Goal: Transaction & Acquisition: Purchase product/service

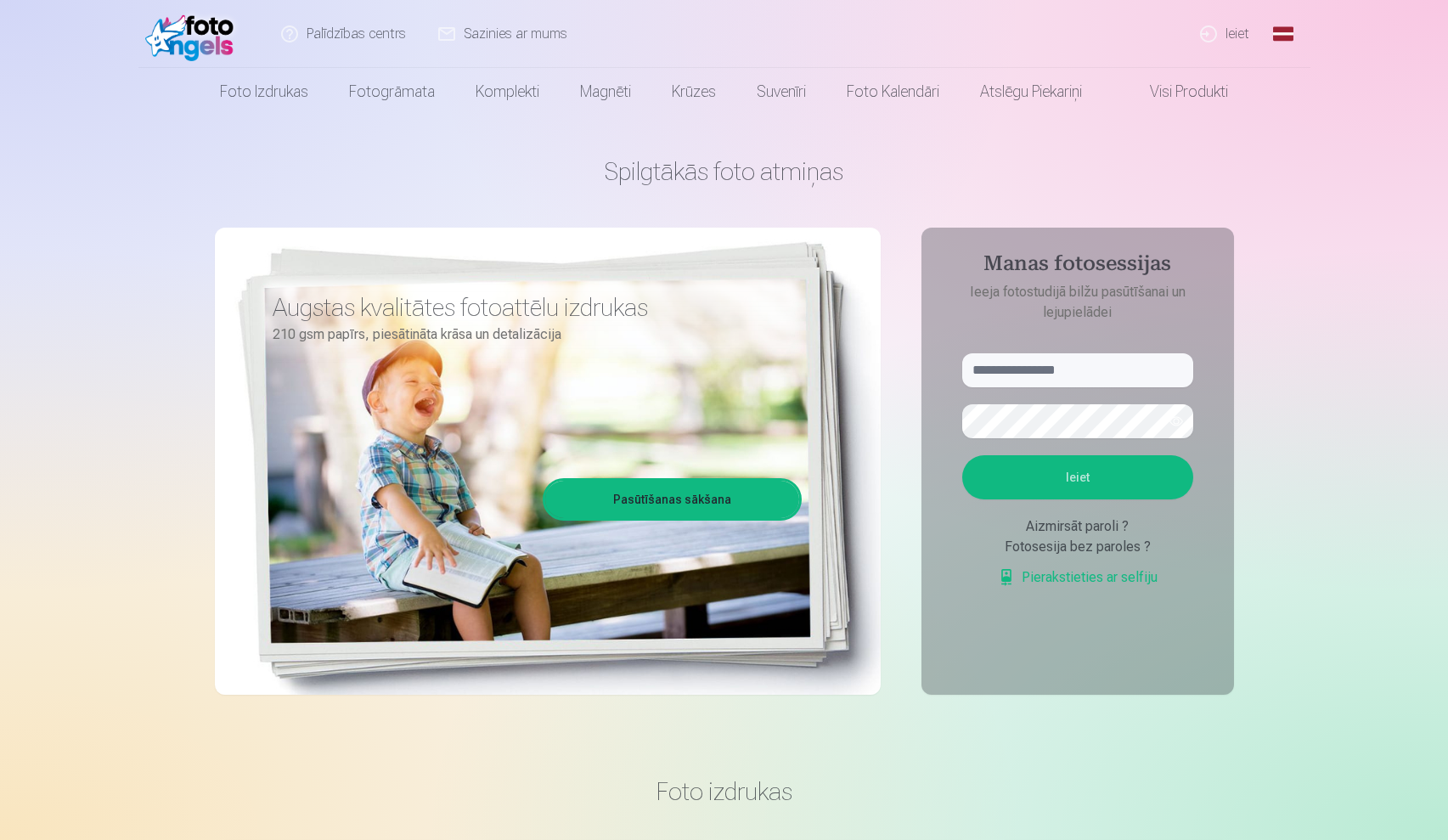
click at [1226, 32] on link "Ieiet" at bounding box center [1224, 34] width 81 height 68
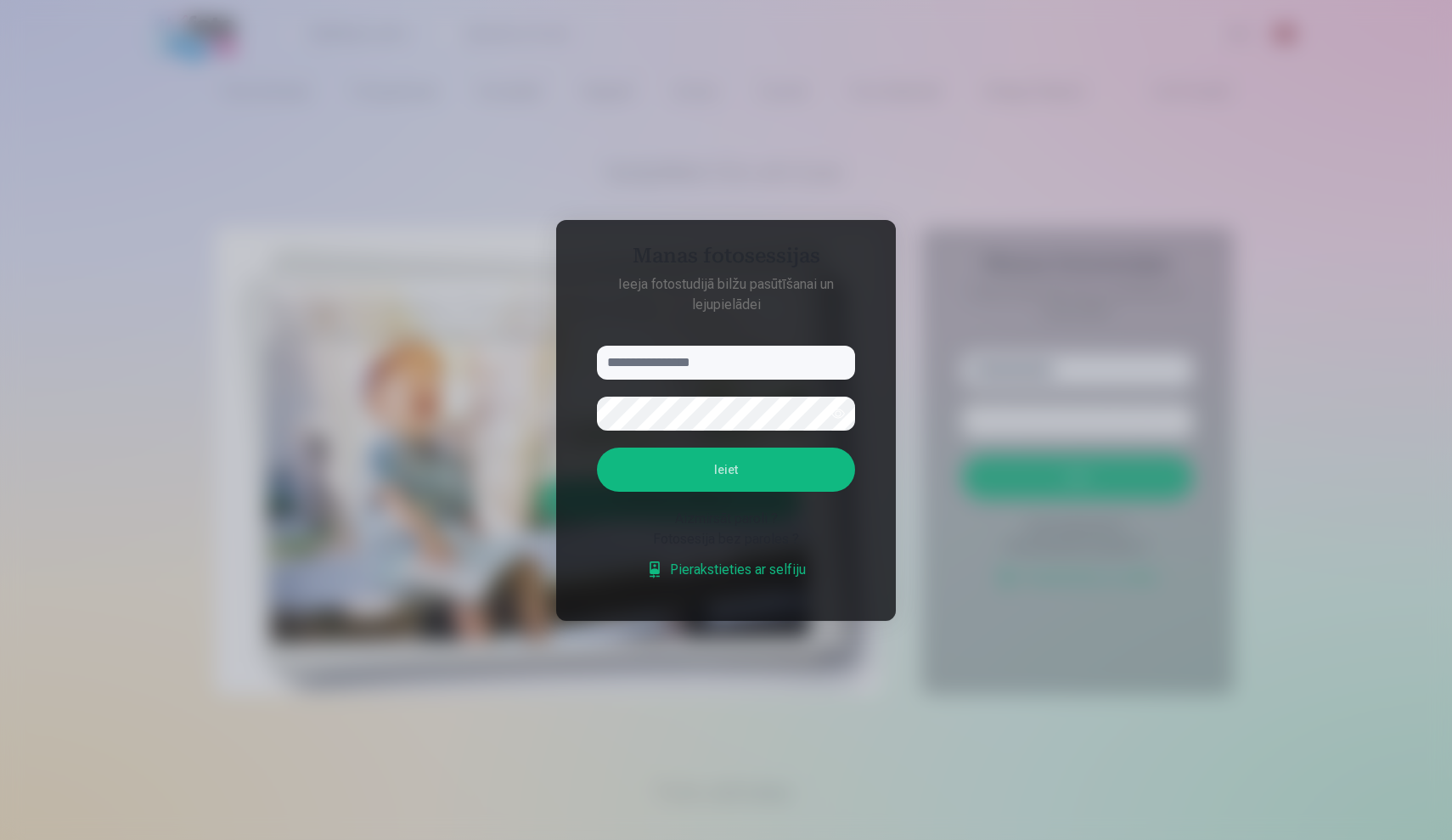
click at [693, 369] on input "text" at bounding box center [726, 362] width 258 height 34
type input "**********"
click at [726, 469] on button "Ieiet" at bounding box center [726, 469] width 258 height 44
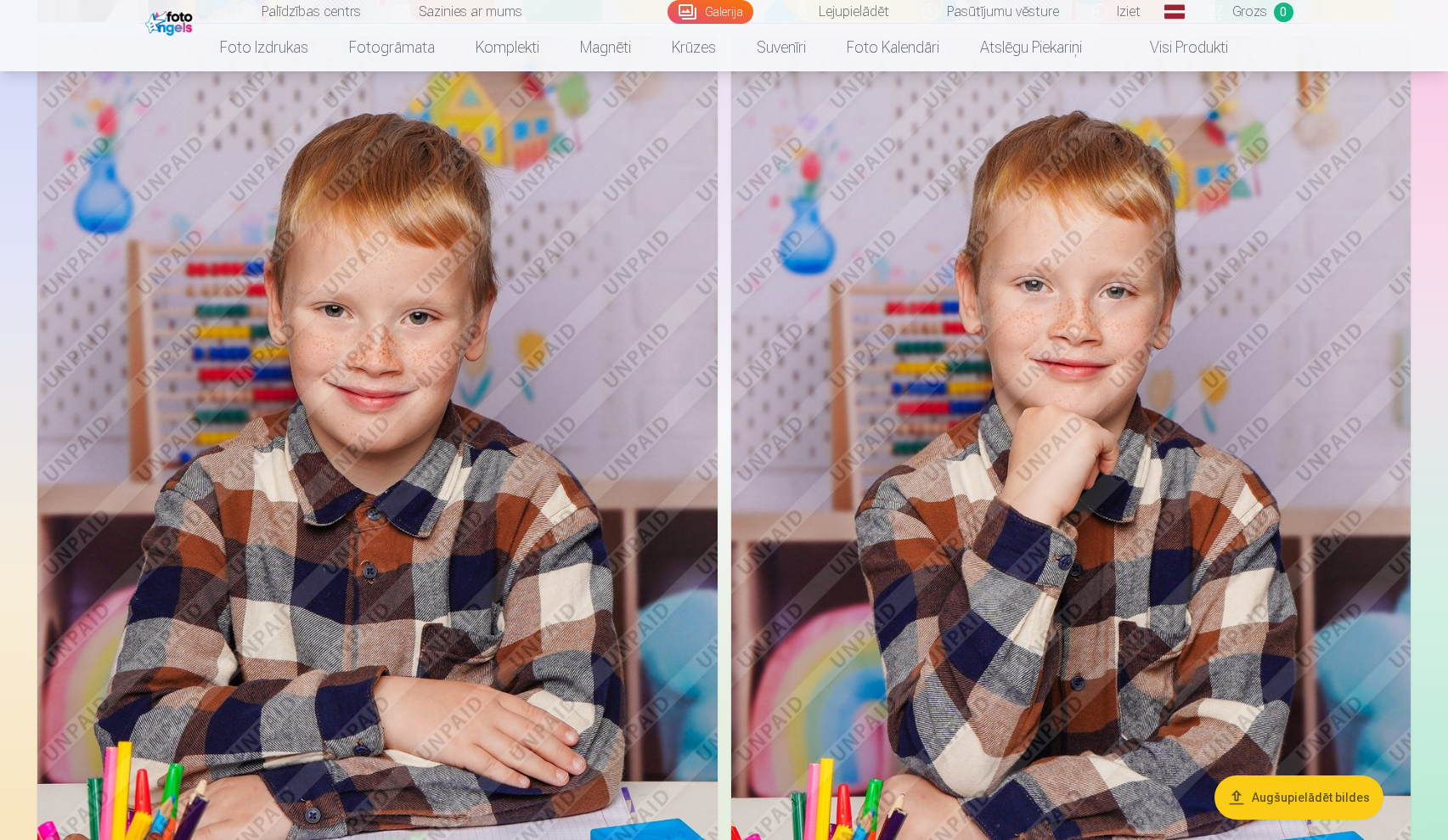
scroll to position [6546, 0]
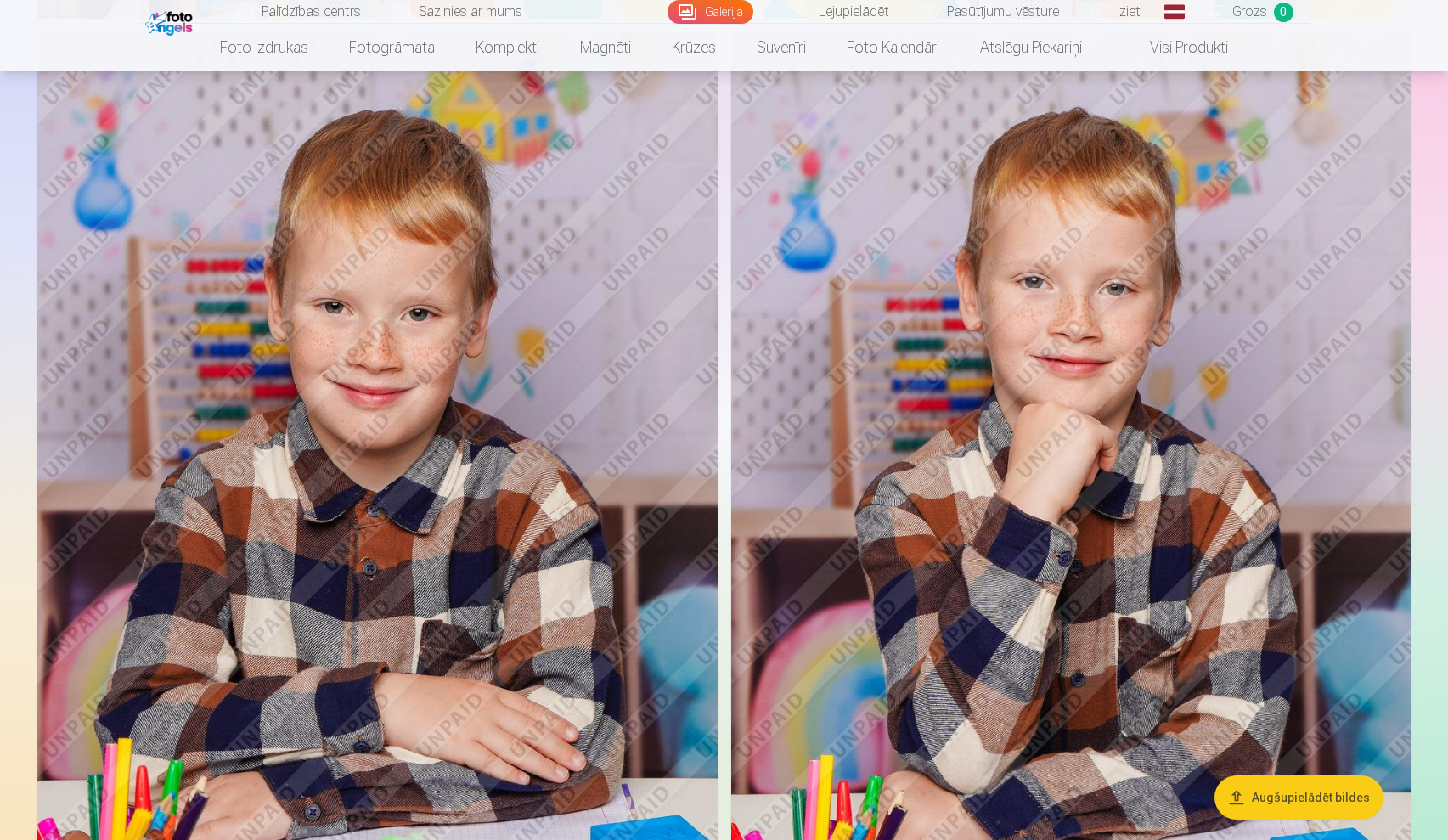
click at [451, 493] on img at bounding box center [377, 542] width 680 height 1020
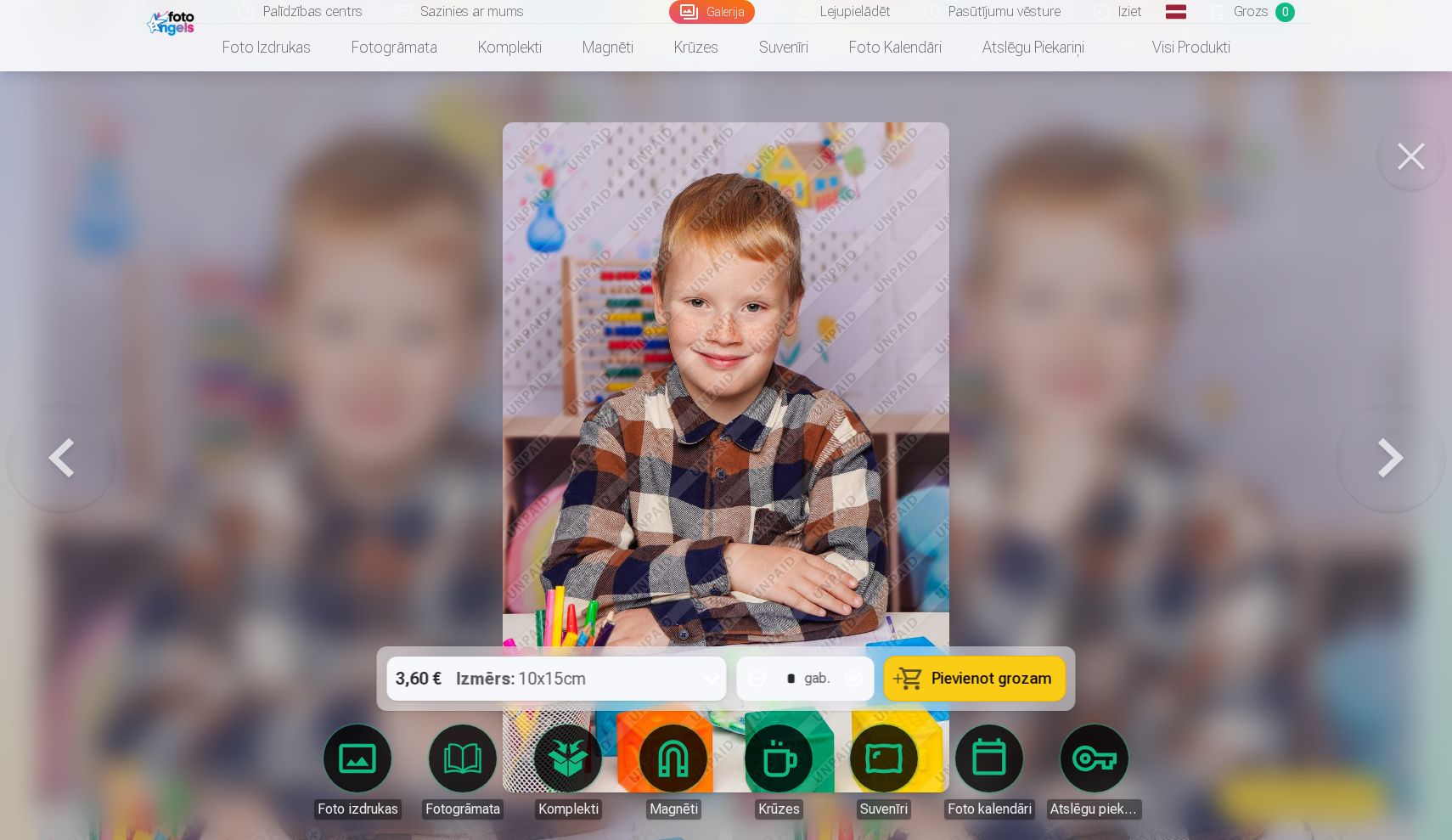
click at [777, 415] on img at bounding box center [725, 457] width 446 height 670
click at [1417, 156] on button at bounding box center [1411, 156] width 68 height 68
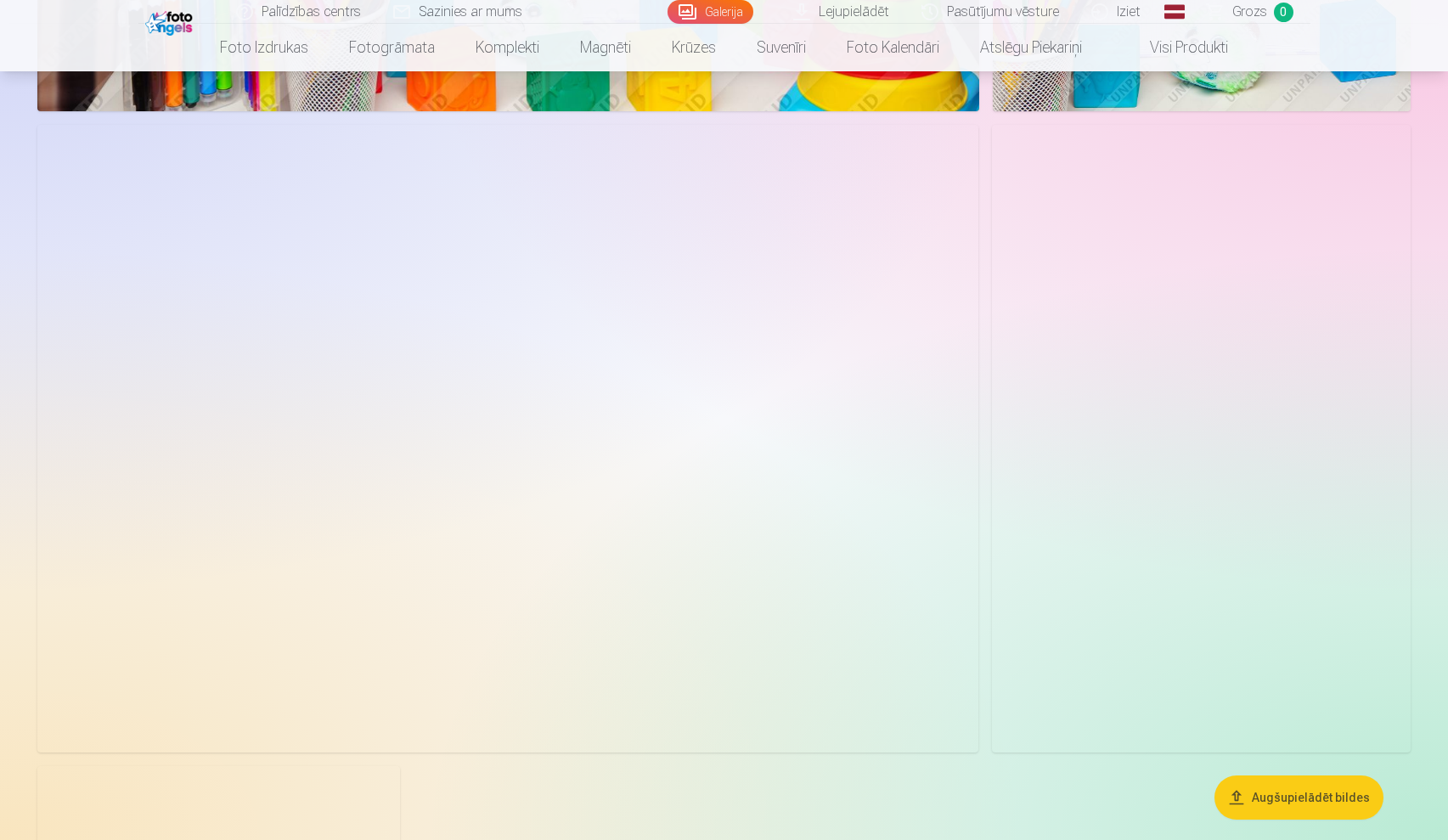
scroll to position [8128, 0]
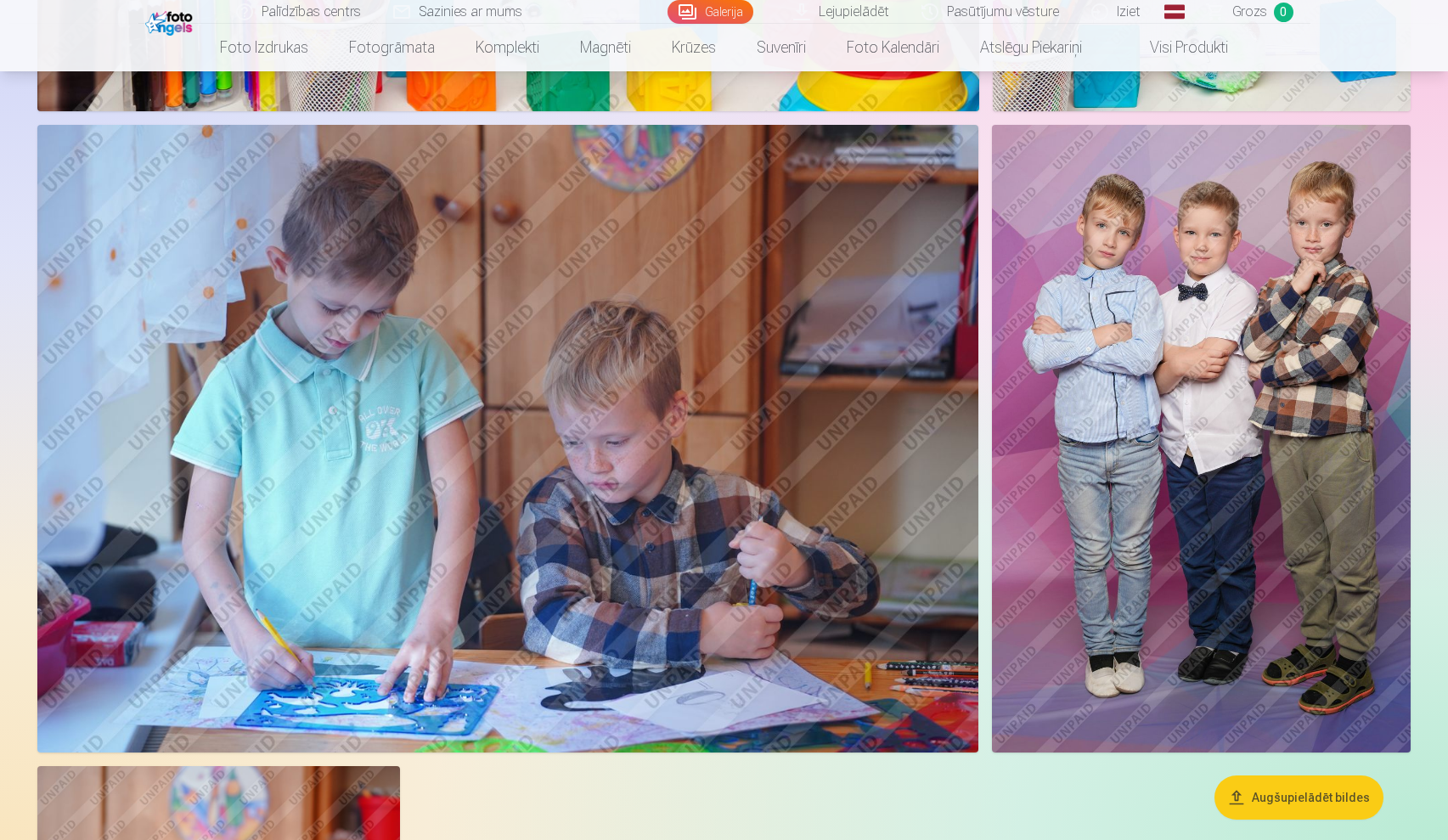
click at [1296, 377] on img at bounding box center [1201, 438] width 419 height 628
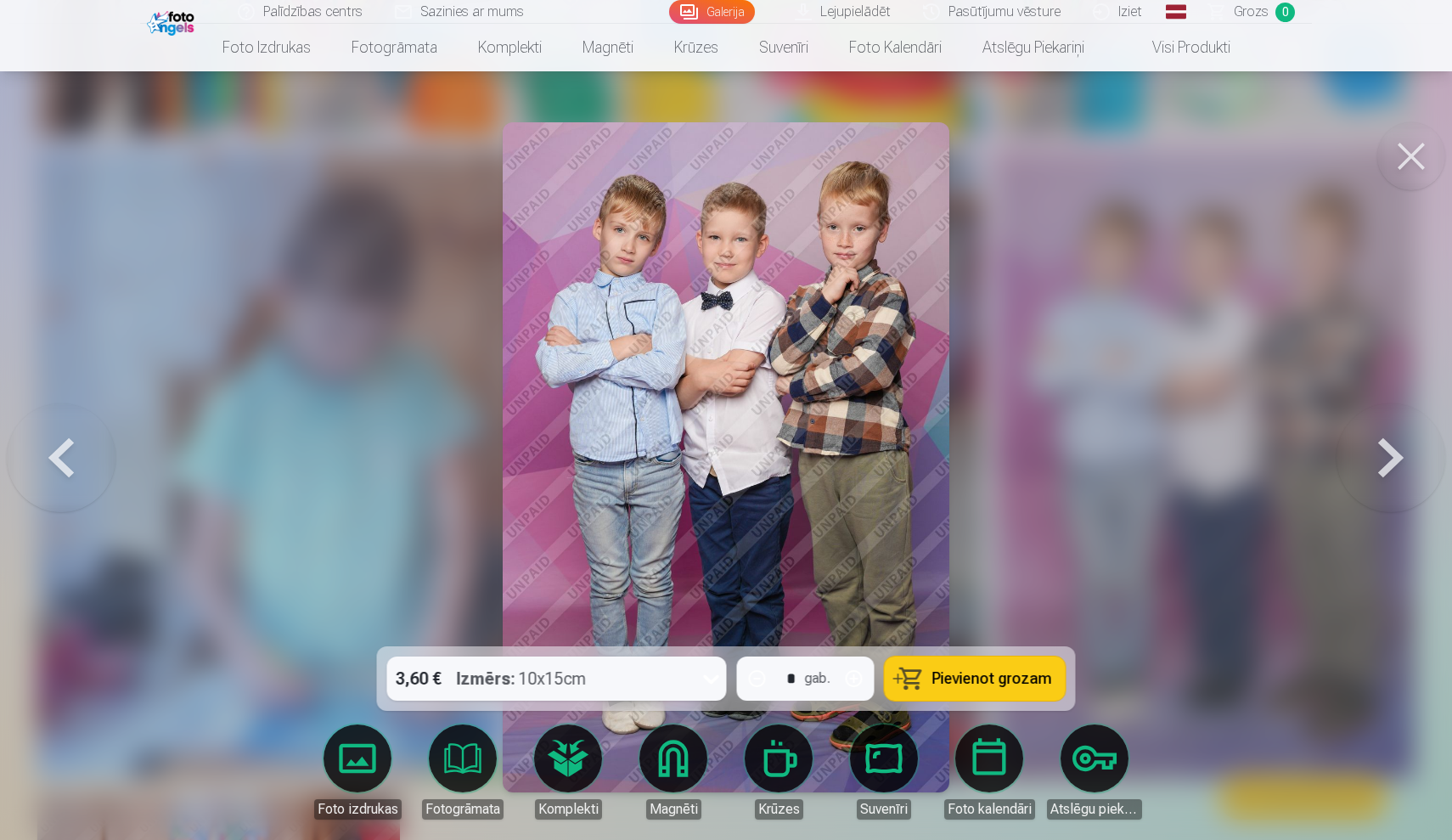
click at [1440, 163] on button at bounding box center [1411, 156] width 68 height 68
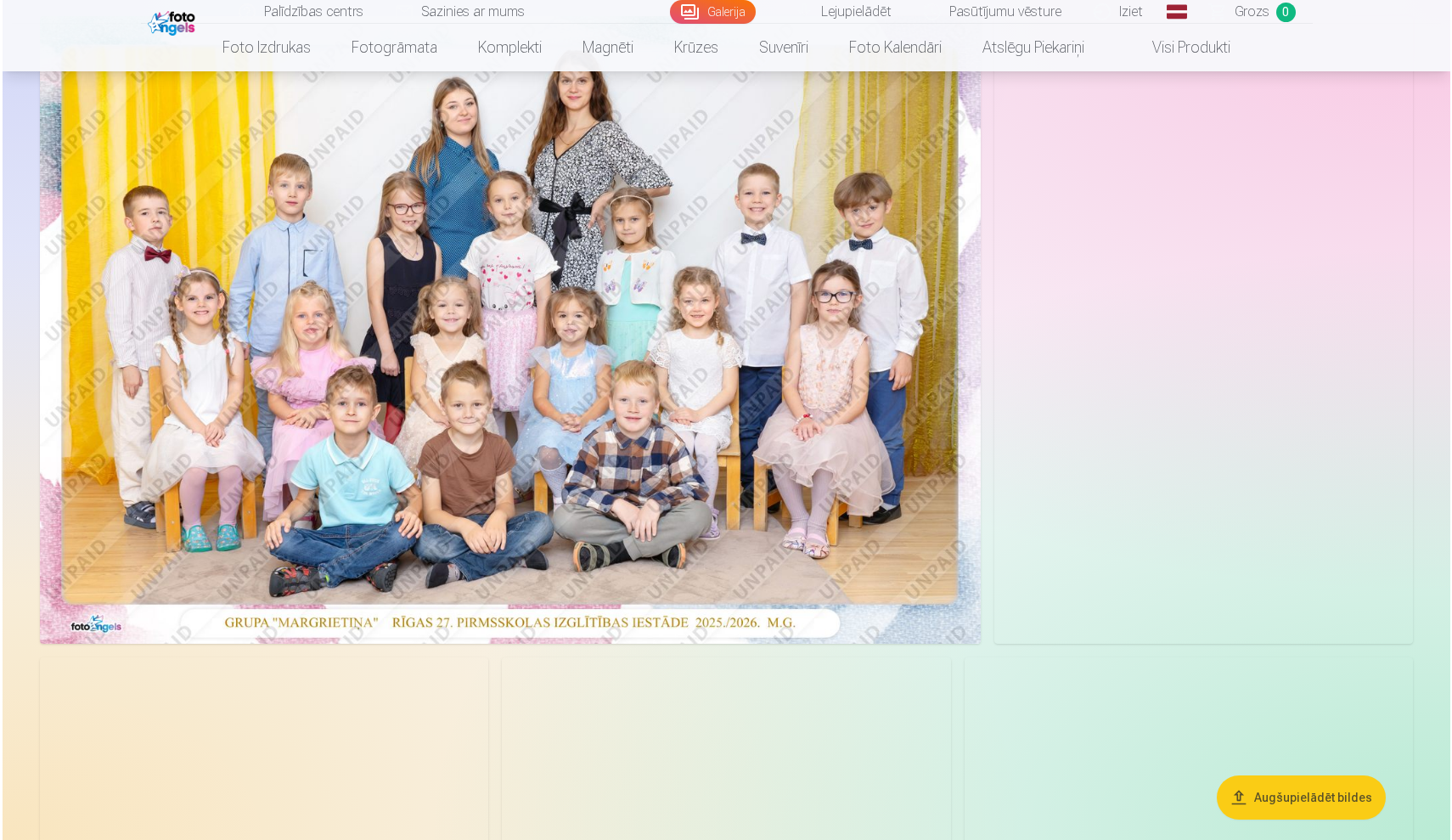
scroll to position [161, 0]
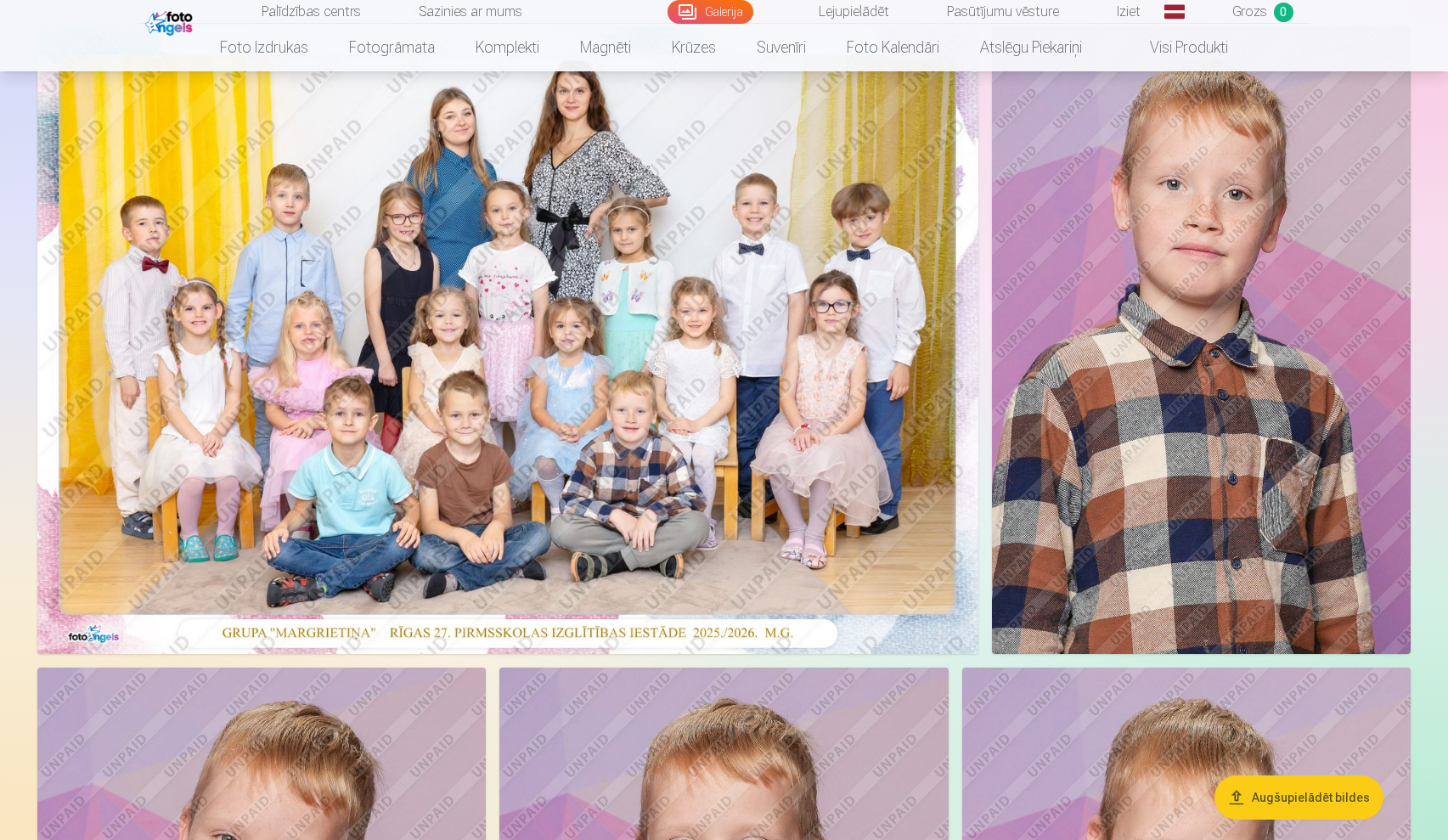
click at [654, 504] on img at bounding box center [508, 340] width 941 height 628
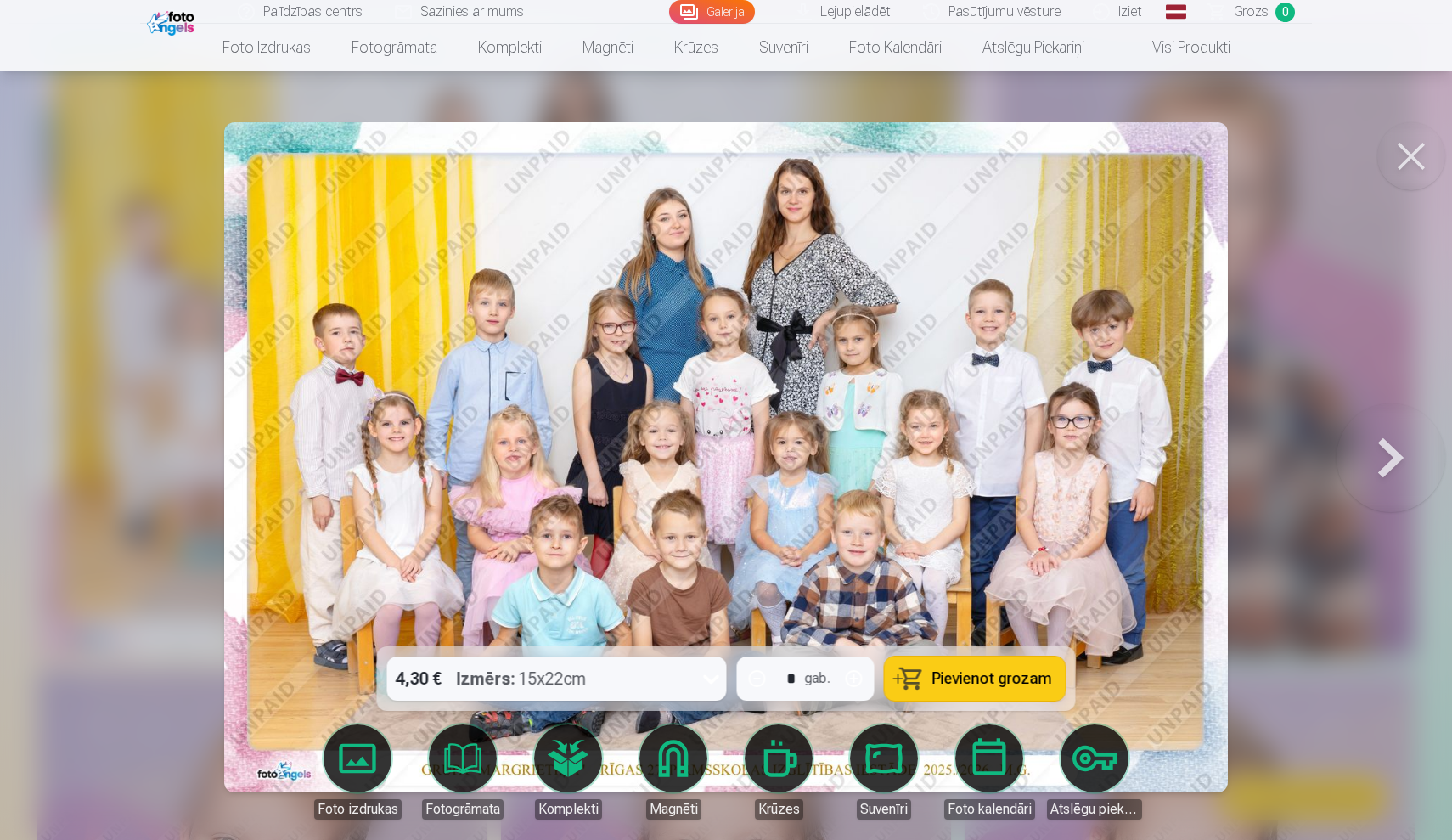
click at [1393, 440] on button at bounding box center [1391, 457] width 109 height 344
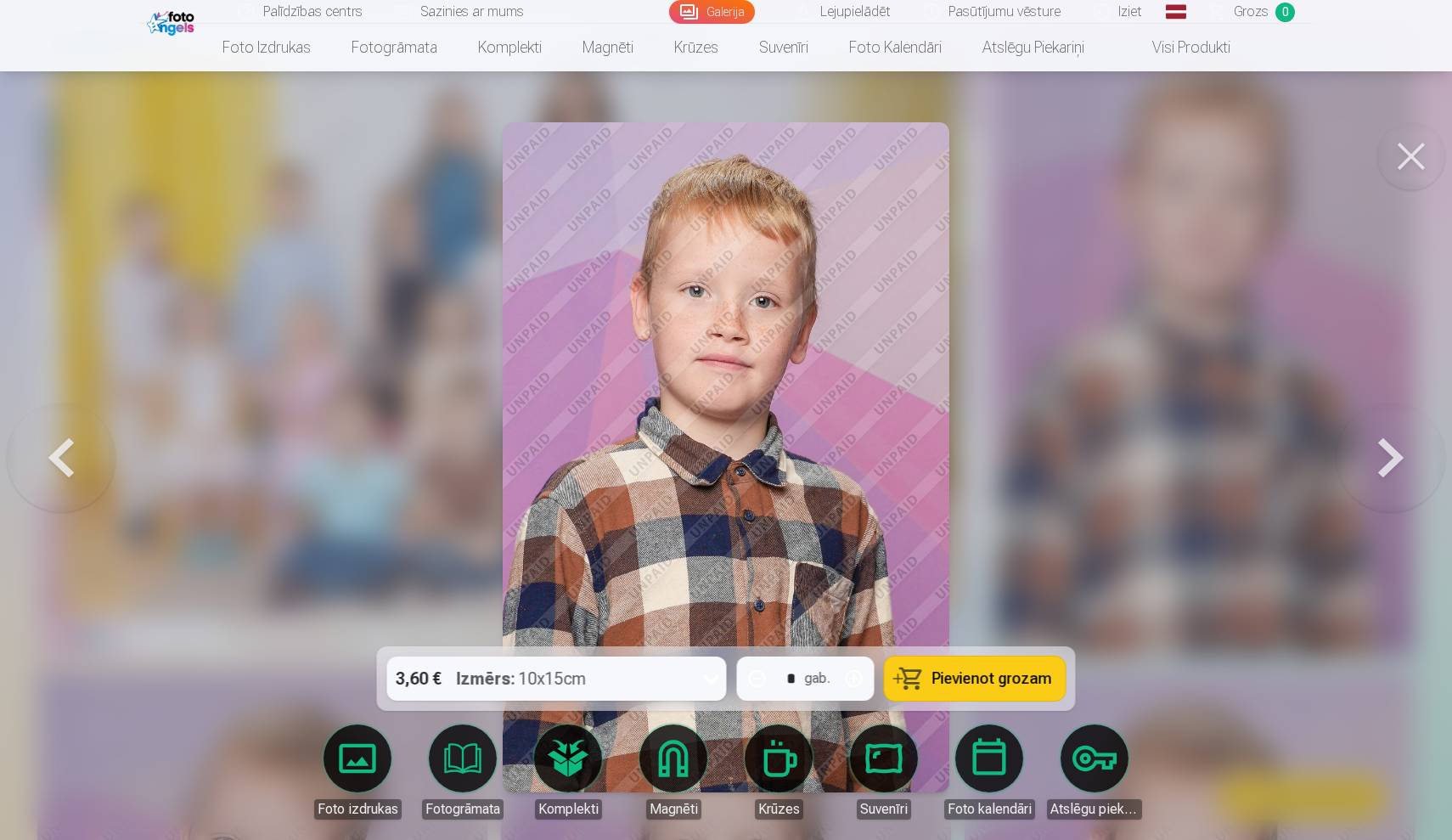
click at [1394, 441] on button at bounding box center [1391, 457] width 109 height 344
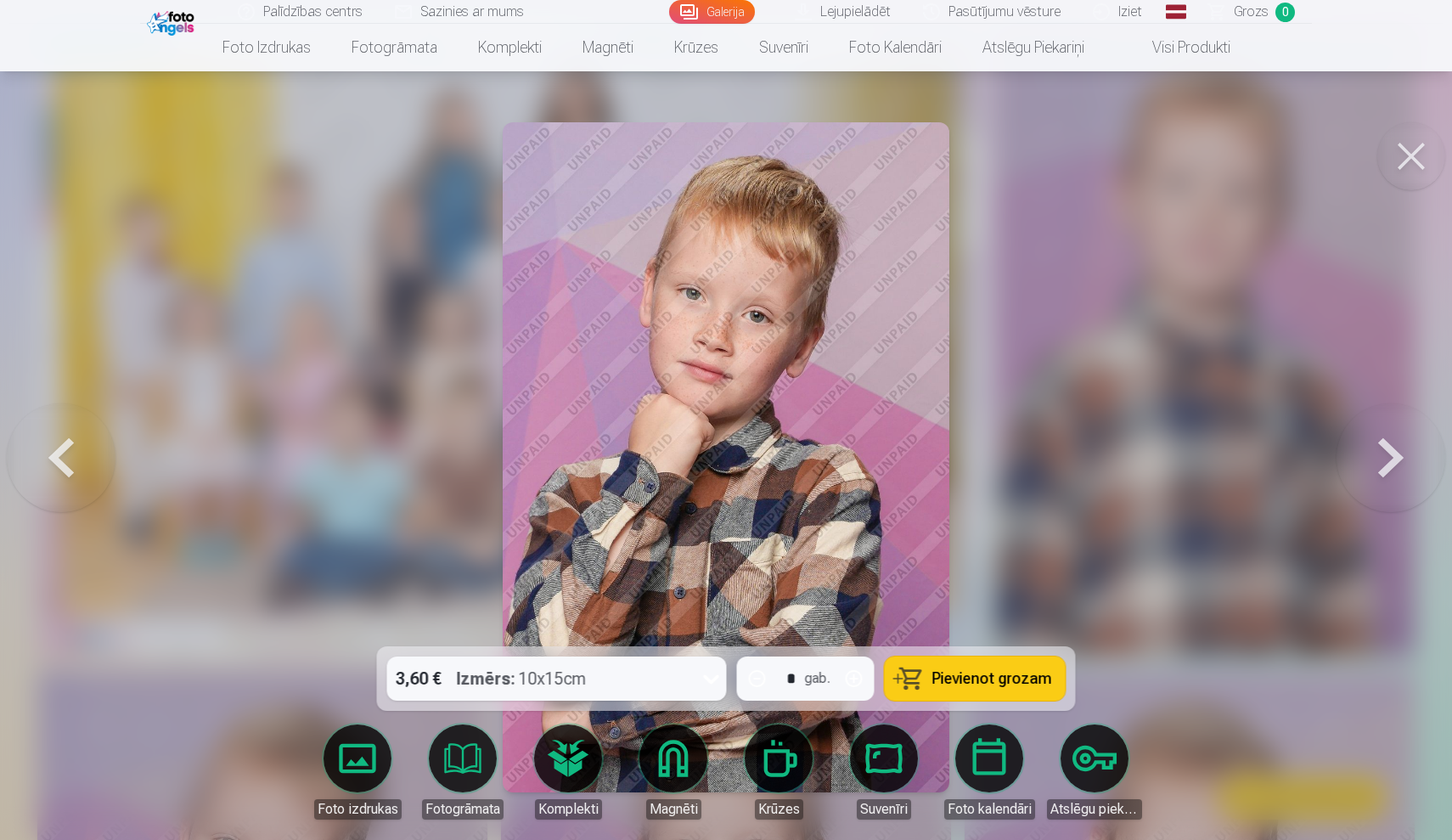
click at [1394, 442] on button at bounding box center [1391, 457] width 109 height 344
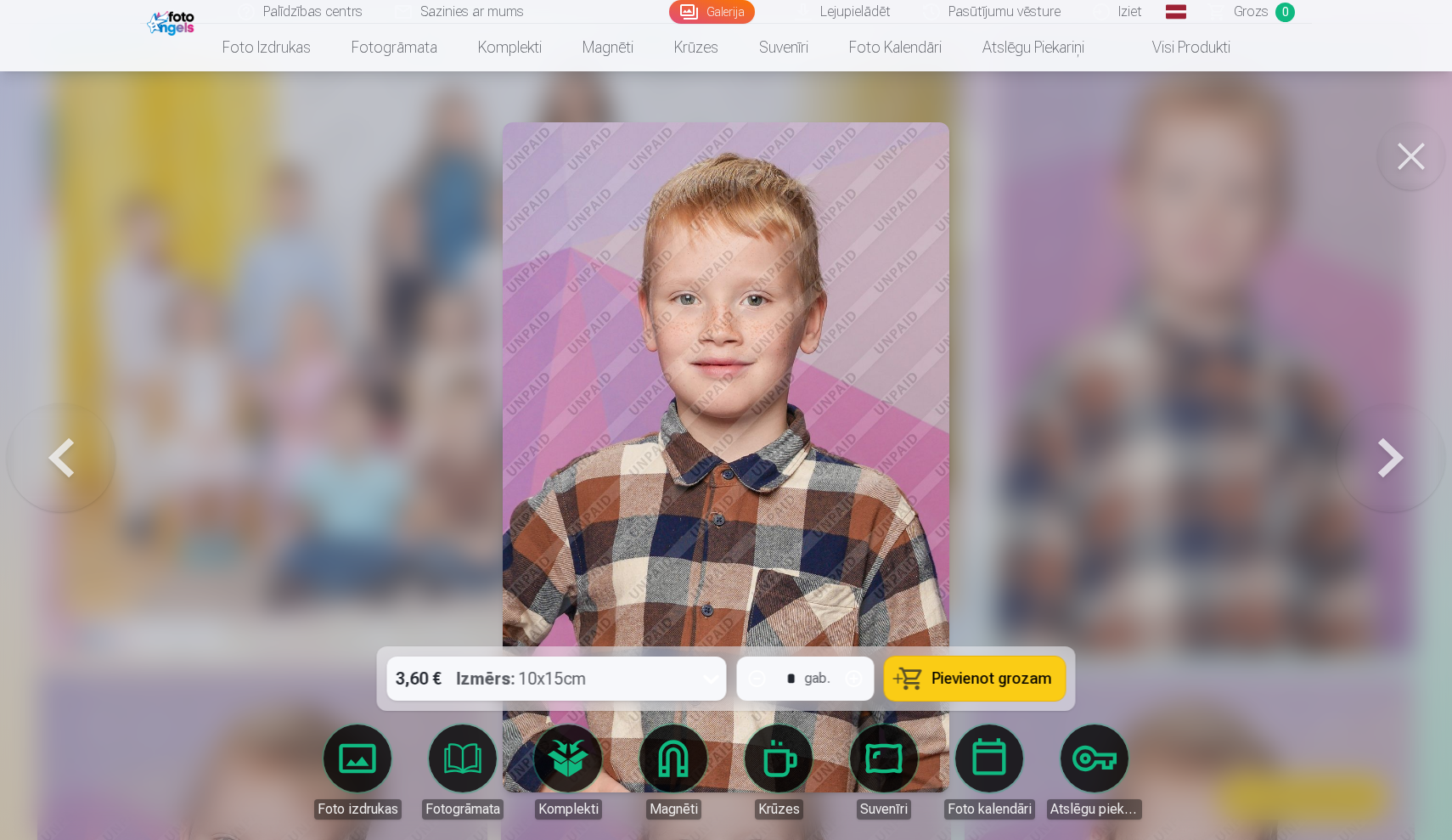
click at [1394, 442] on button at bounding box center [1391, 457] width 109 height 344
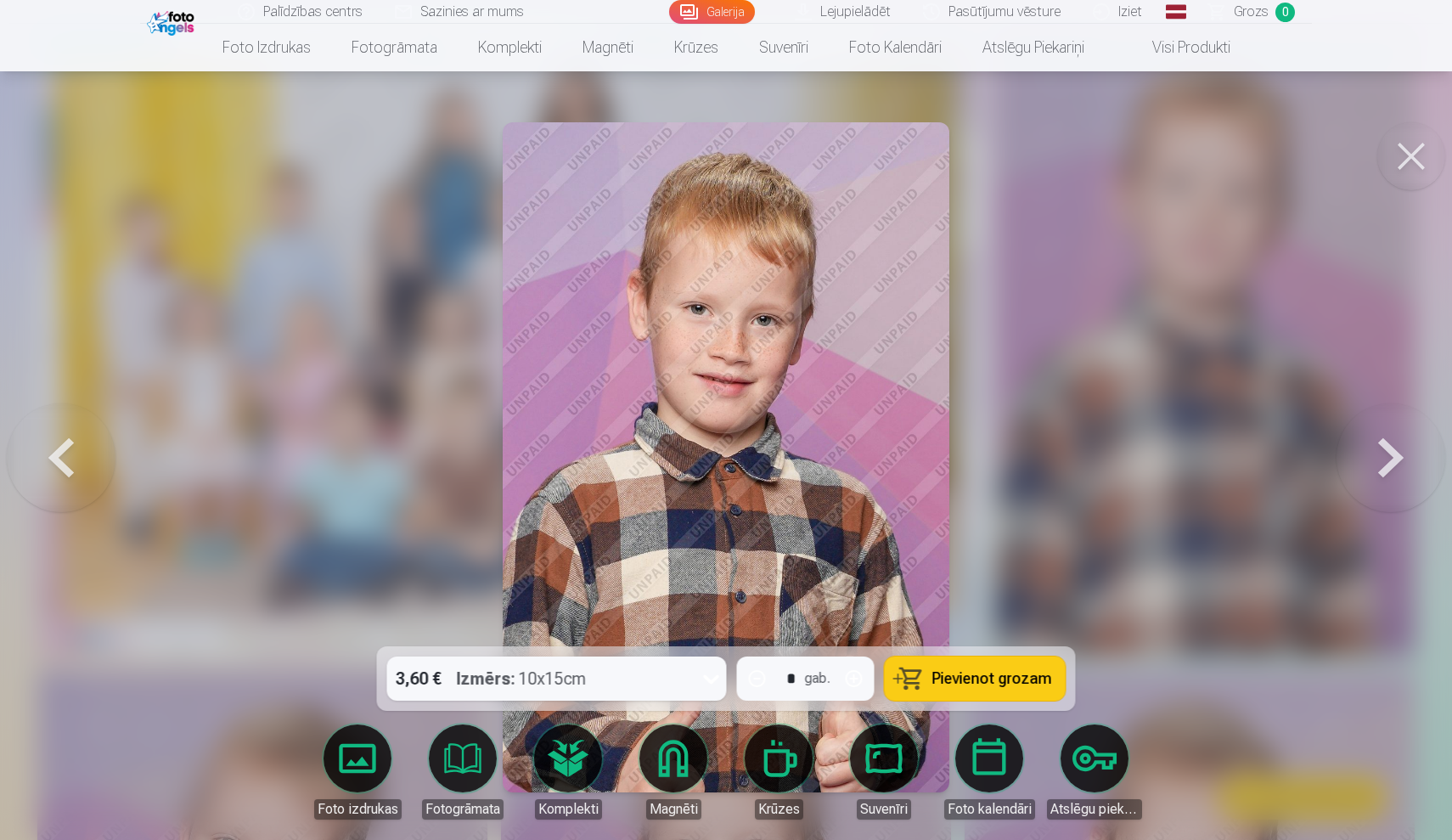
click at [1394, 442] on button at bounding box center [1391, 457] width 109 height 344
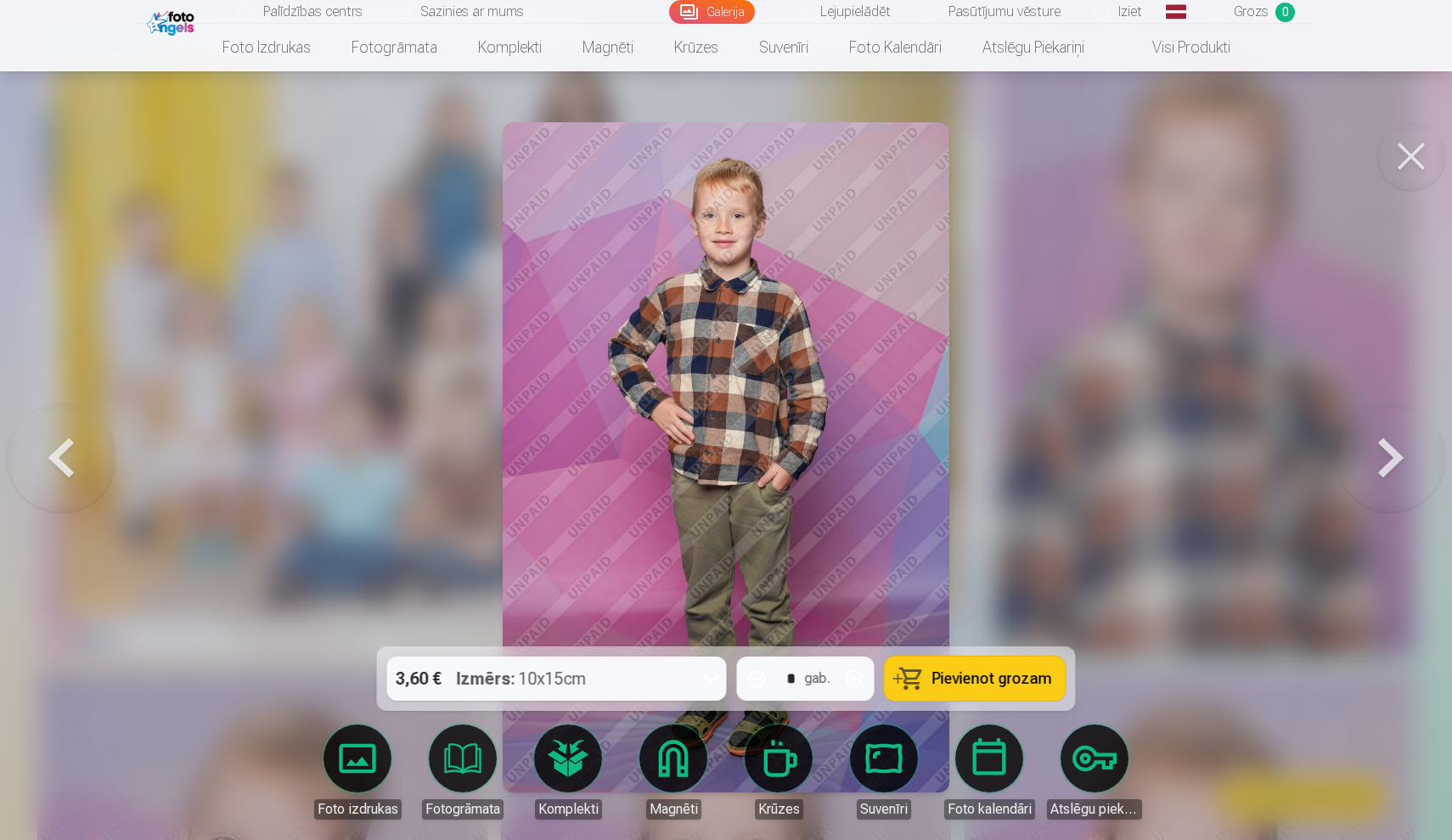
click at [1394, 442] on button at bounding box center [1391, 457] width 109 height 344
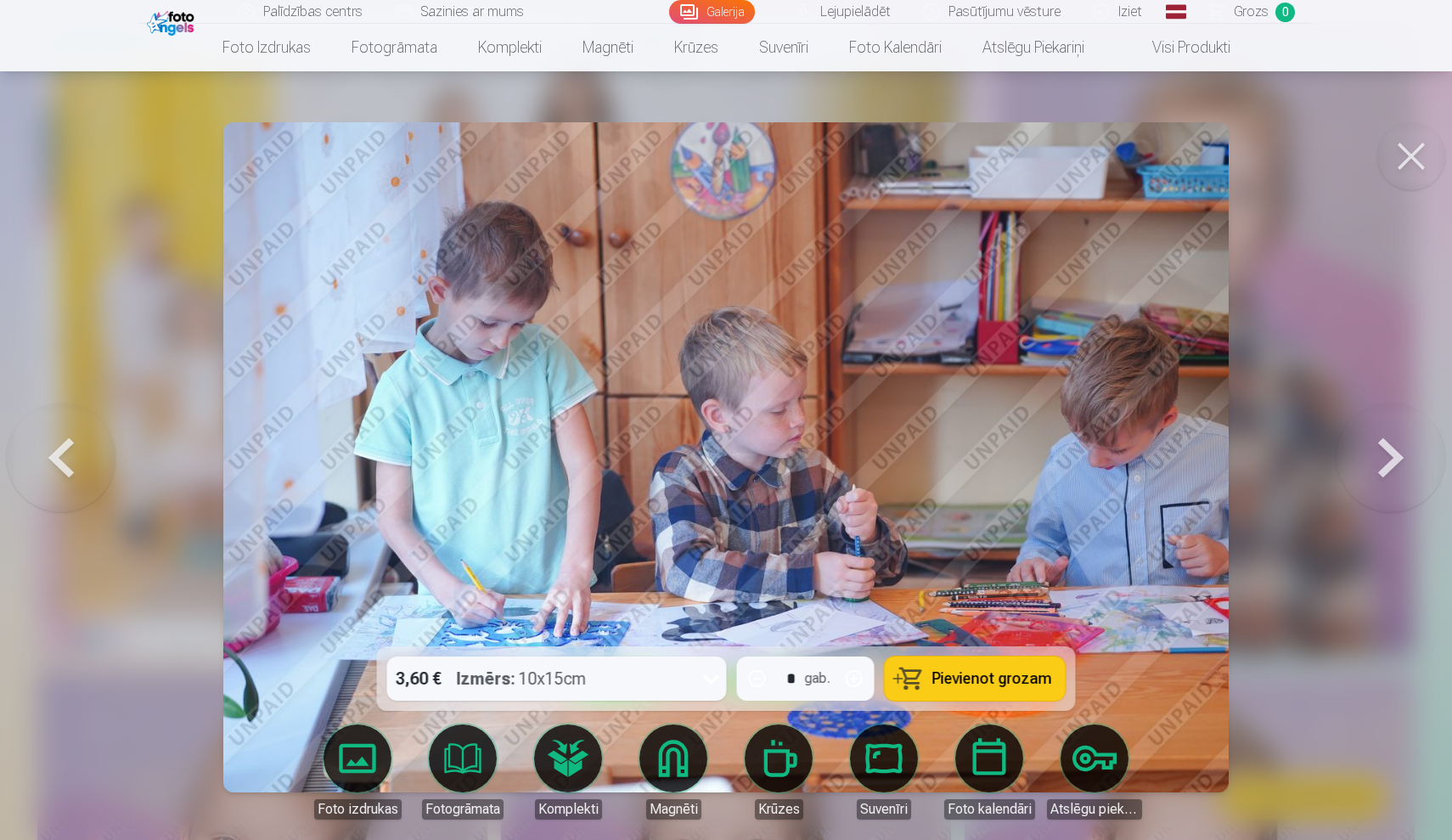
click at [1394, 442] on button at bounding box center [1391, 457] width 109 height 344
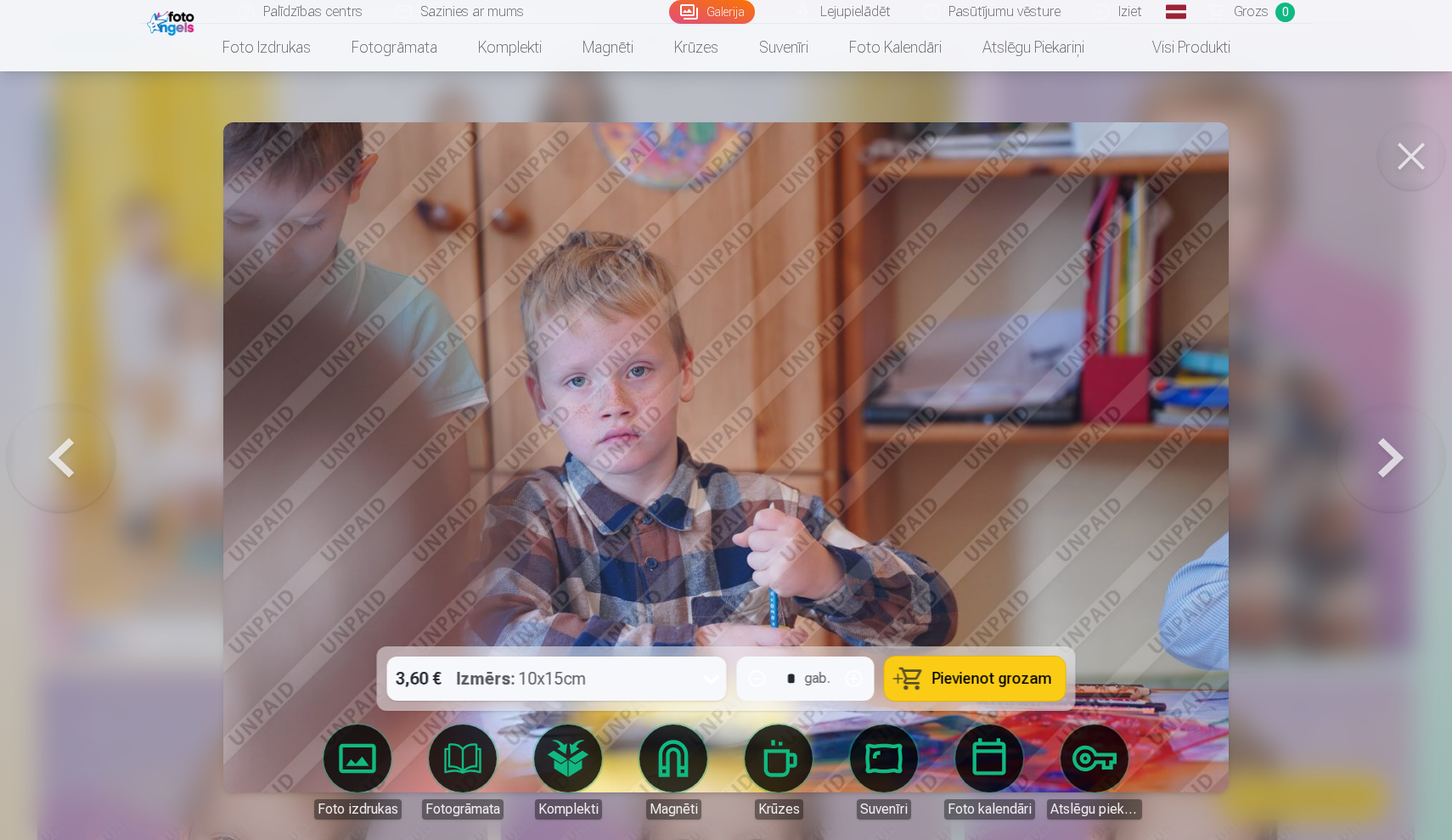
click at [1394, 442] on button at bounding box center [1391, 457] width 109 height 344
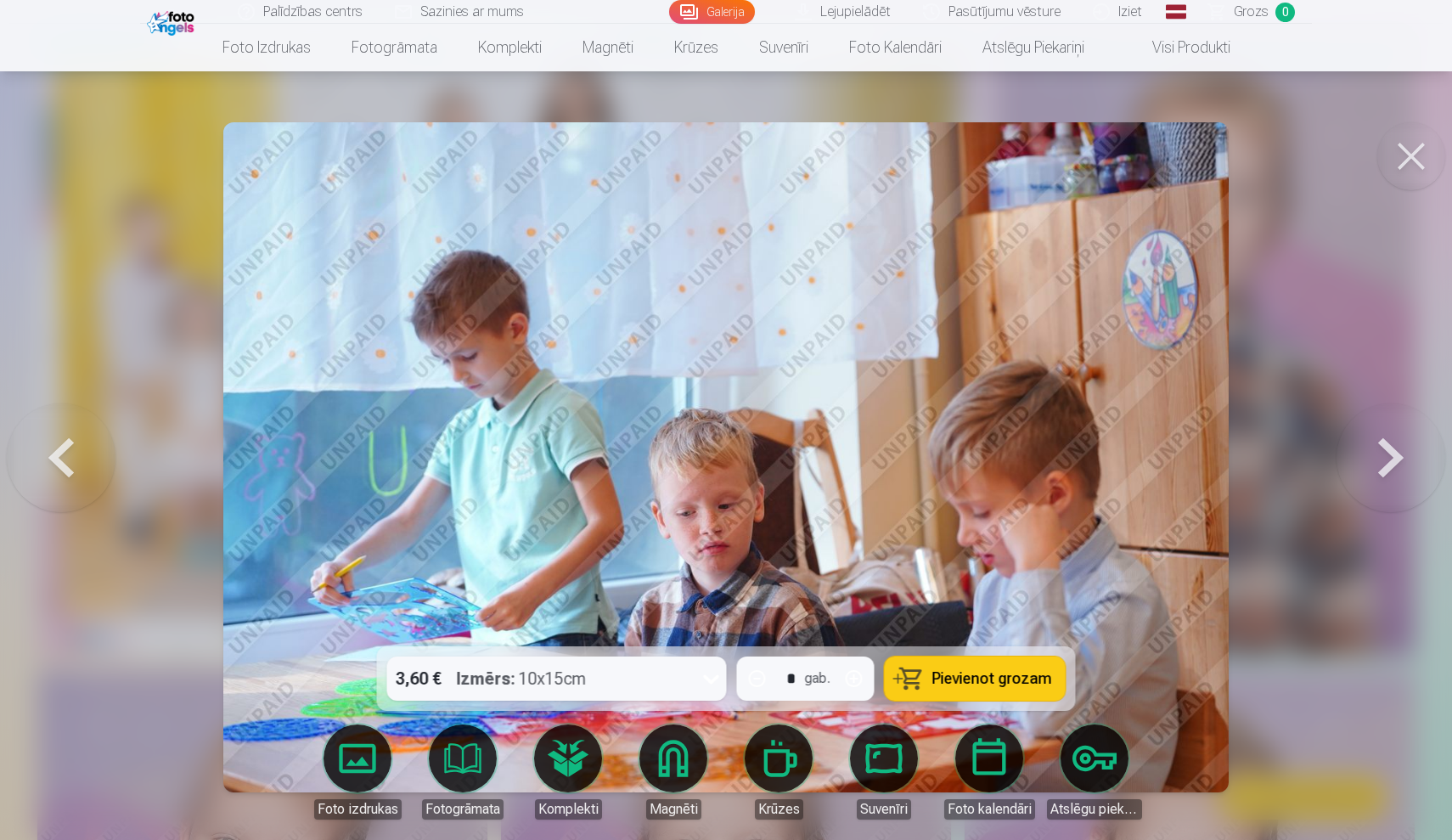
click at [1394, 442] on button at bounding box center [1391, 457] width 109 height 344
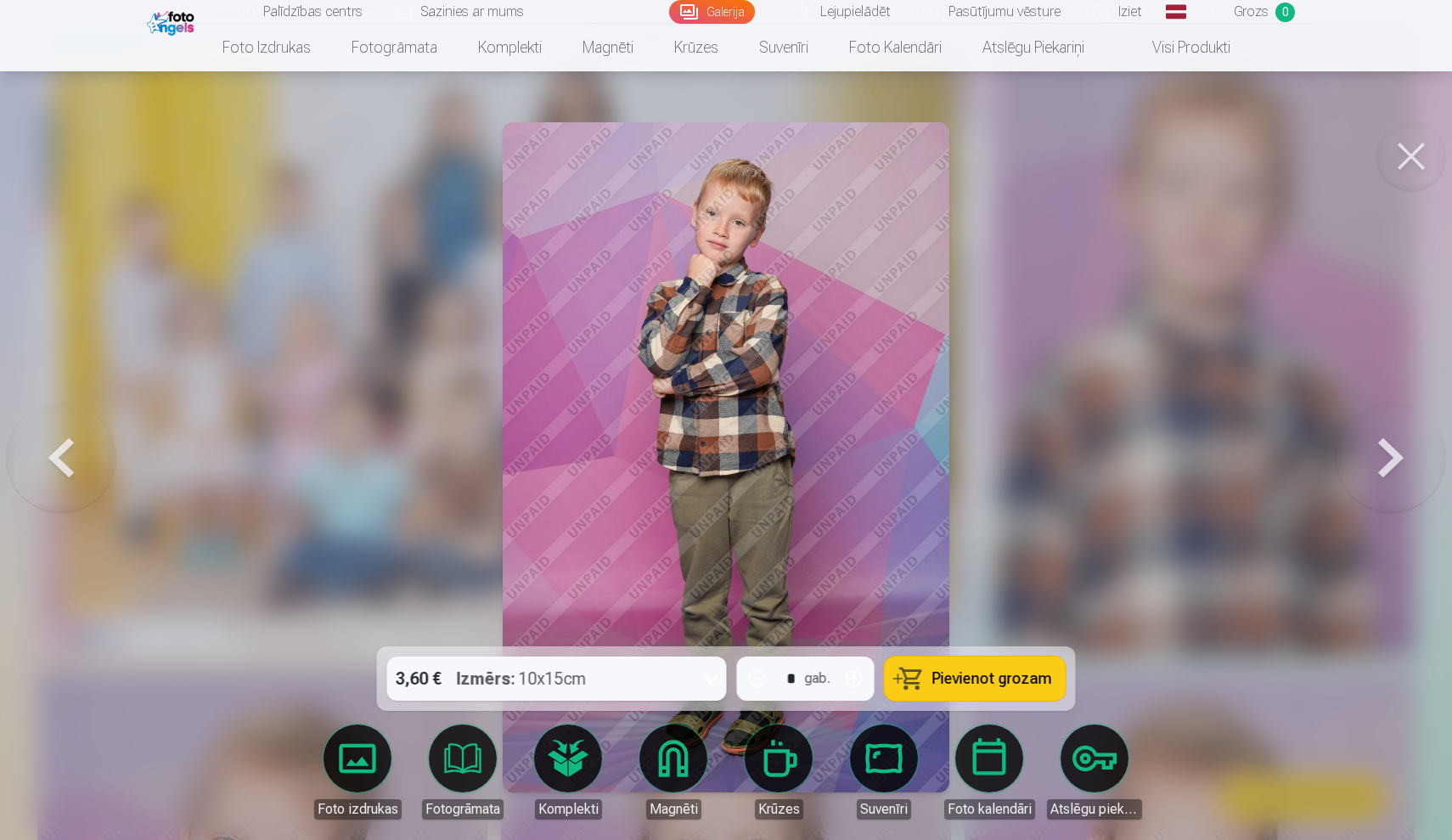
click at [1394, 443] on button at bounding box center [1391, 457] width 109 height 344
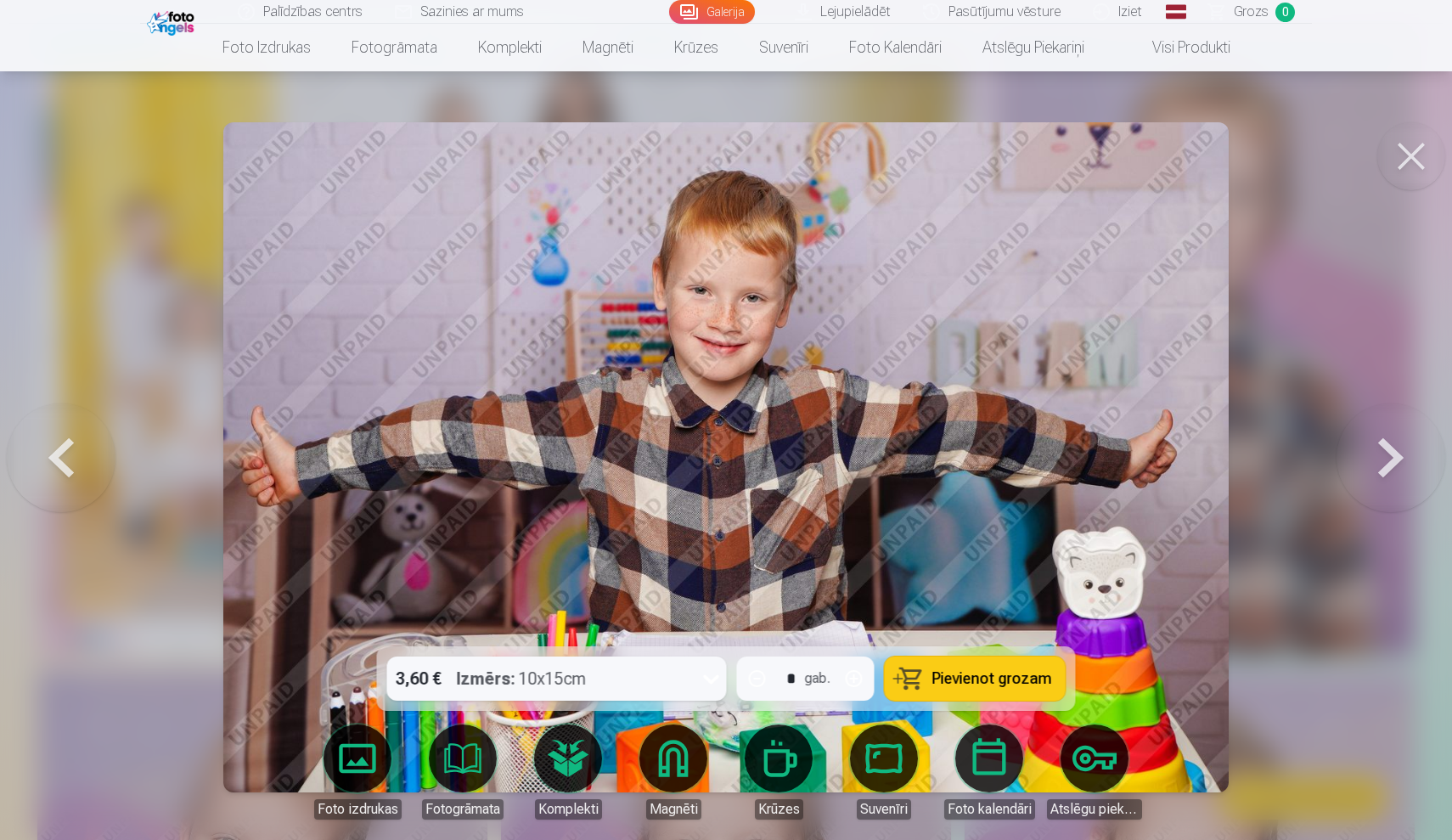
click at [1394, 444] on button at bounding box center [1391, 457] width 109 height 344
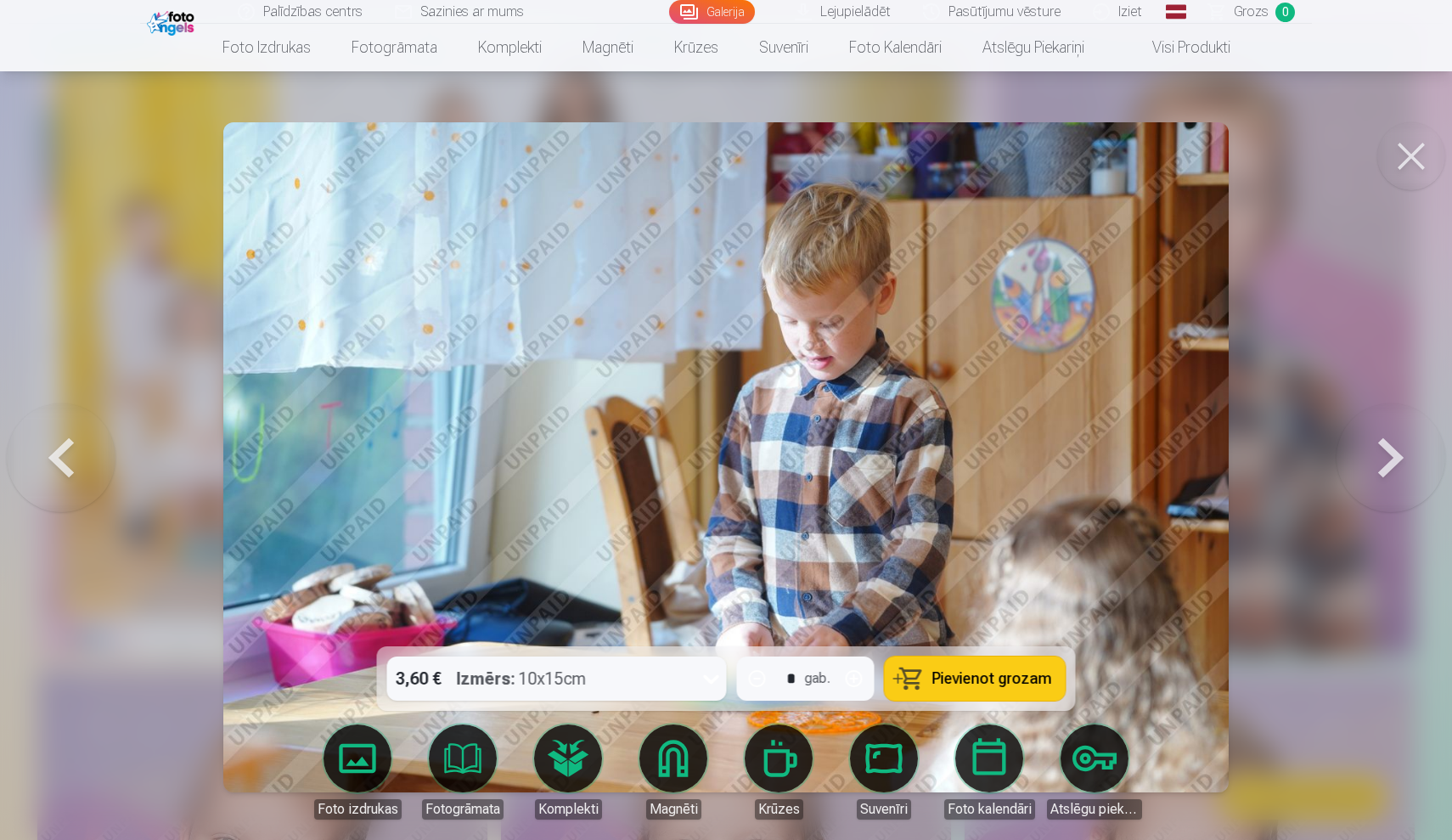
click at [1394, 444] on button at bounding box center [1391, 457] width 109 height 344
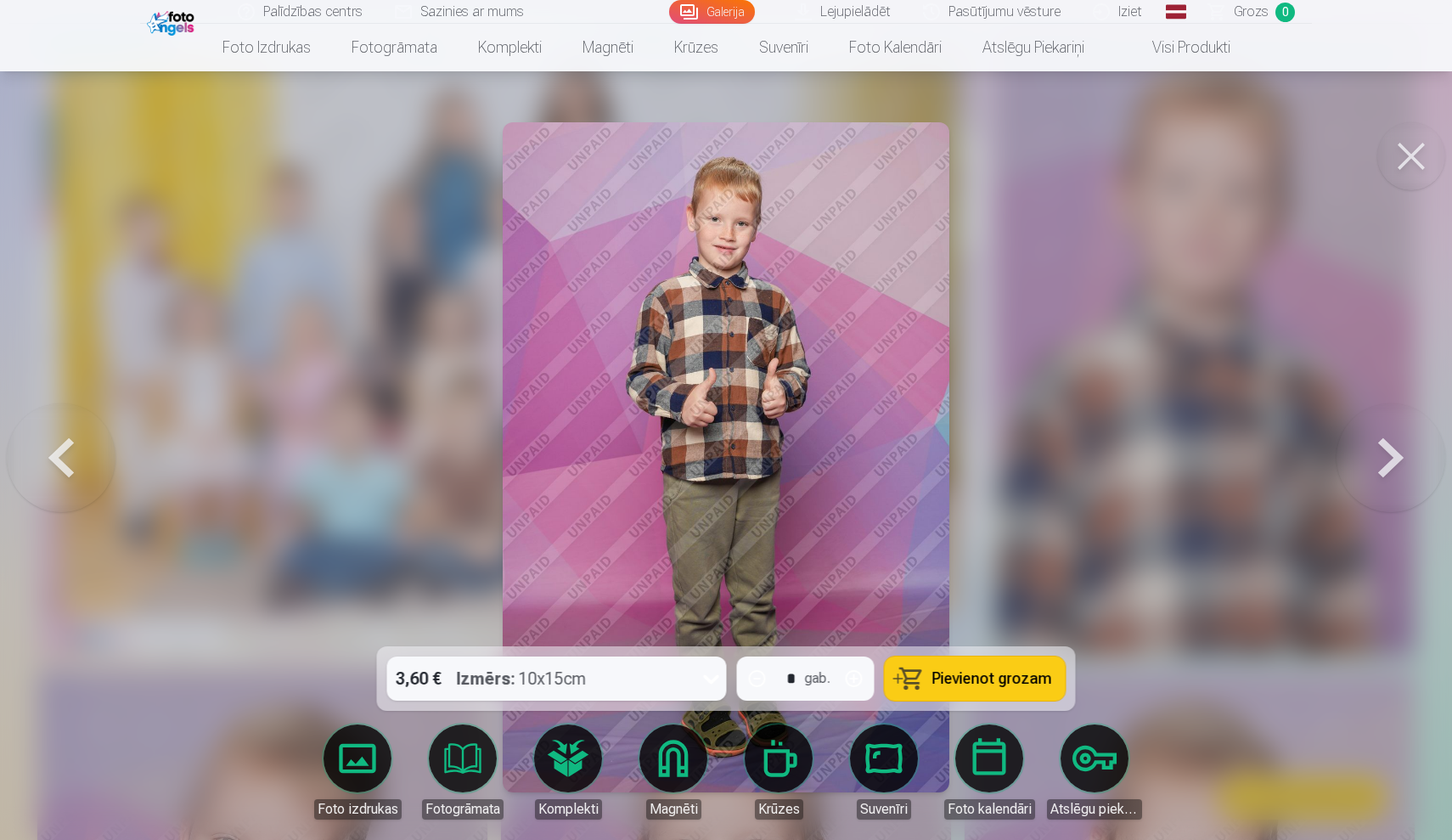
click at [1394, 444] on button at bounding box center [1391, 457] width 109 height 344
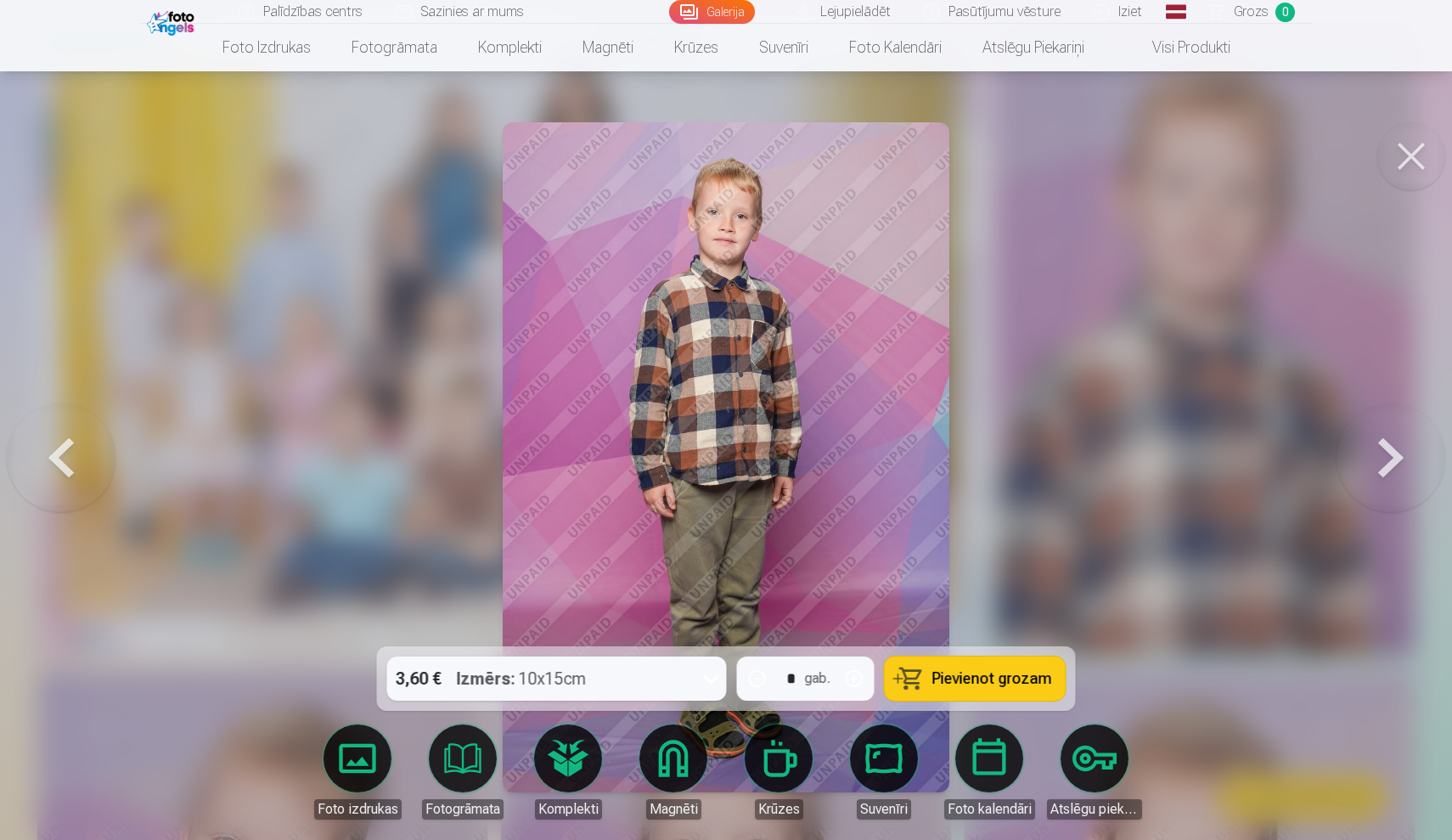
click at [1394, 445] on button at bounding box center [1391, 457] width 109 height 344
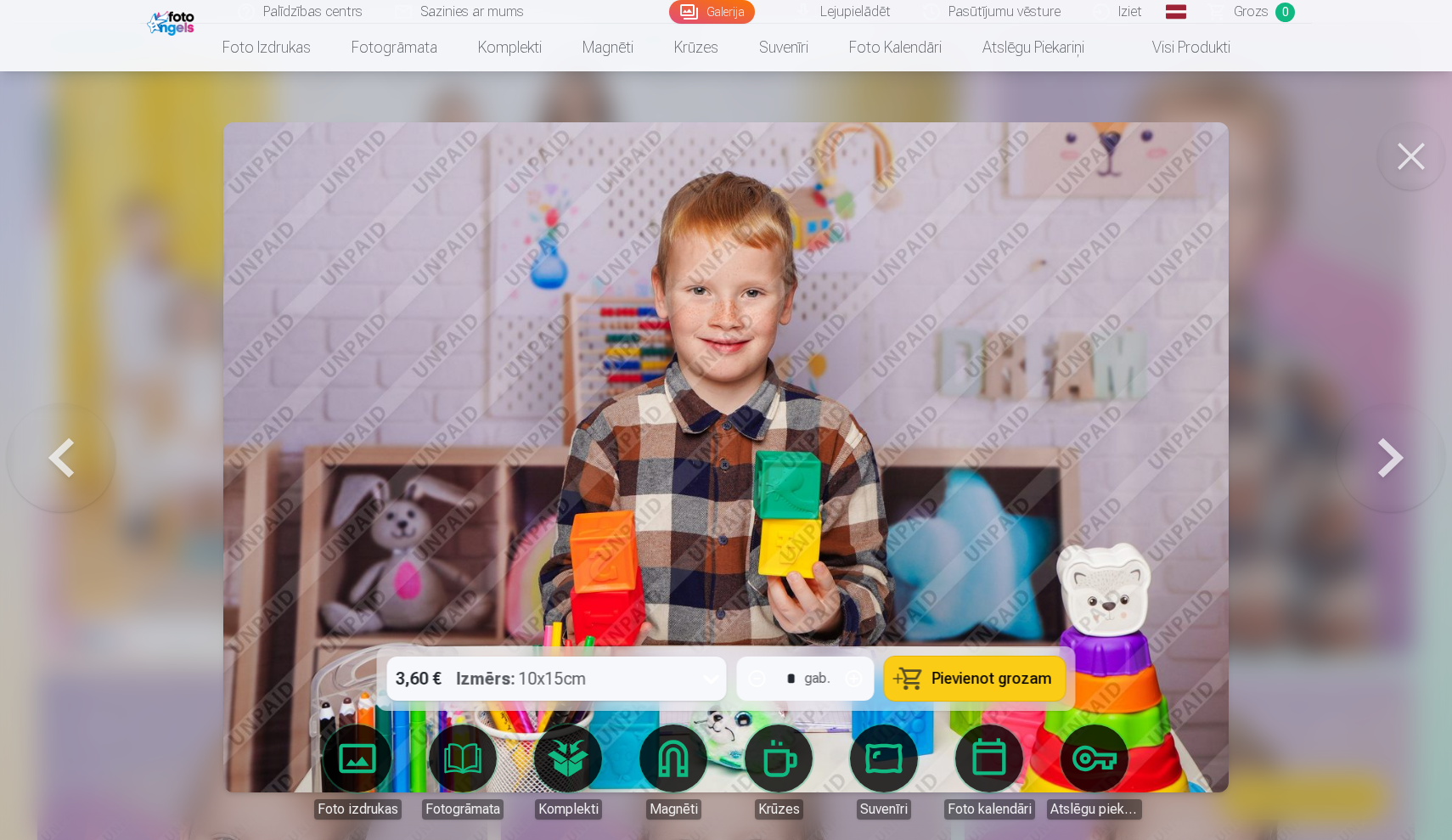
click at [1395, 447] on button at bounding box center [1391, 457] width 109 height 344
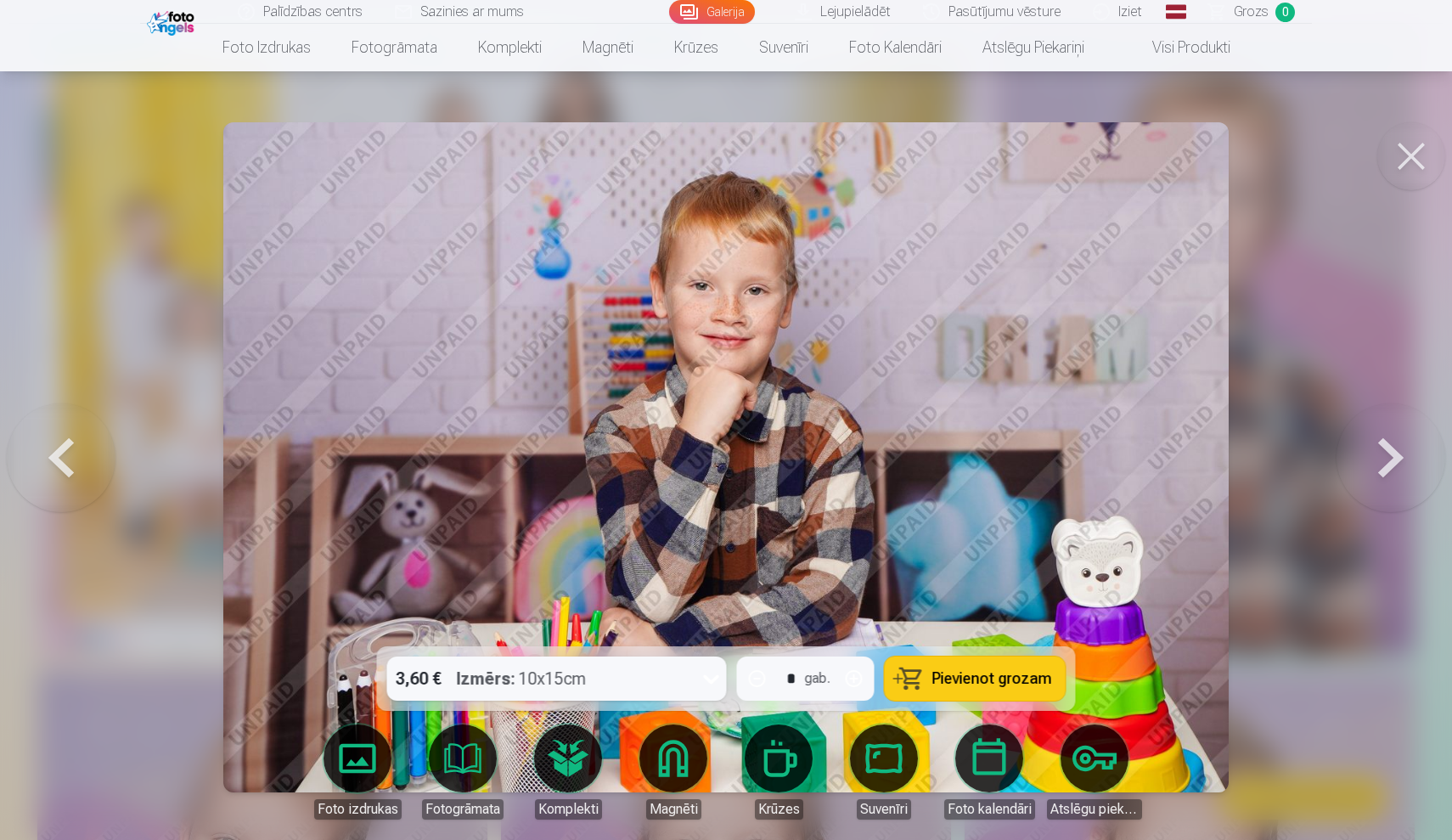
click at [1395, 448] on button at bounding box center [1391, 457] width 109 height 344
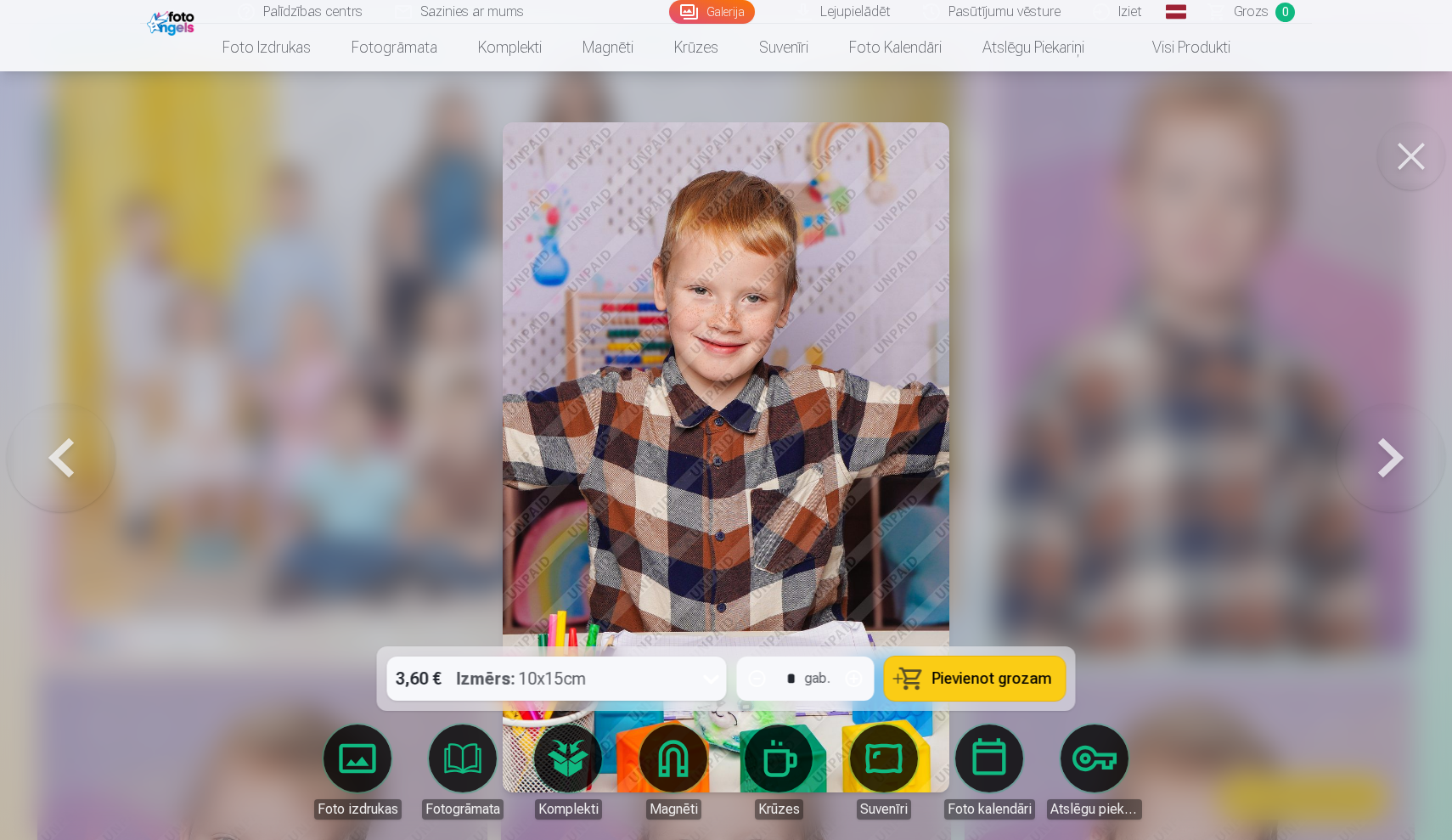
click at [1395, 449] on button at bounding box center [1391, 457] width 109 height 344
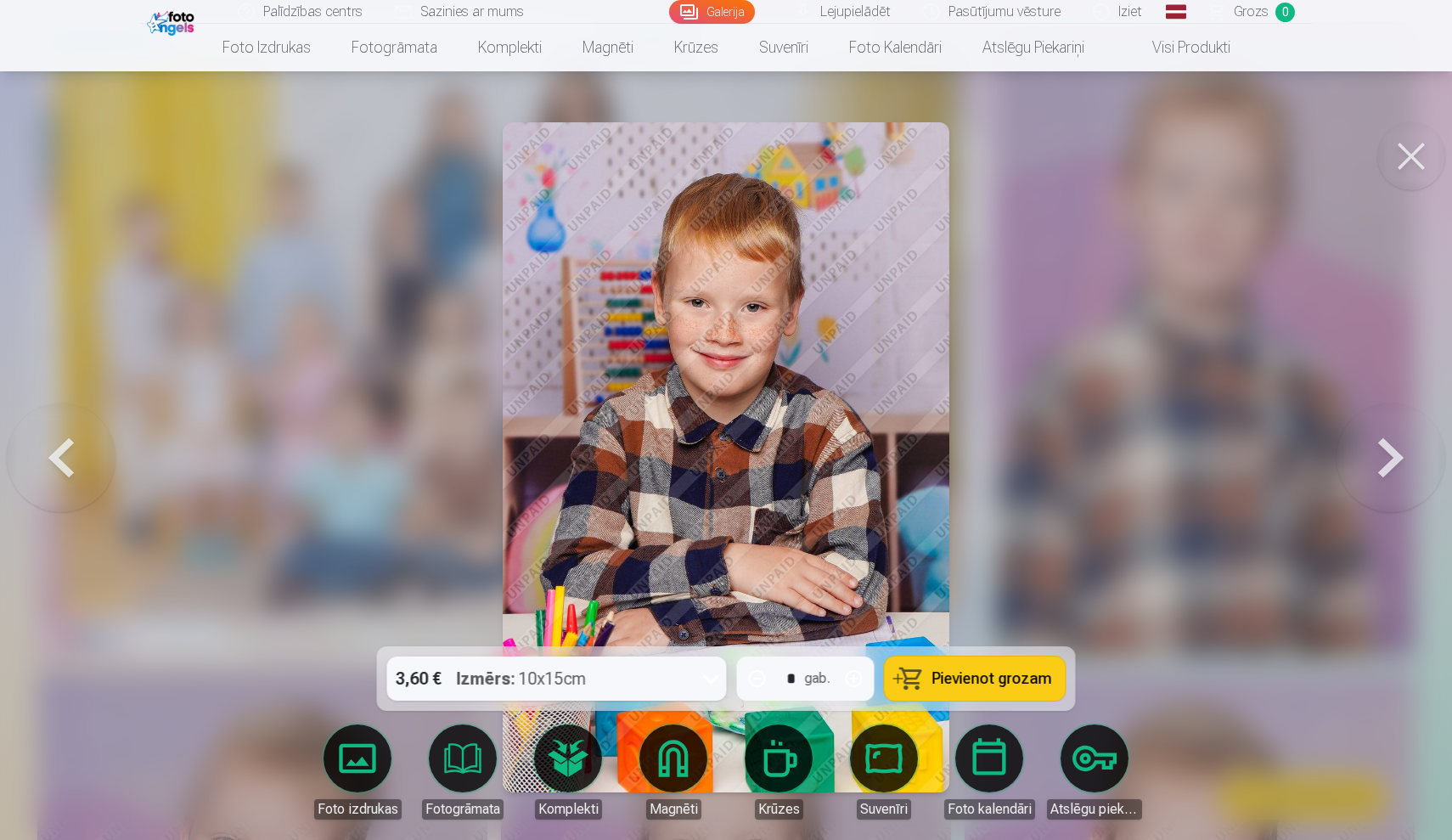
click at [1395, 449] on button at bounding box center [1391, 457] width 109 height 344
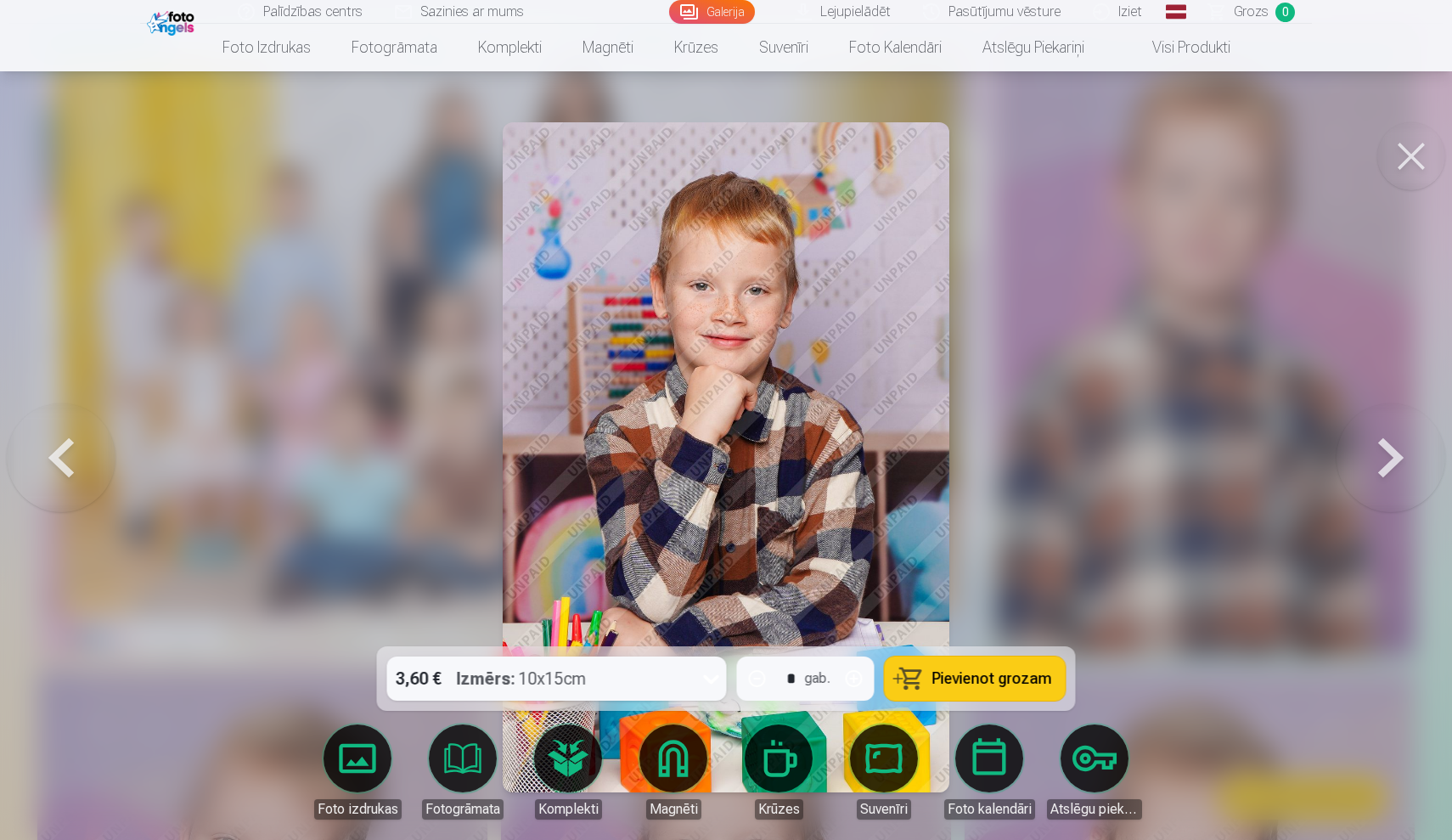
click at [1395, 449] on button at bounding box center [1391, 457] width 109 height 344
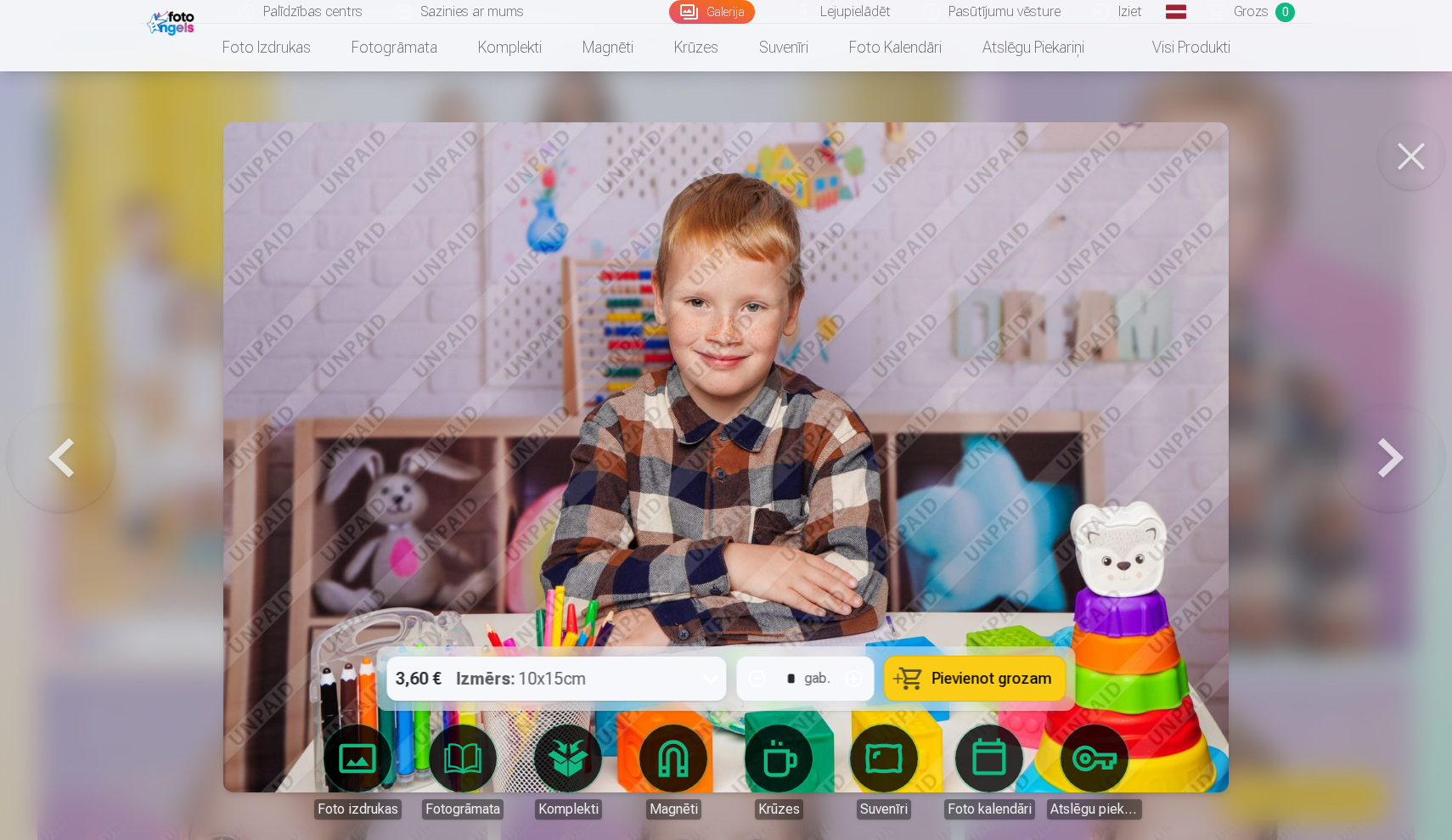
click at [751, 336] on img at bounding box center [726, 457] width 1006 height 670
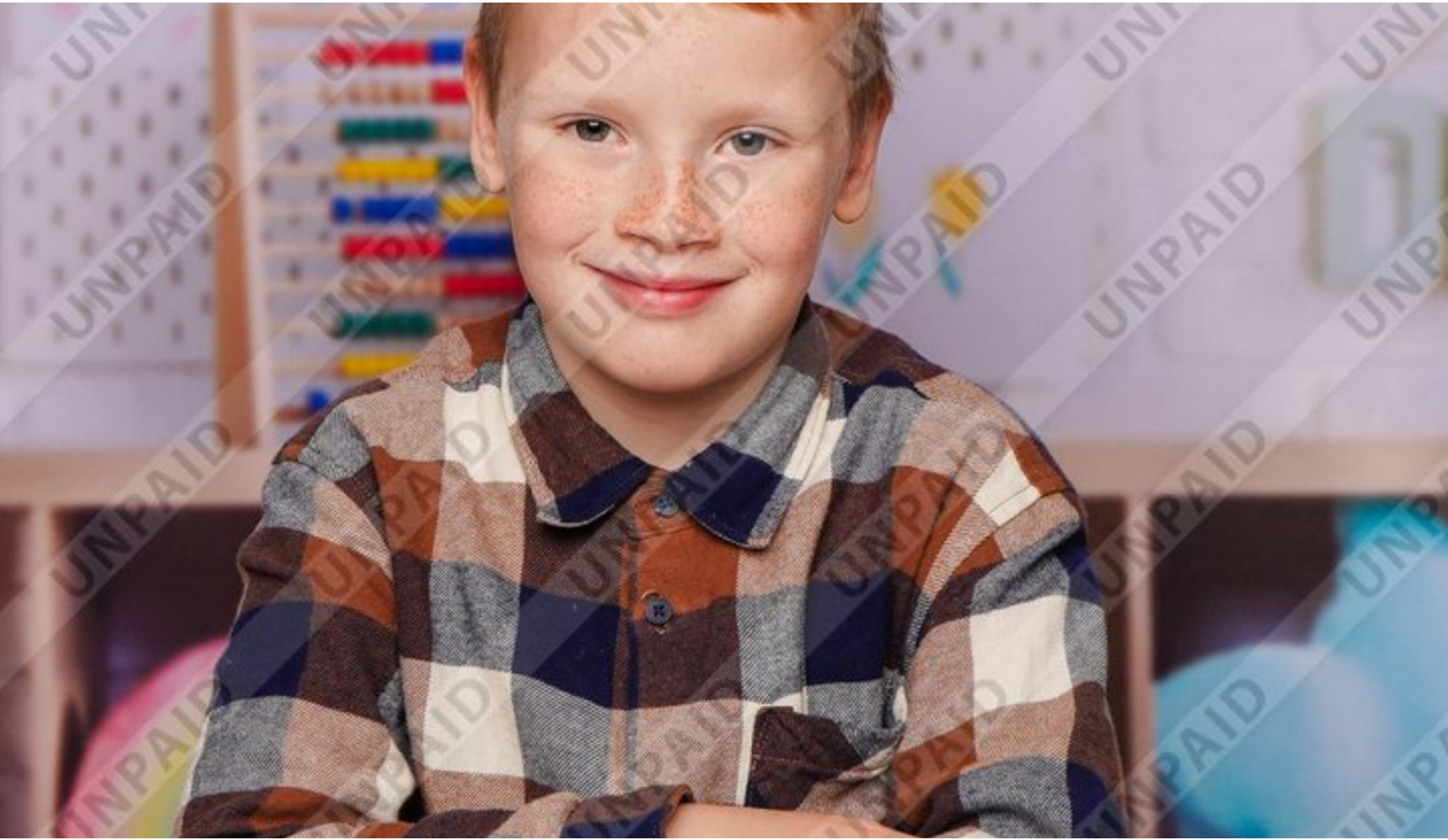
scroll to position [100, 0]
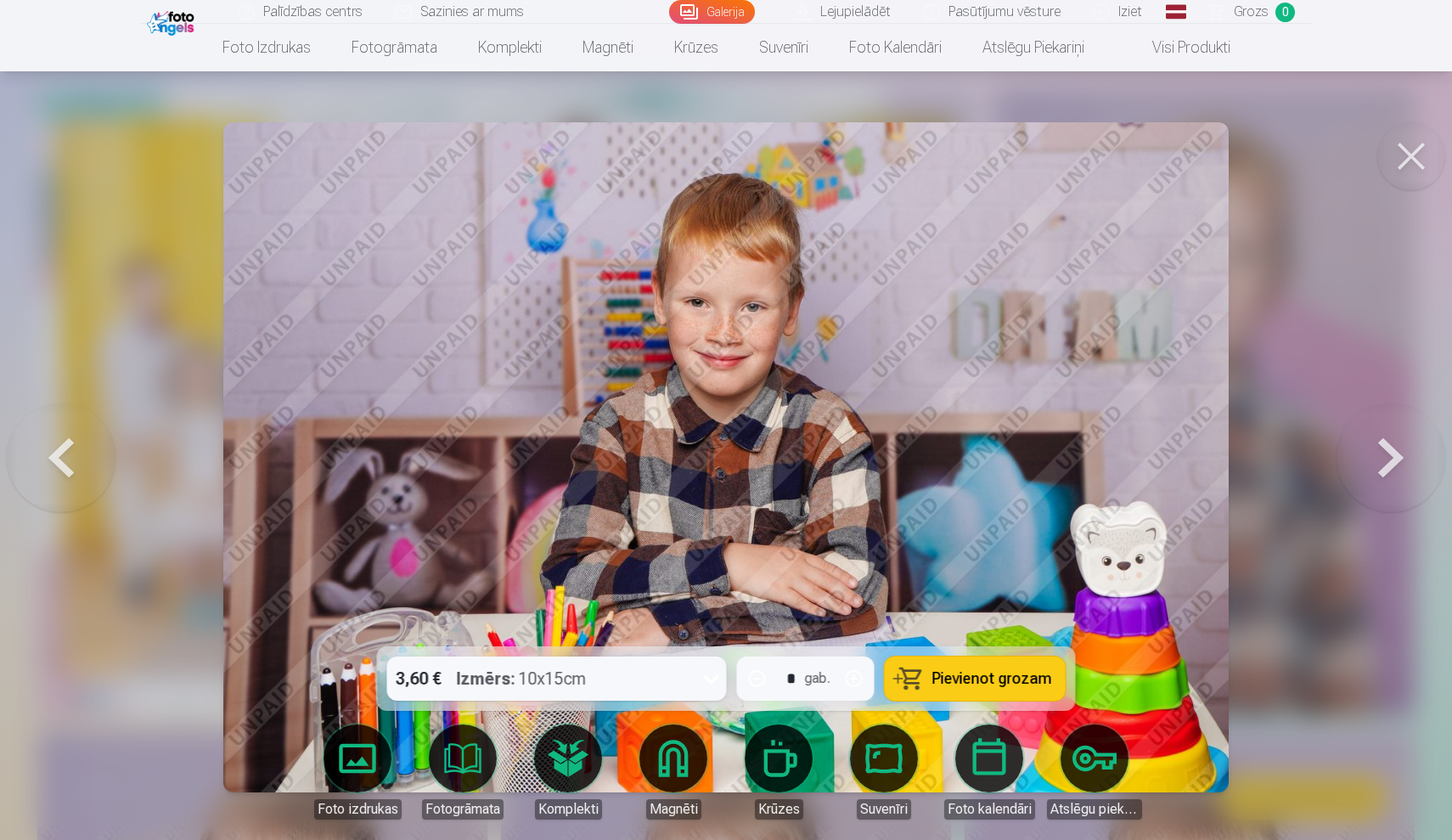
click at [1425, 171] on button at bounding box center [1411, 156] width 68 height 68
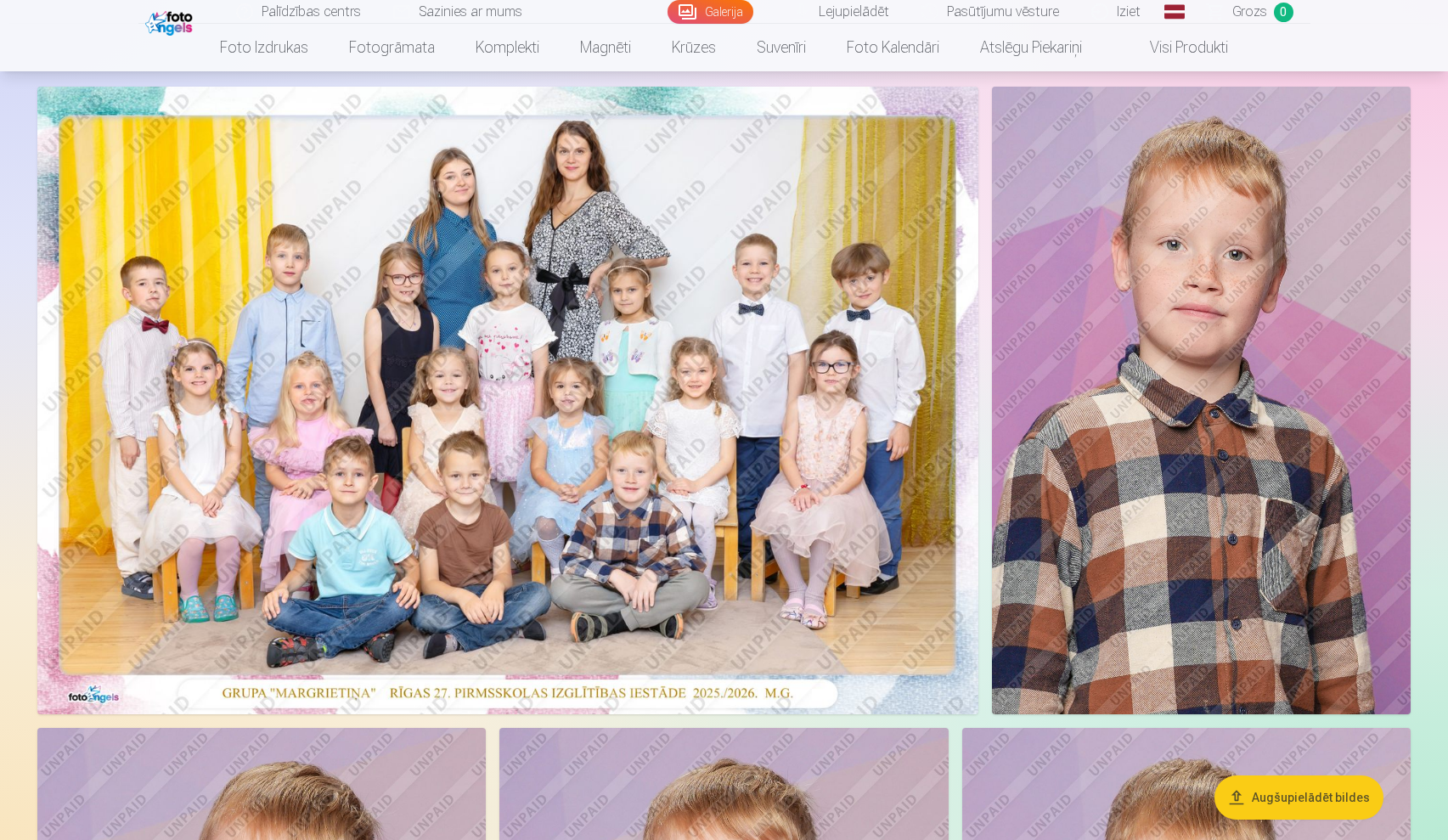
click at [1306, 268] on img at bounding box center [1201, 400] width 419 height 628
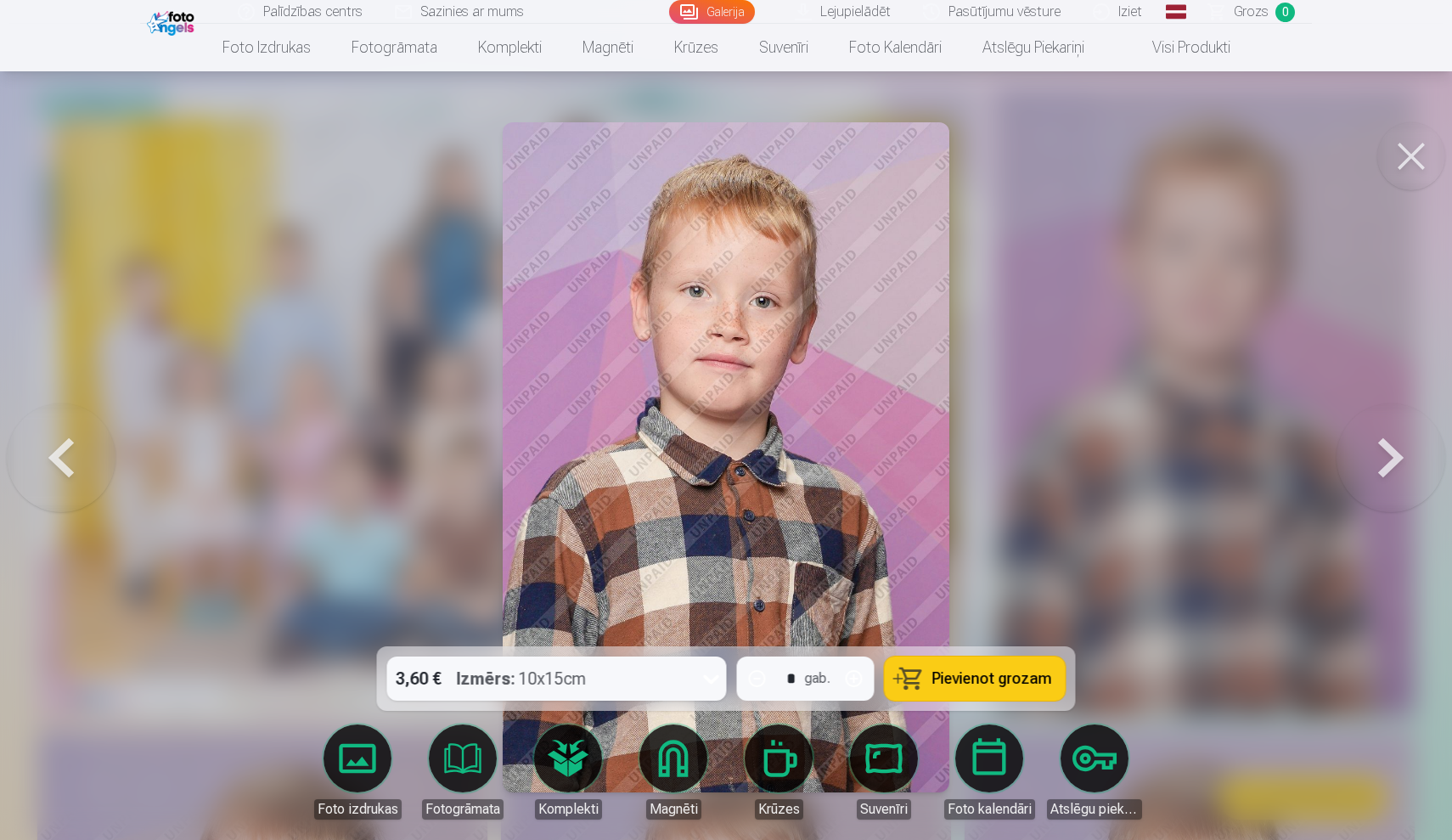
click at [1236, 465] on div at bounding box center [726, 420] width 1452 height 840
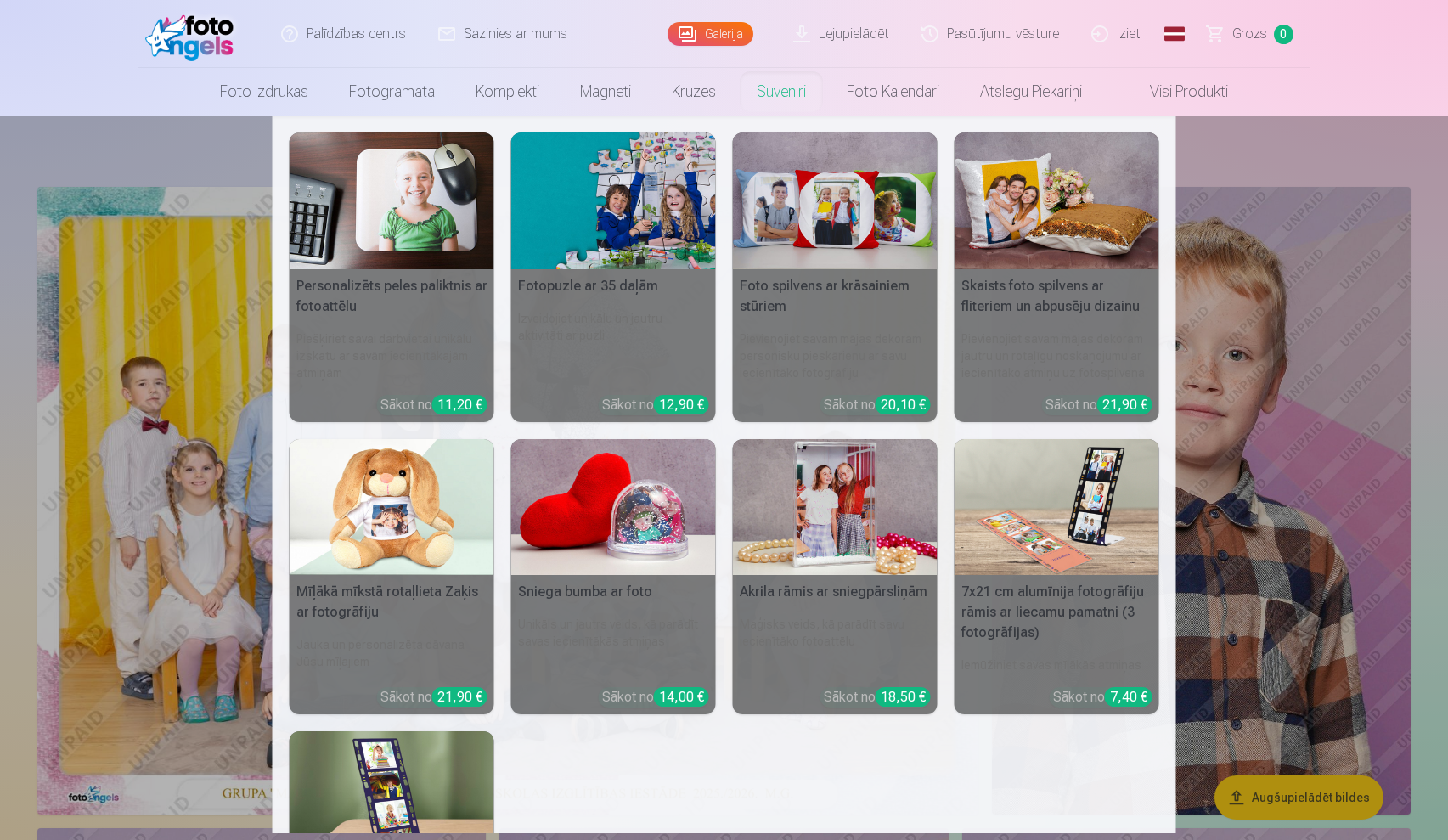
click at [769, 100] on link "Suvenīri" at bounding box center [781, 92] width 90 height 48
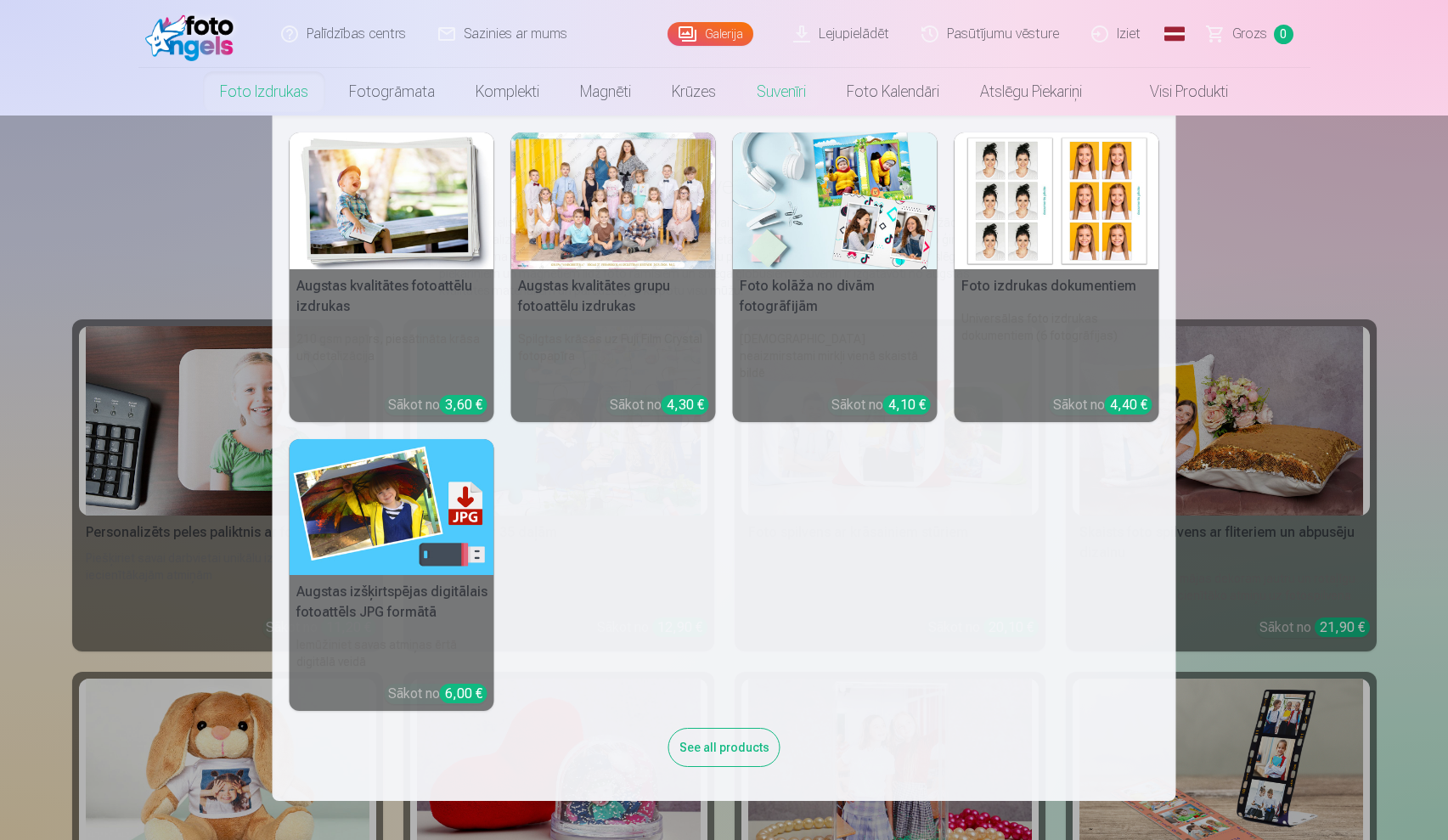
click at [292, 98] on link "Foto izdrukas" at bounding box center [264, 92] width 129 height 48
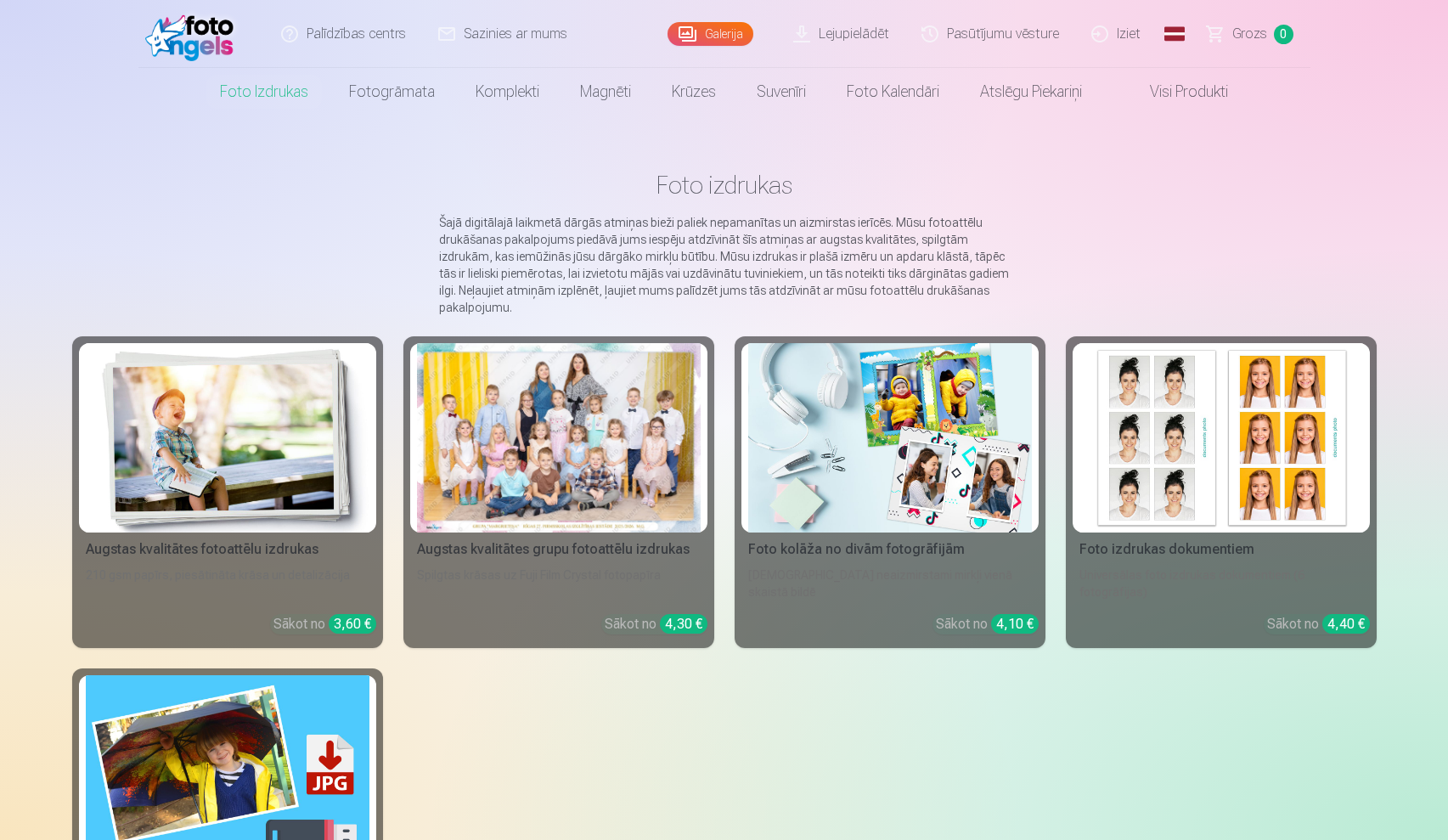
click at [536, 475] on div at bounding box center [558, 438] width 283 height 189
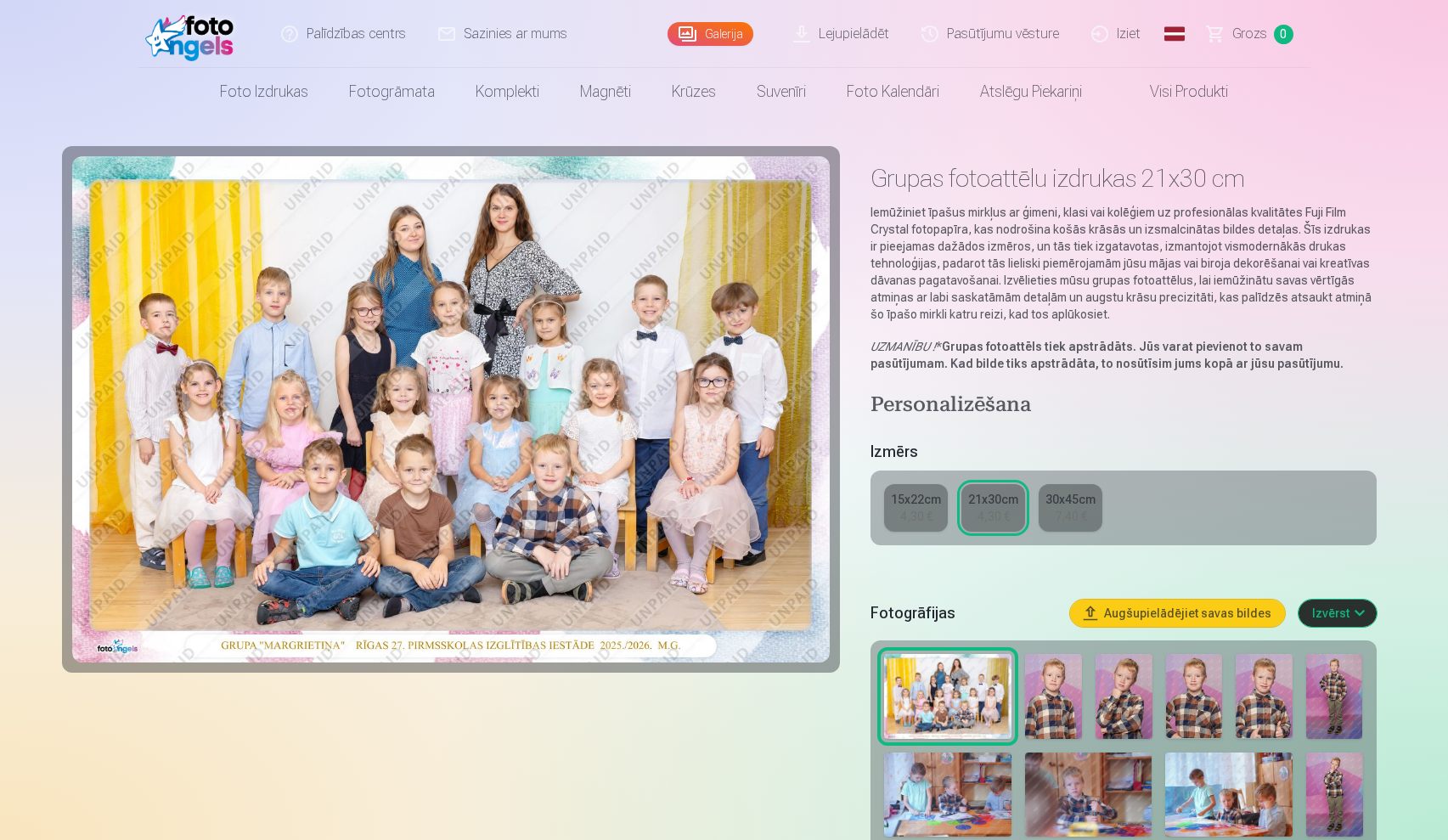
click at [1103, 677] on img at bounding box center [1123, 696] width 57 height 85
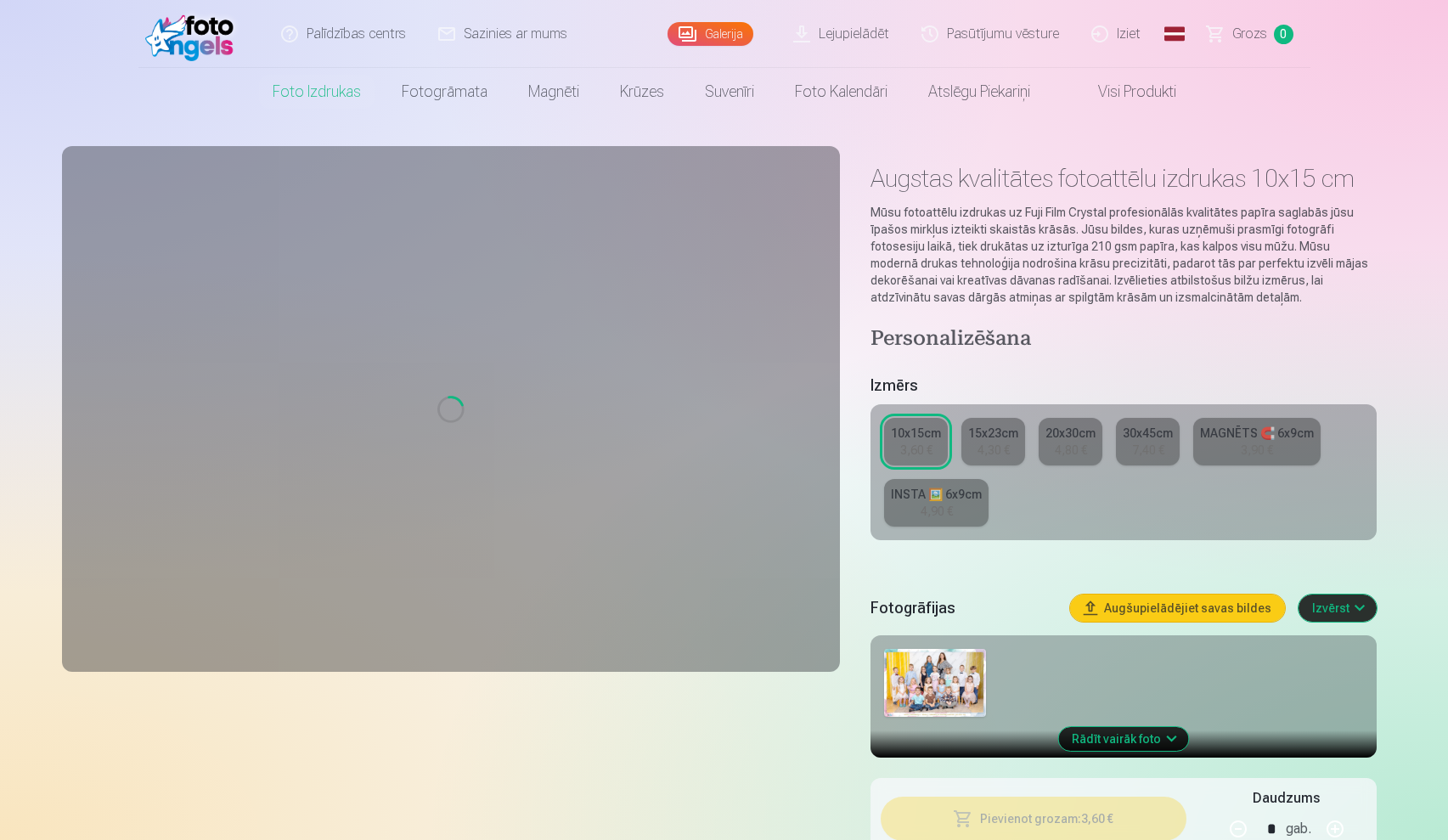
click at [1059, 695] on div "Palīdzības centrs Sazinies ar mums Galerija Lejupielādēt Pasūtījumu vēsture Izi…" at bounding box center [724, 420] width 1448 height 840
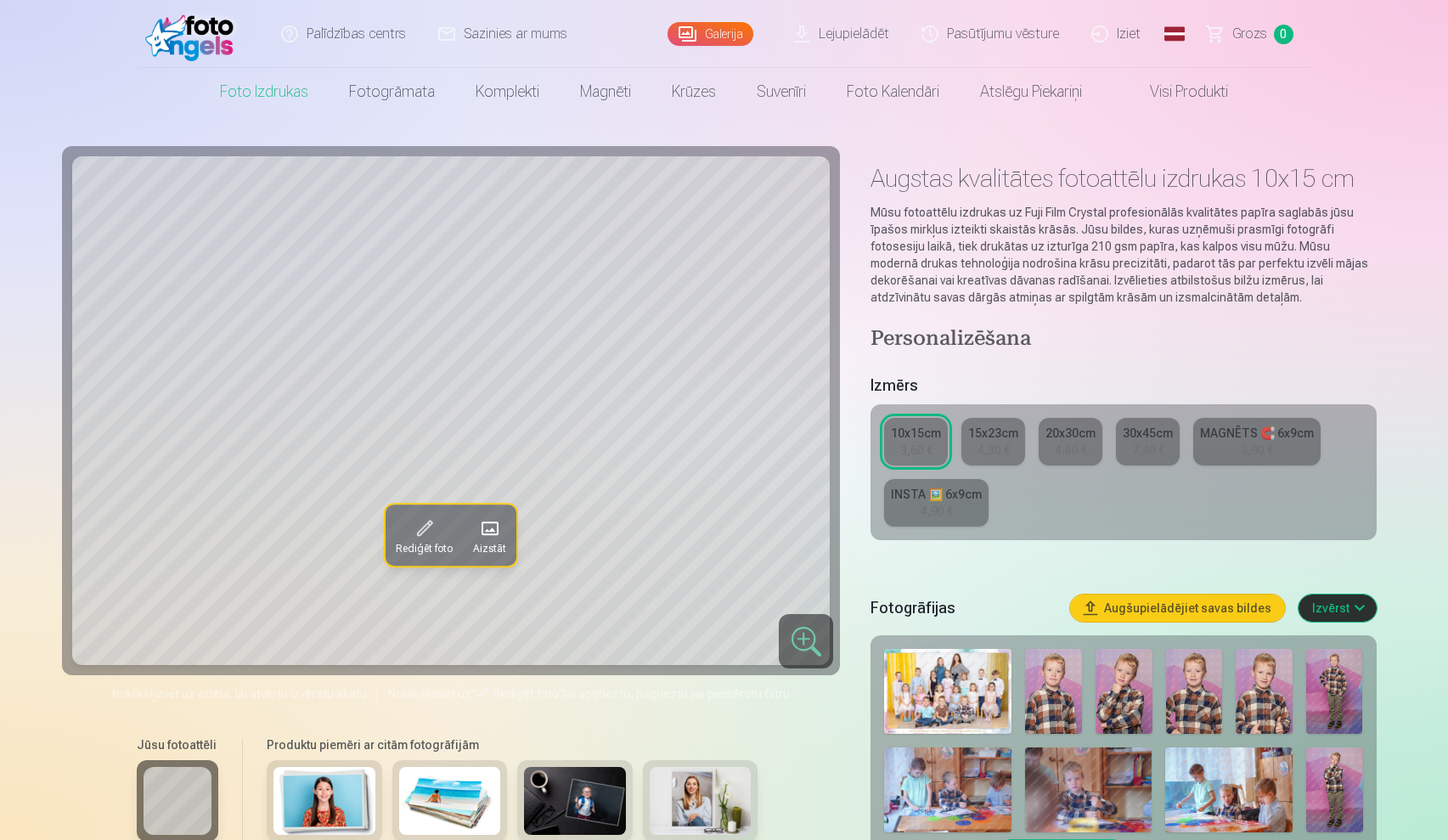
click at [1056, 712] on img at bounding box center [1053, 691] width 57 height 85
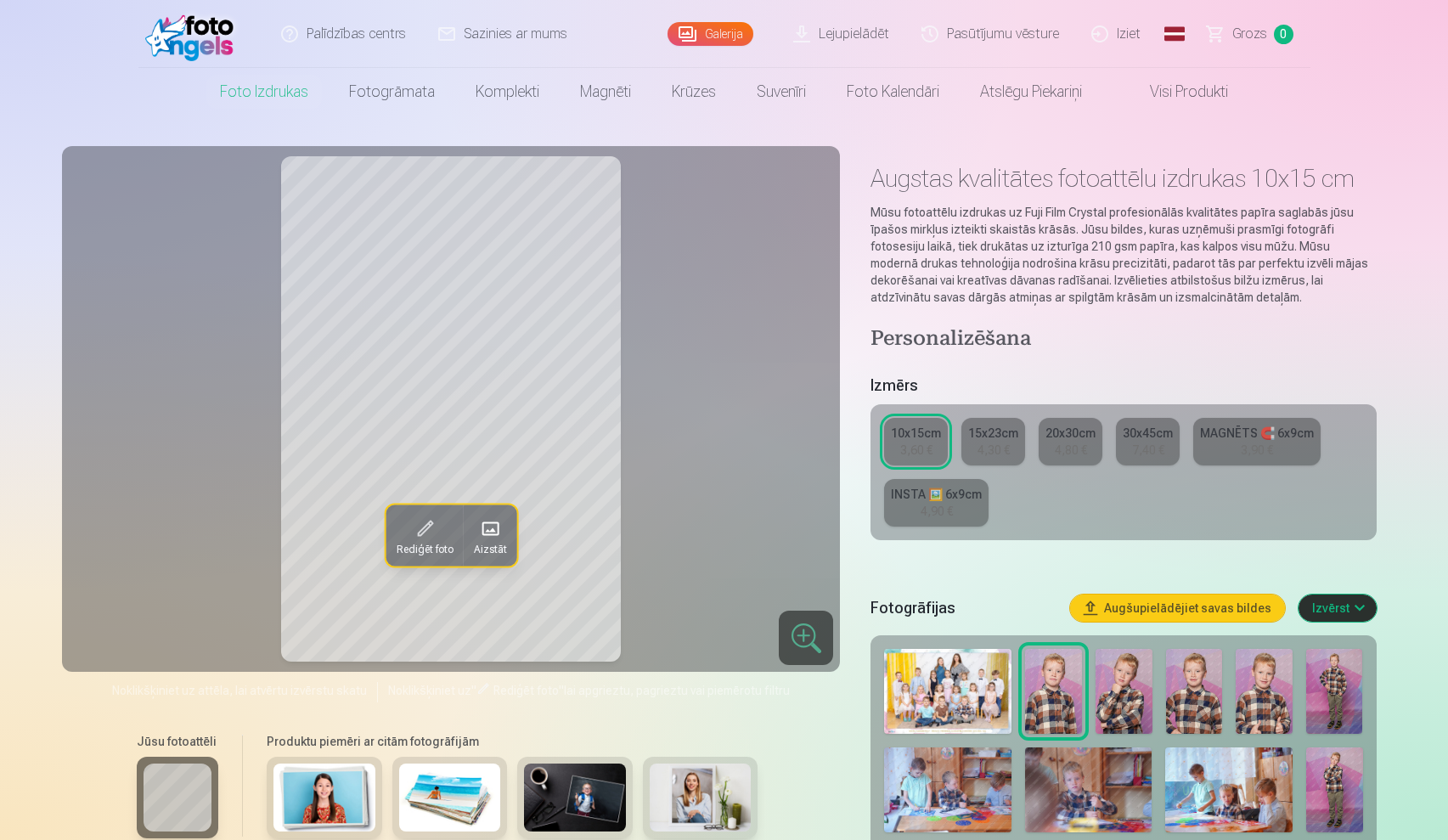
click at [1122, 714] on img at bounding box center [1123, 691] width 57 height 85
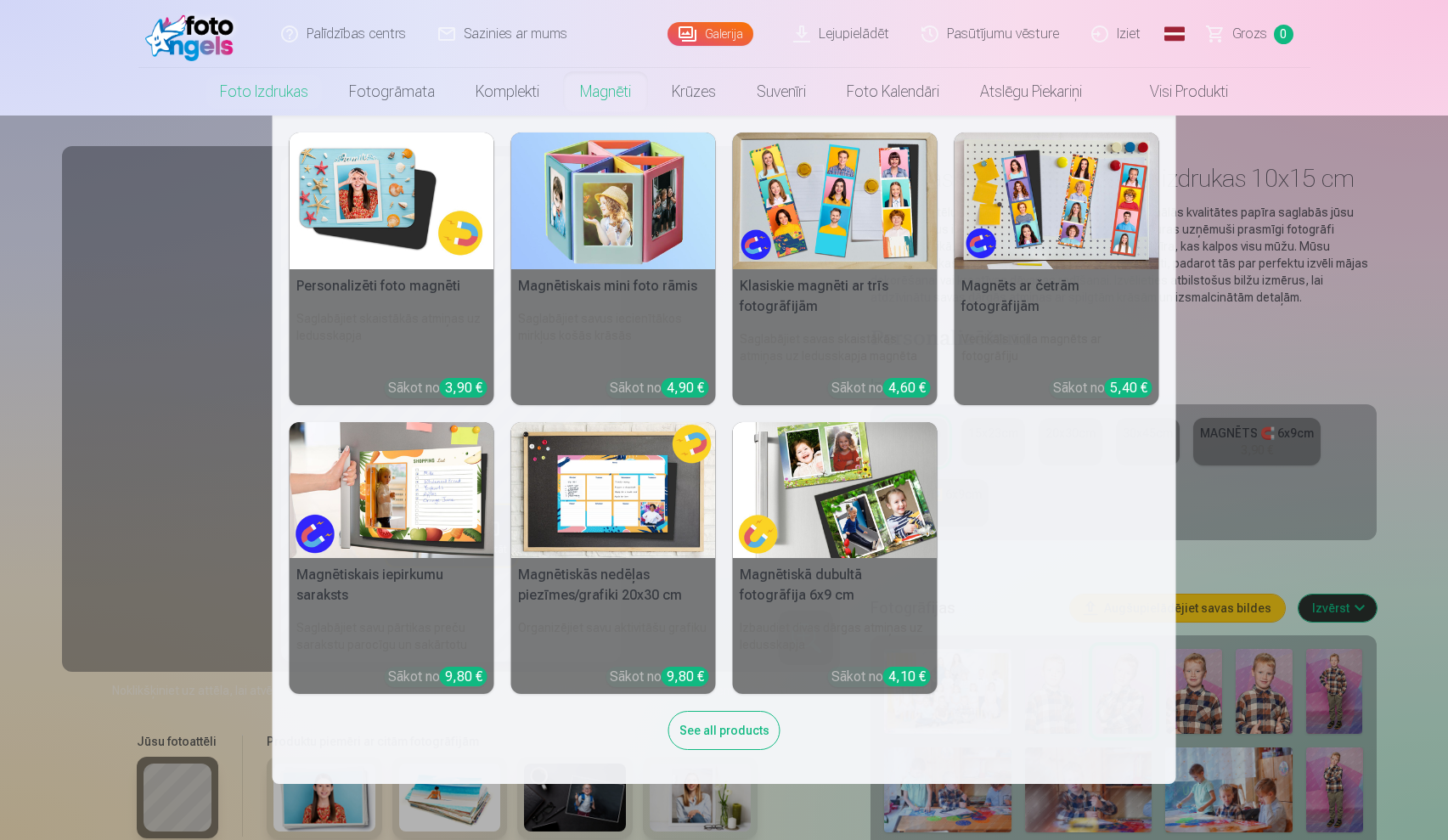
click at [599, 91] on link "Magnēti" at bounding box center [605, 92] width 92 height 48
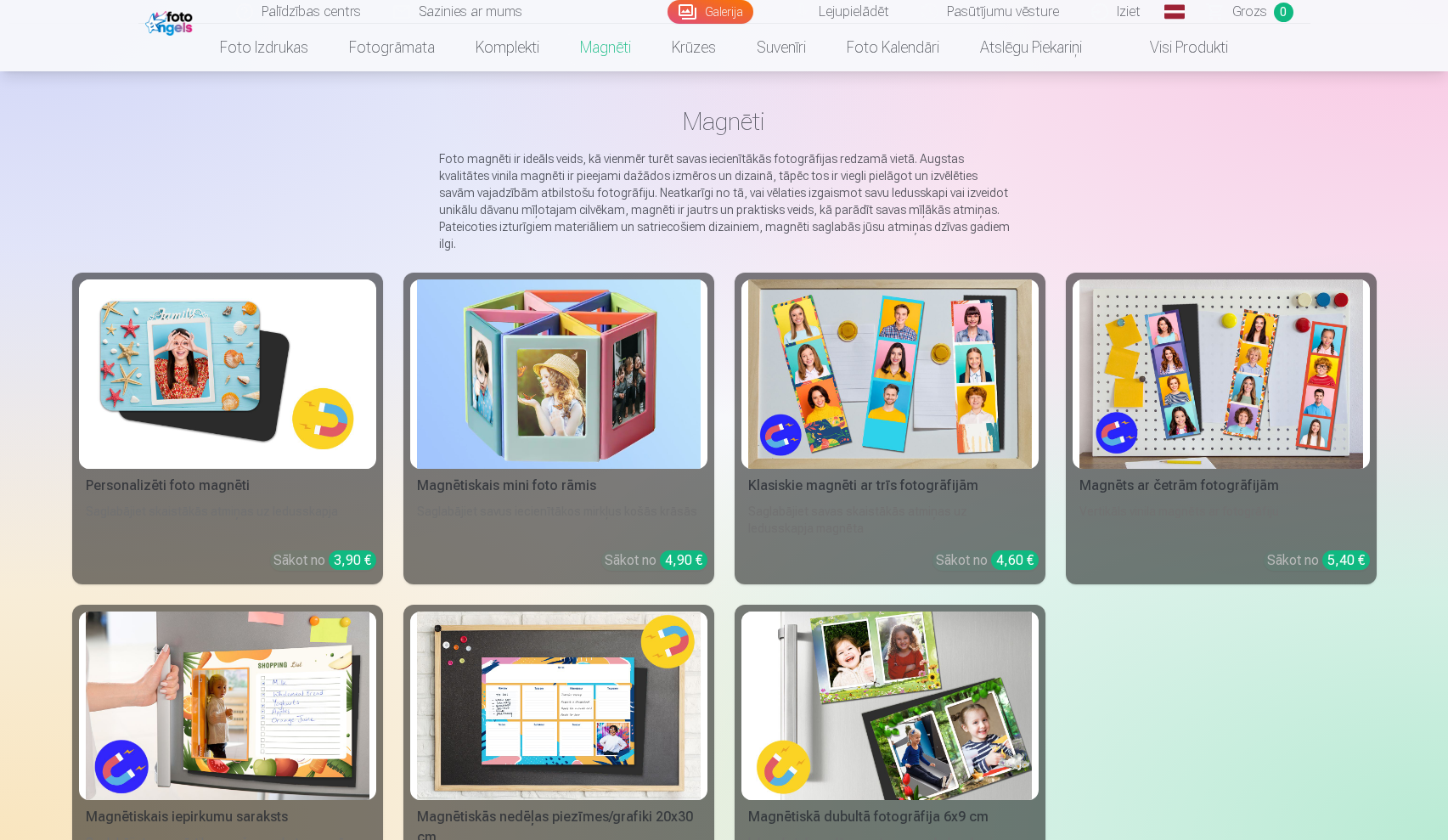
scroll to position [59, 0]
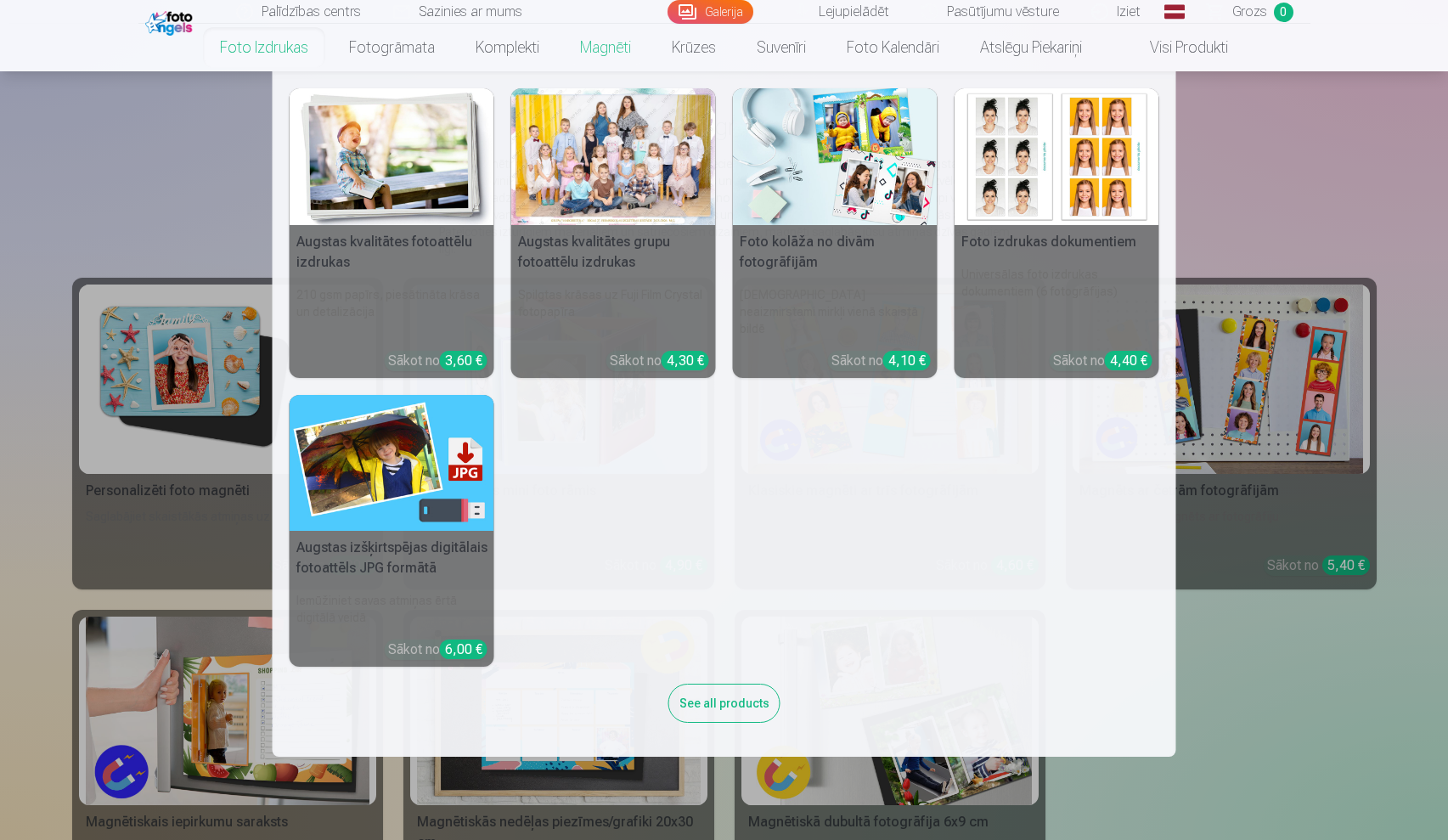
click at [281, 51] on link "Foto izdrukas" at bounding box center [264, 47] width 129 height 48
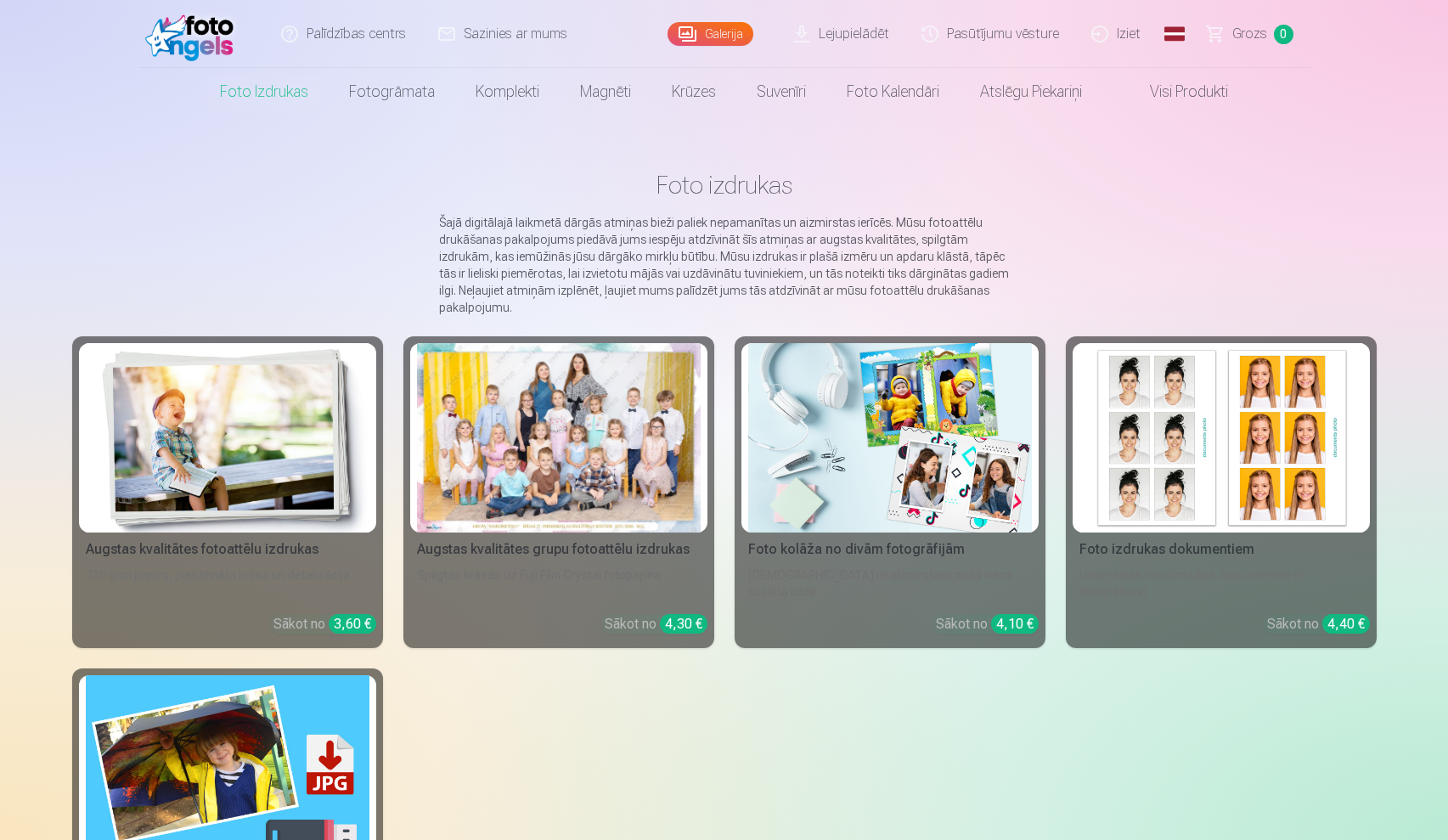
click at [537, 427] on div at bounding box center [558, 438] width 283 height 189
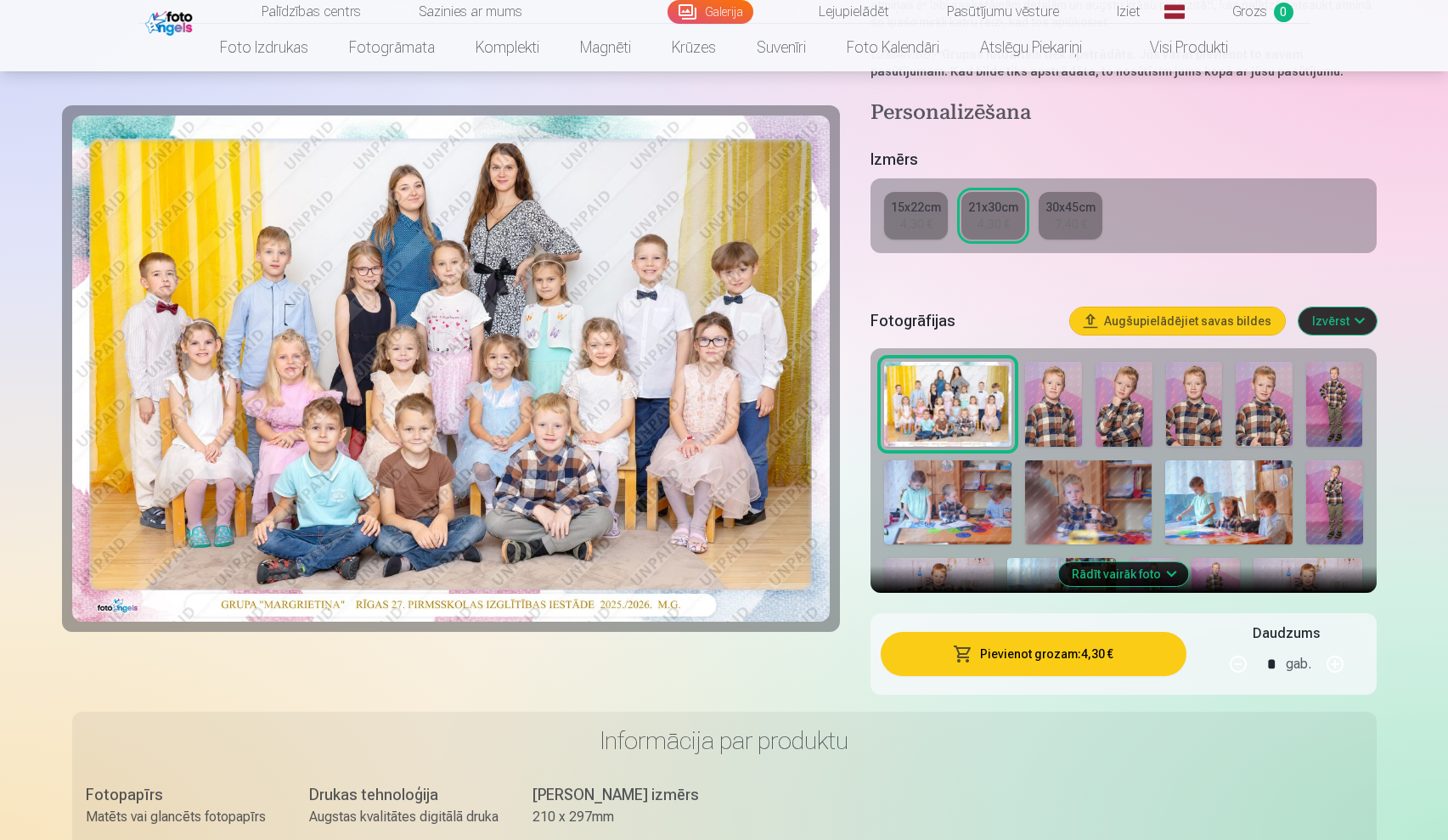
scroll to position [200, 0]
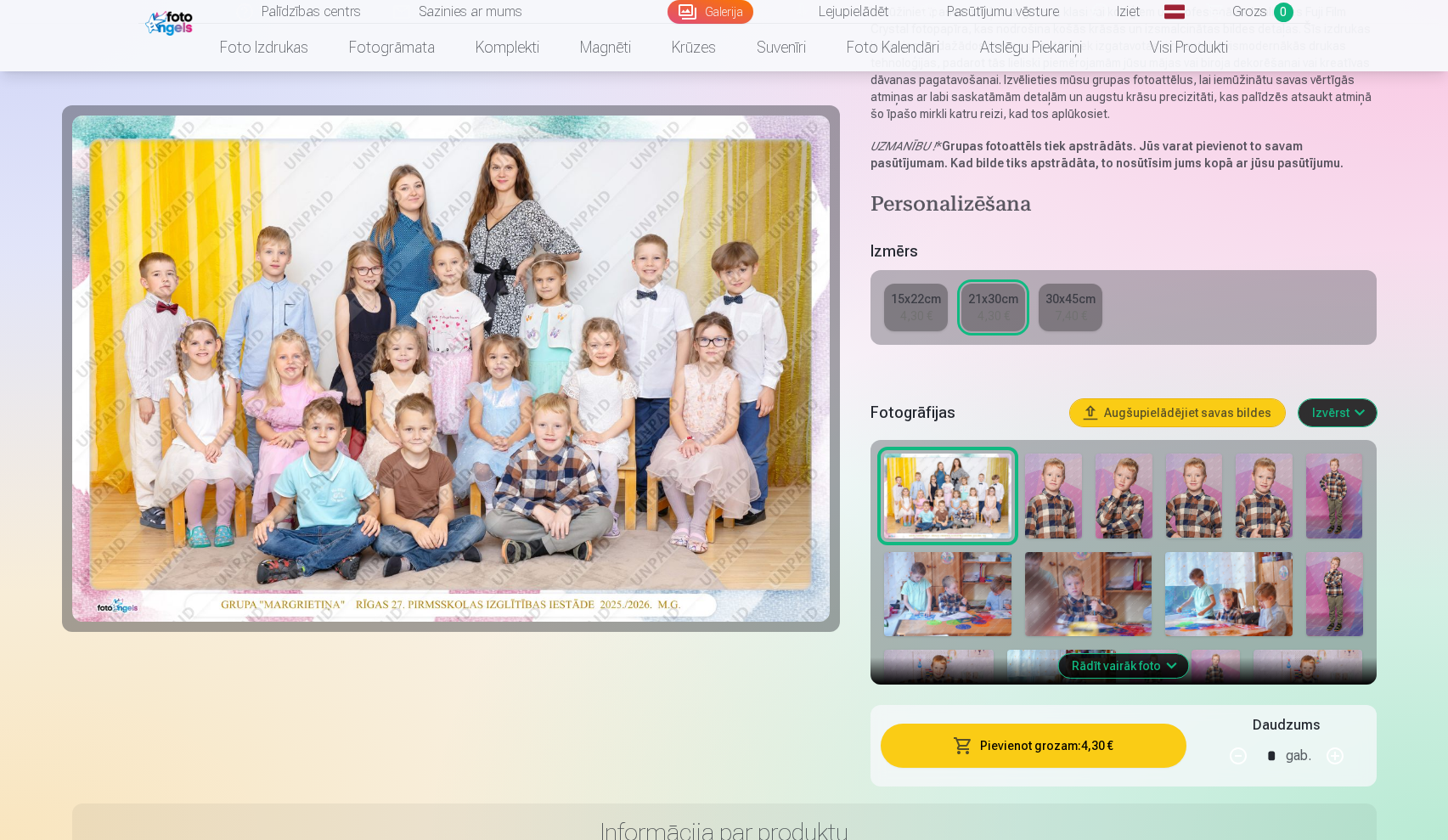
click at [1205, 501] on img at bounding box center [1194, 496] width 57 height 85
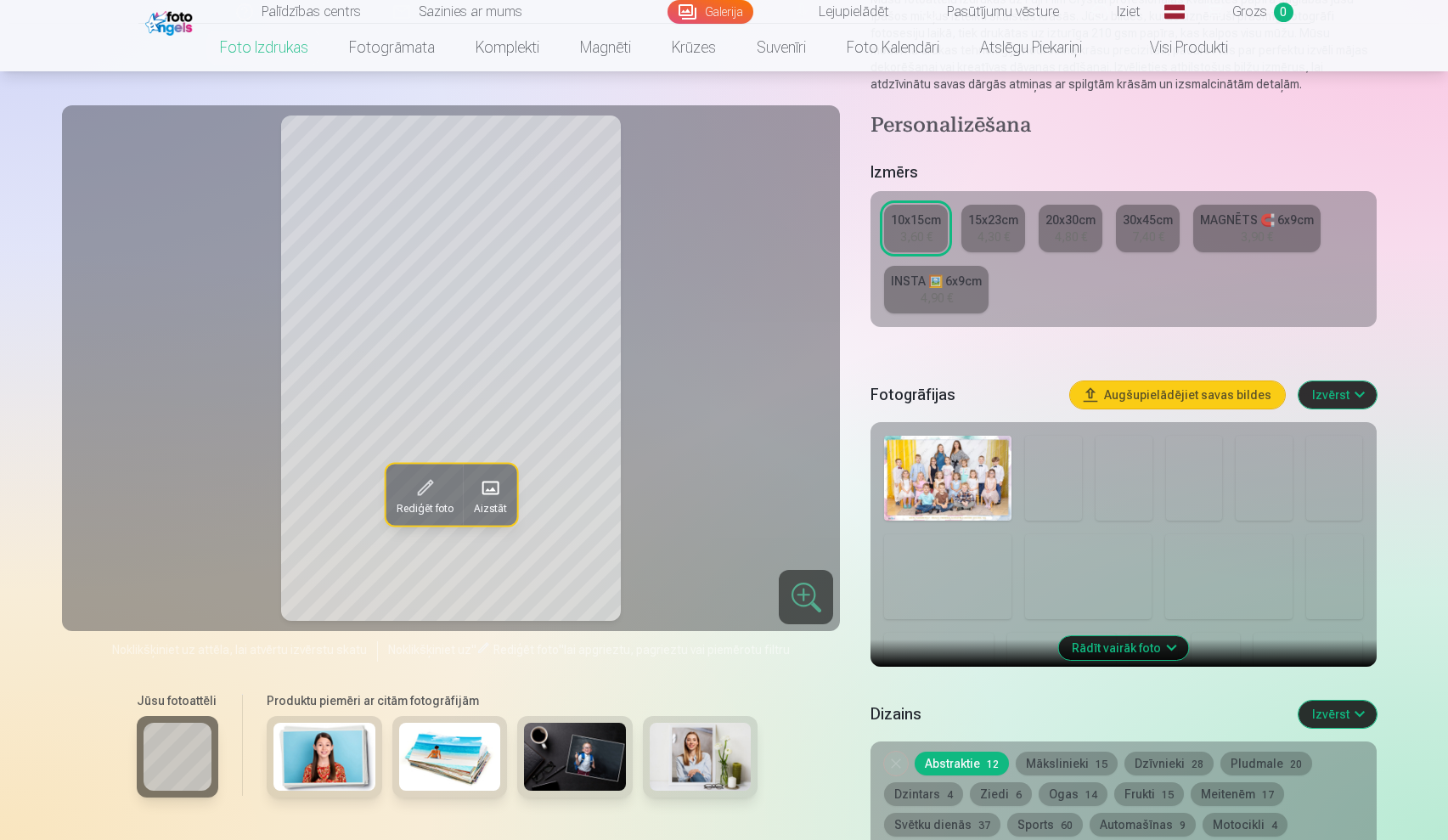
scroll to position [215, 0]
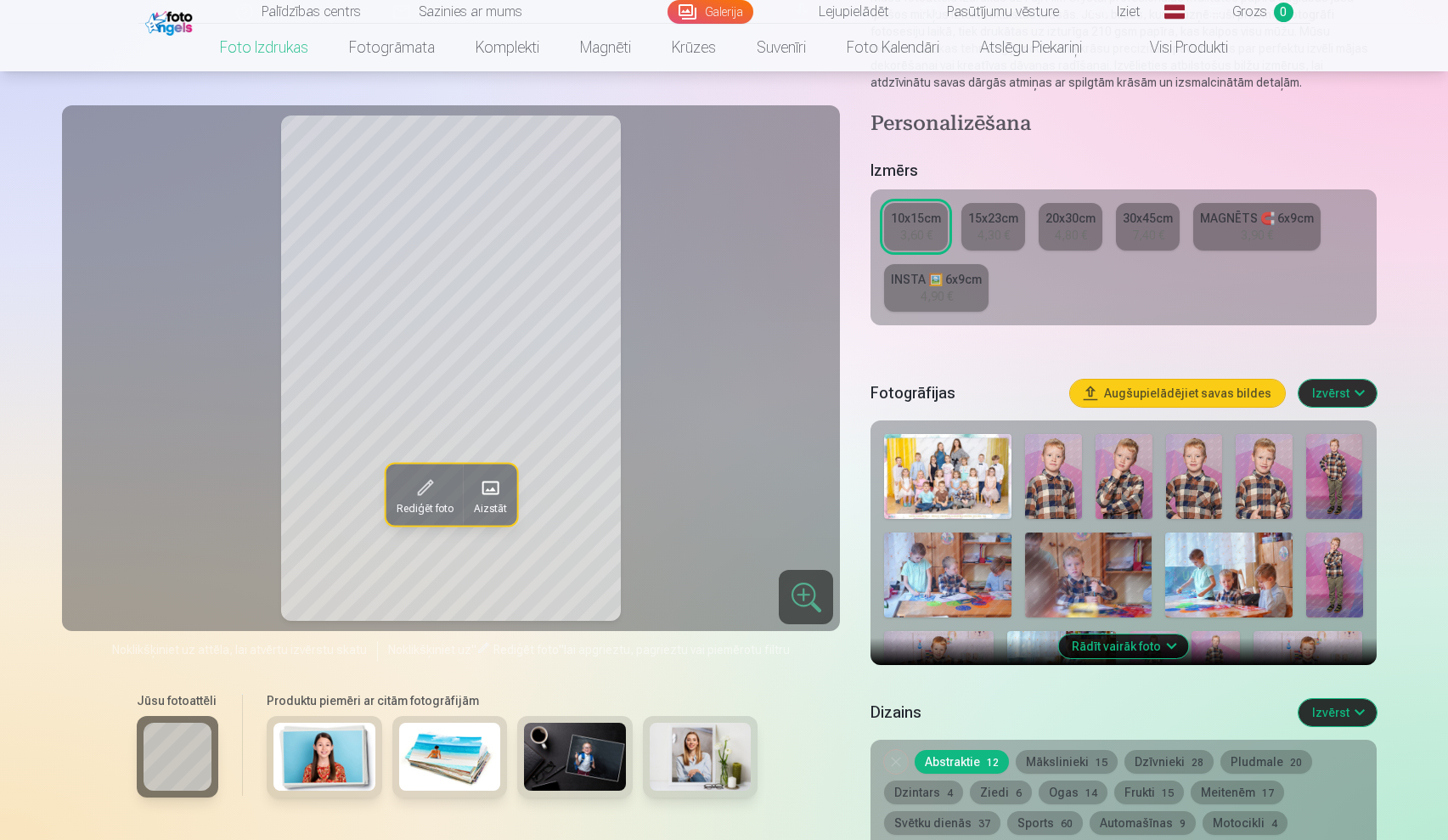
click at [1127, 489] on img at bounding box center [1123, 476] width 57 height 85
click at [1281, 488] on img at bounding box center [1264, 476] width 57 height 85
click at [1317, 485] on img at bounding box center [1334, 476] width 57 height 85
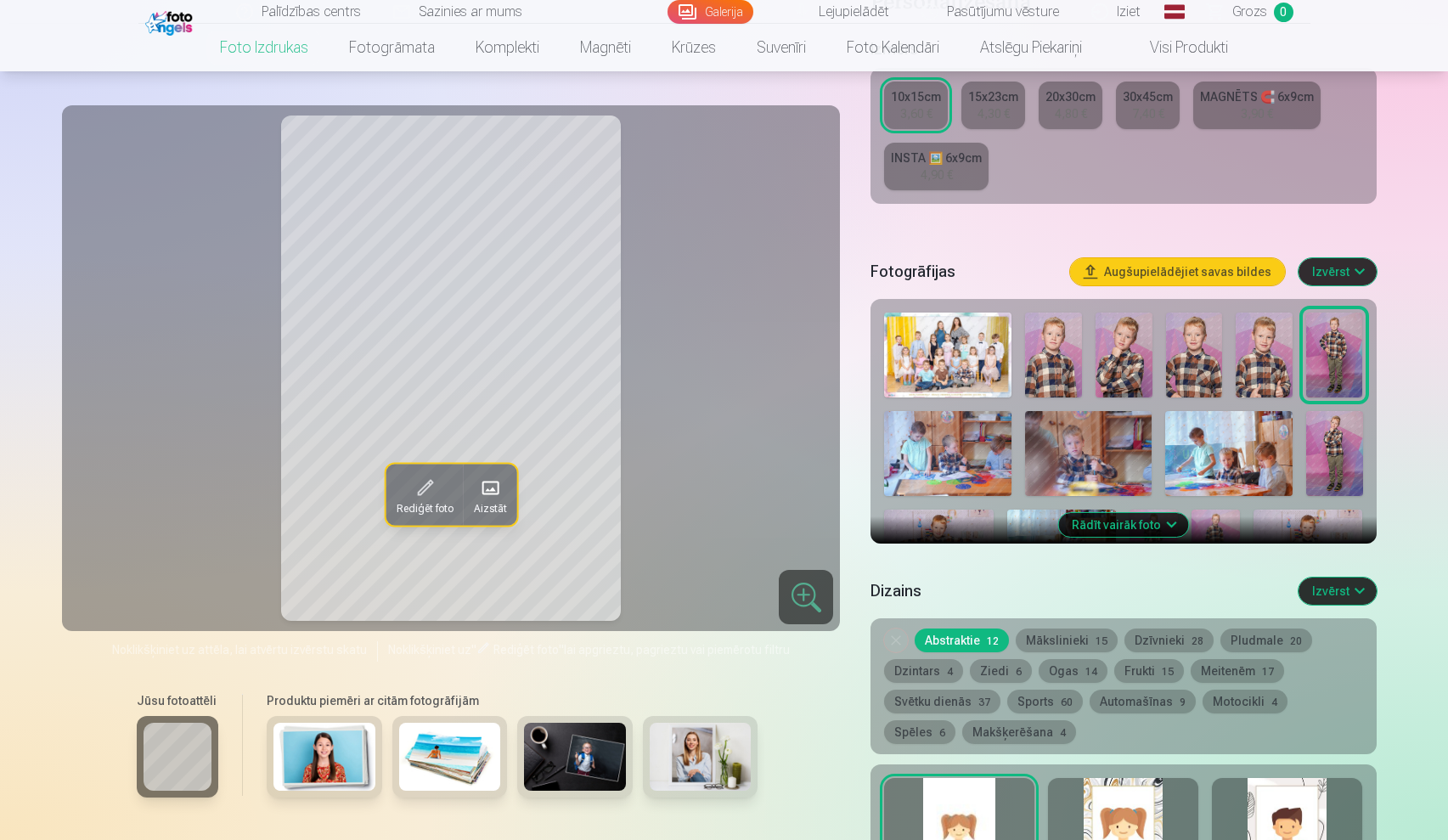
scroll to position [425, 0]
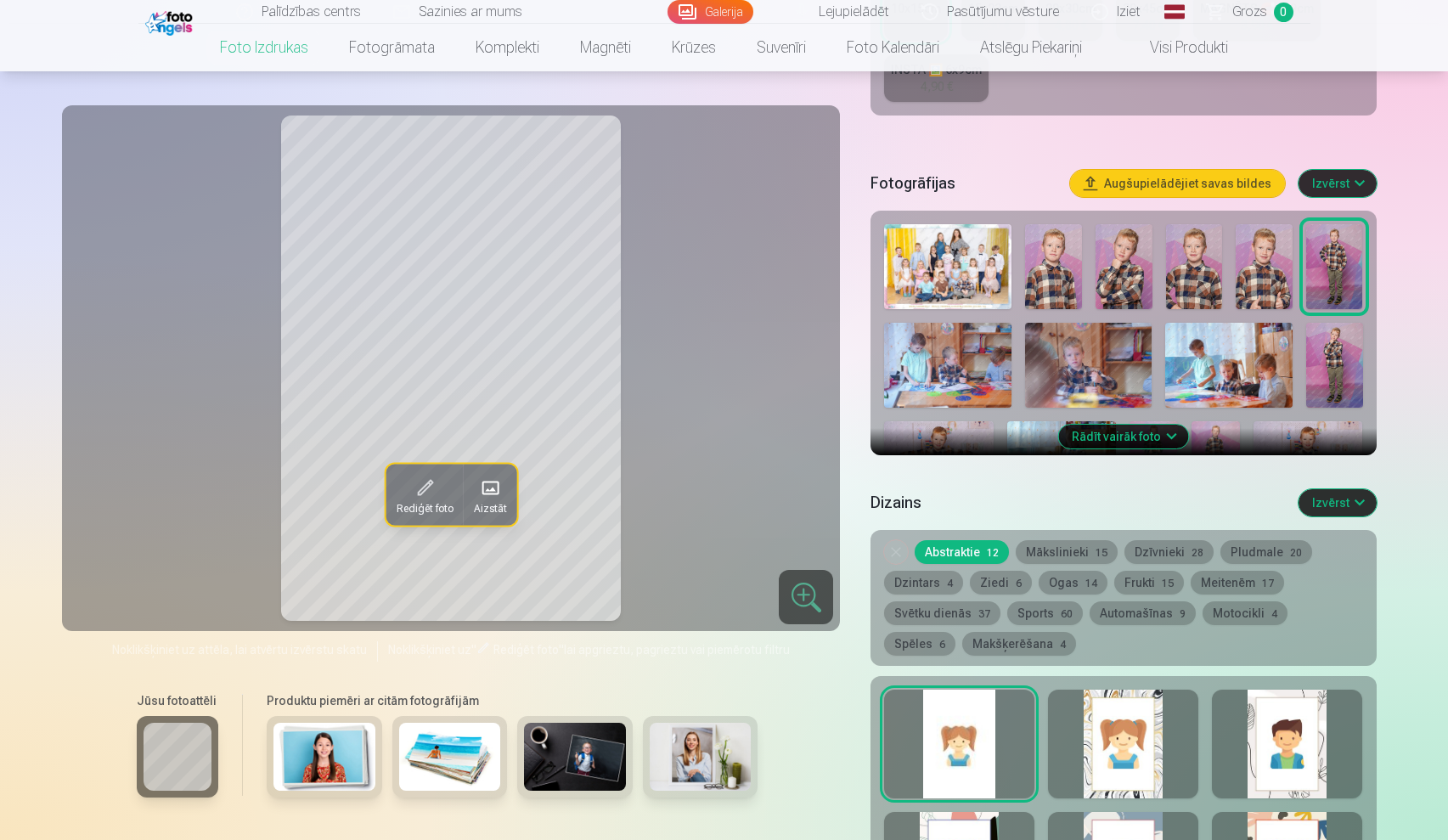
click at [1305, 438] on img at bounding box center [1308, 457] width 109 height 73
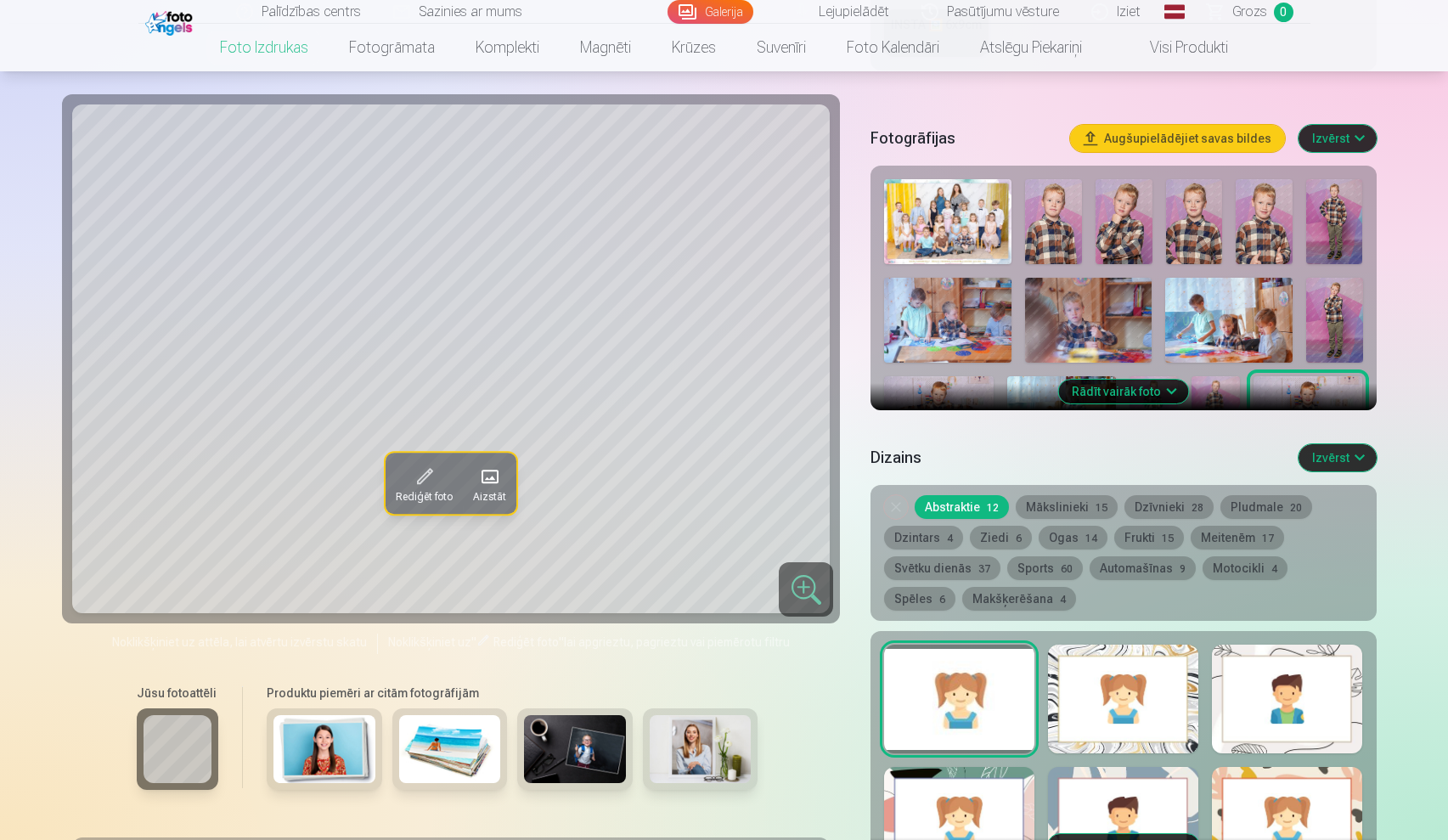
scroll to position [474, 0]
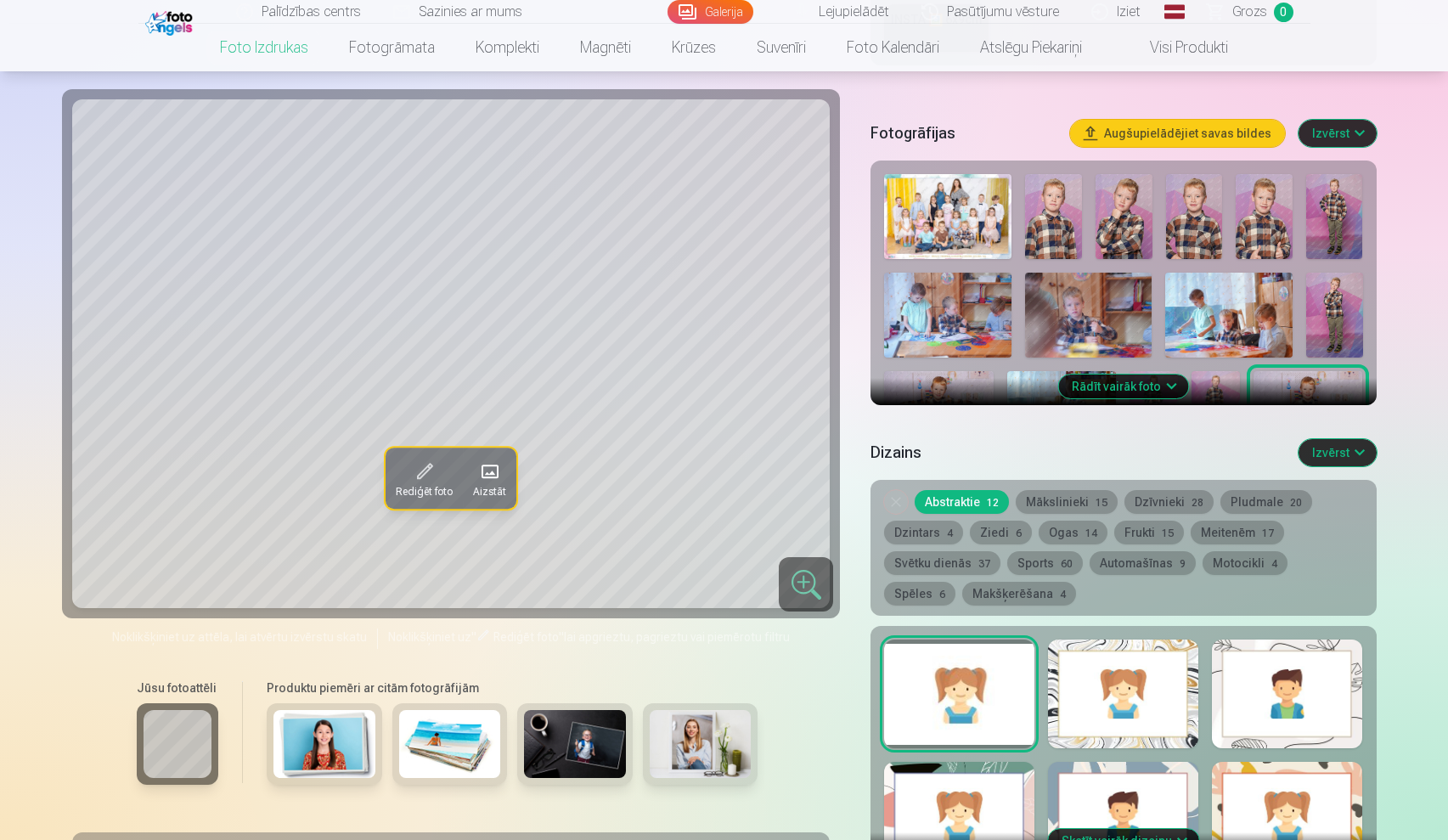
click at [1199, 394] on img at bounding box center [1216, 408] width 49 height 73
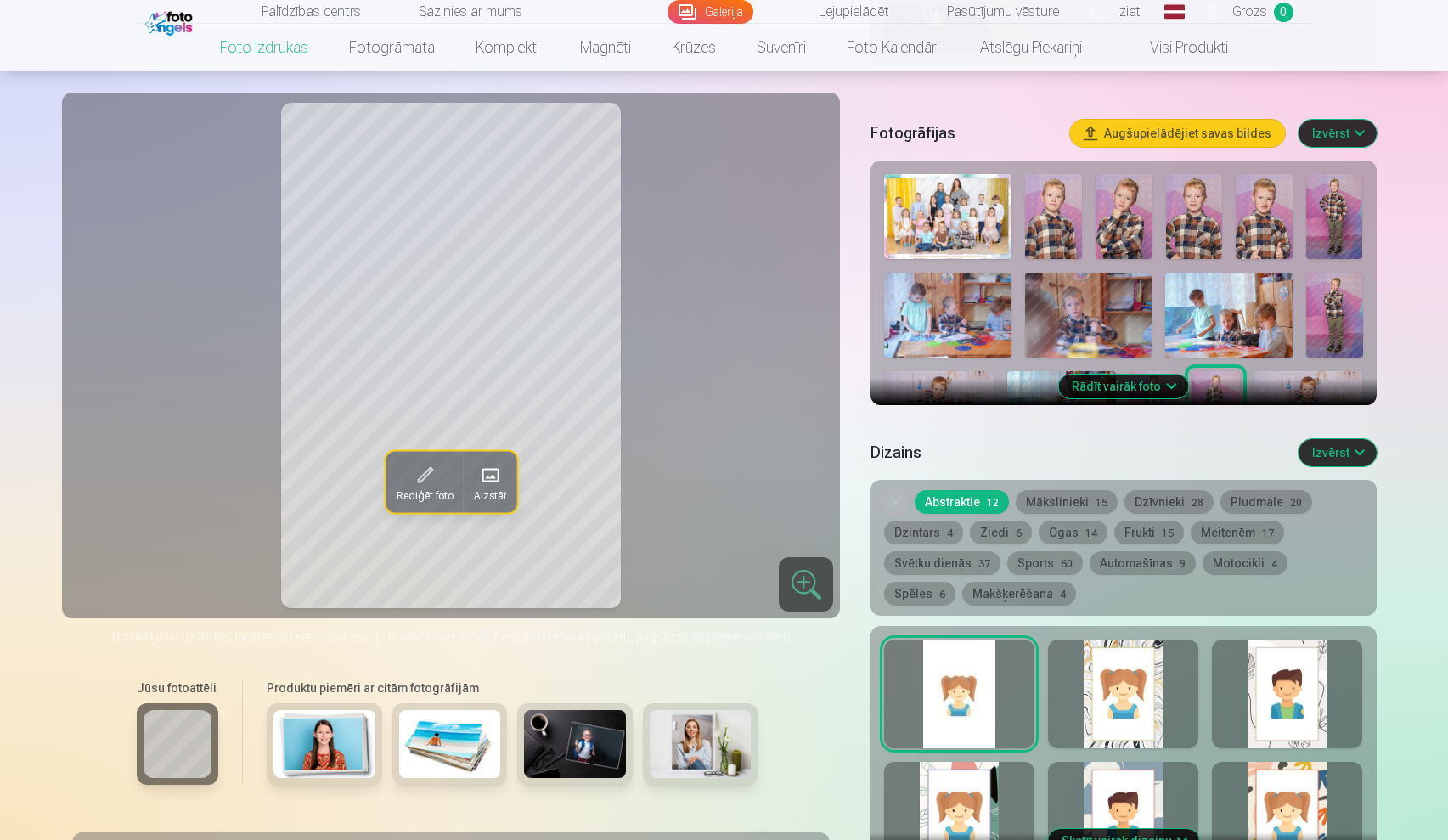
click at [1027, 398] on img at bounding box center [1062, 408] width 109 height 73
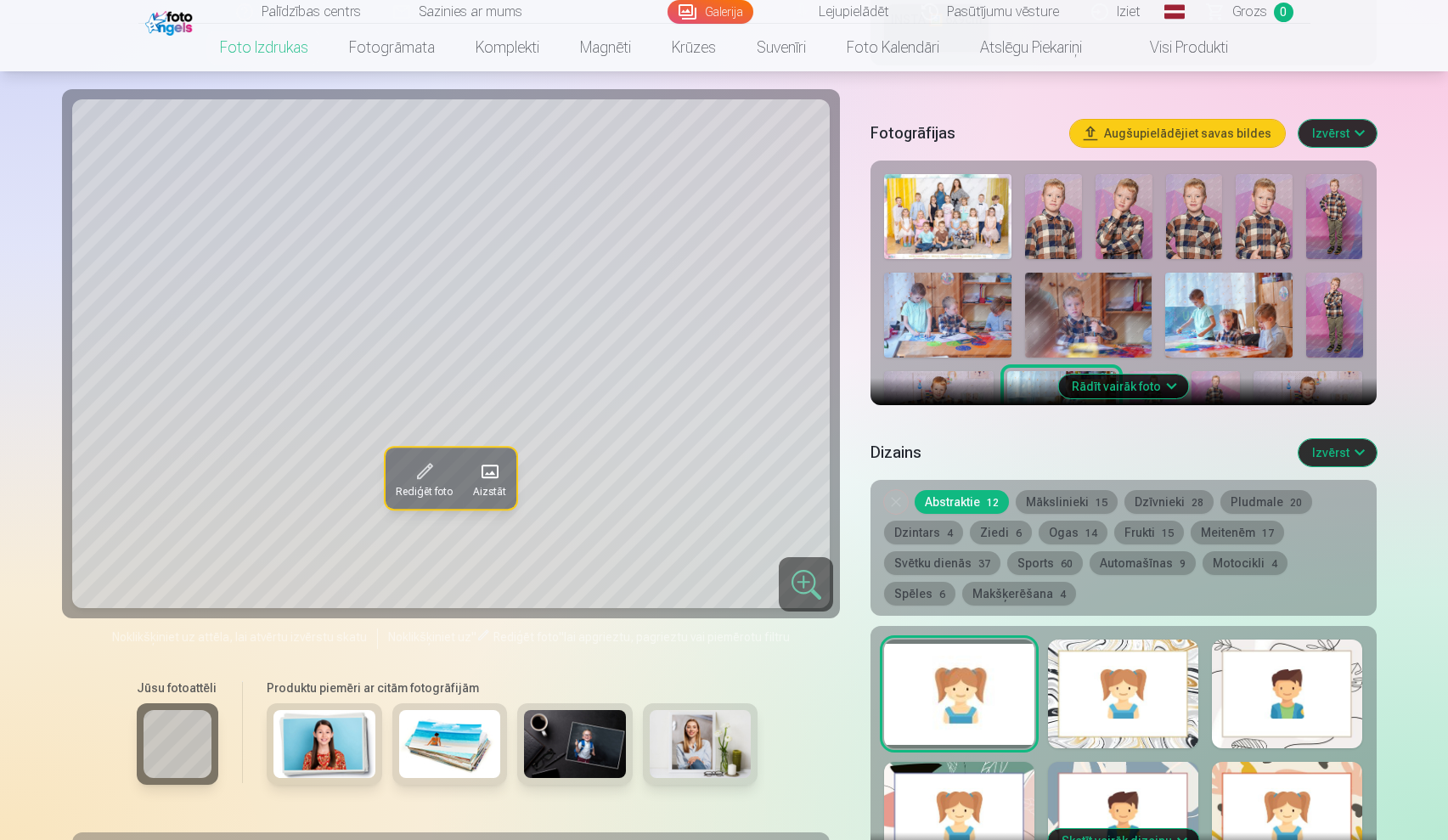
click at [967, 388] on img at bounding box center [938, 408] width 109 height 73
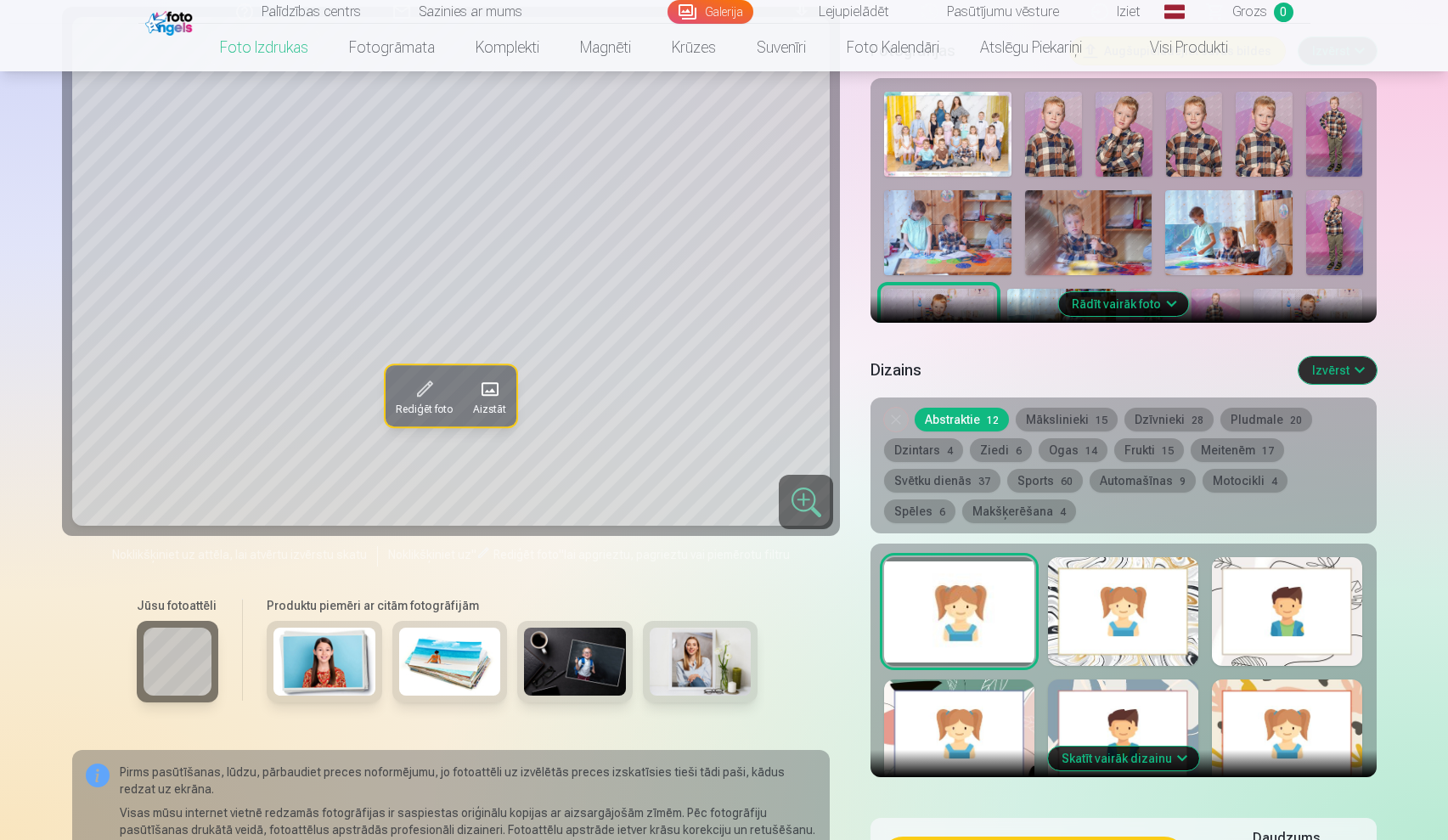
scroll to position [554, 0]
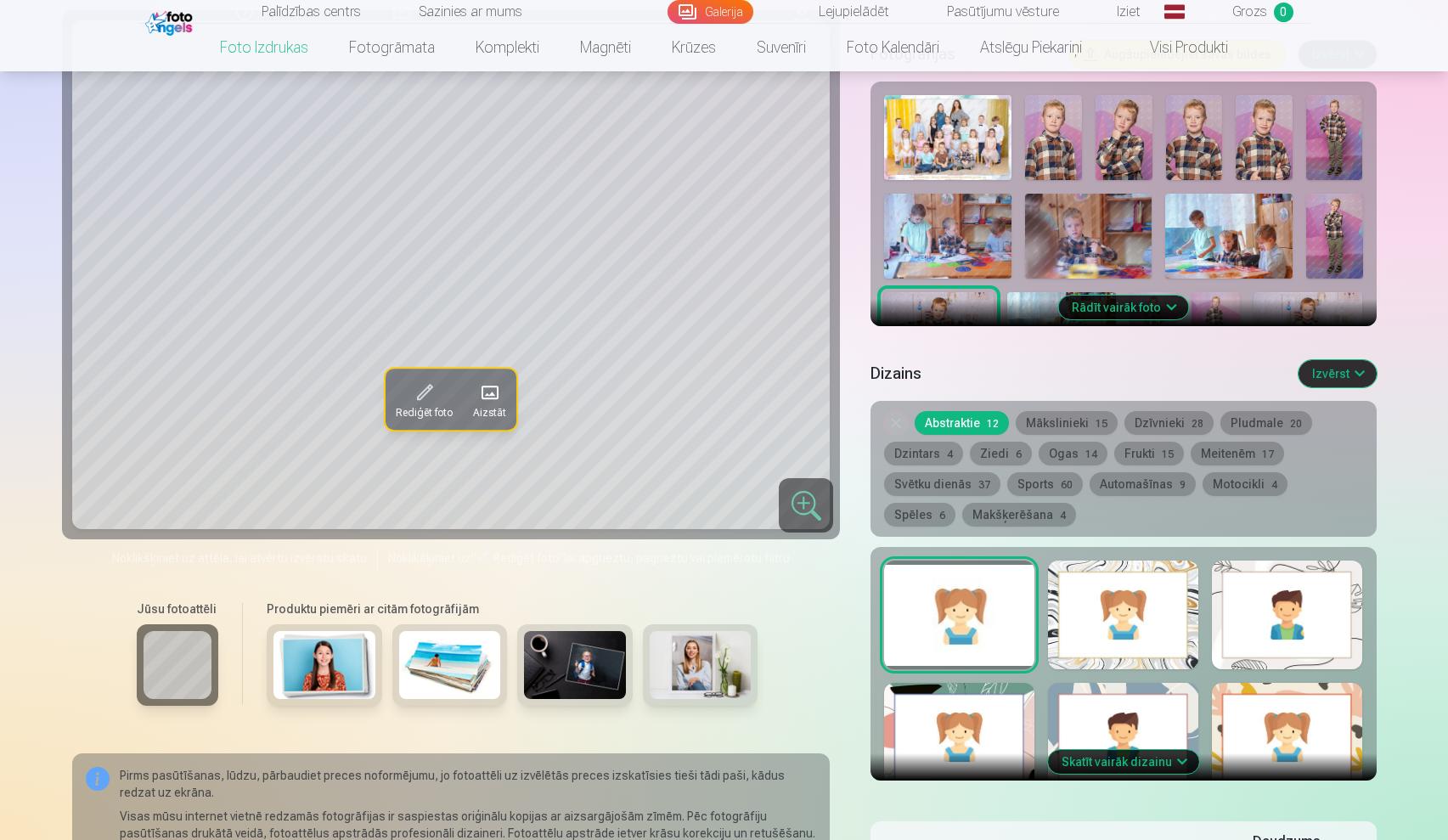
click at [1120, 309] on button "Rādīt vairāk foto" at bounding box center [1122, 307] width 130 height 23
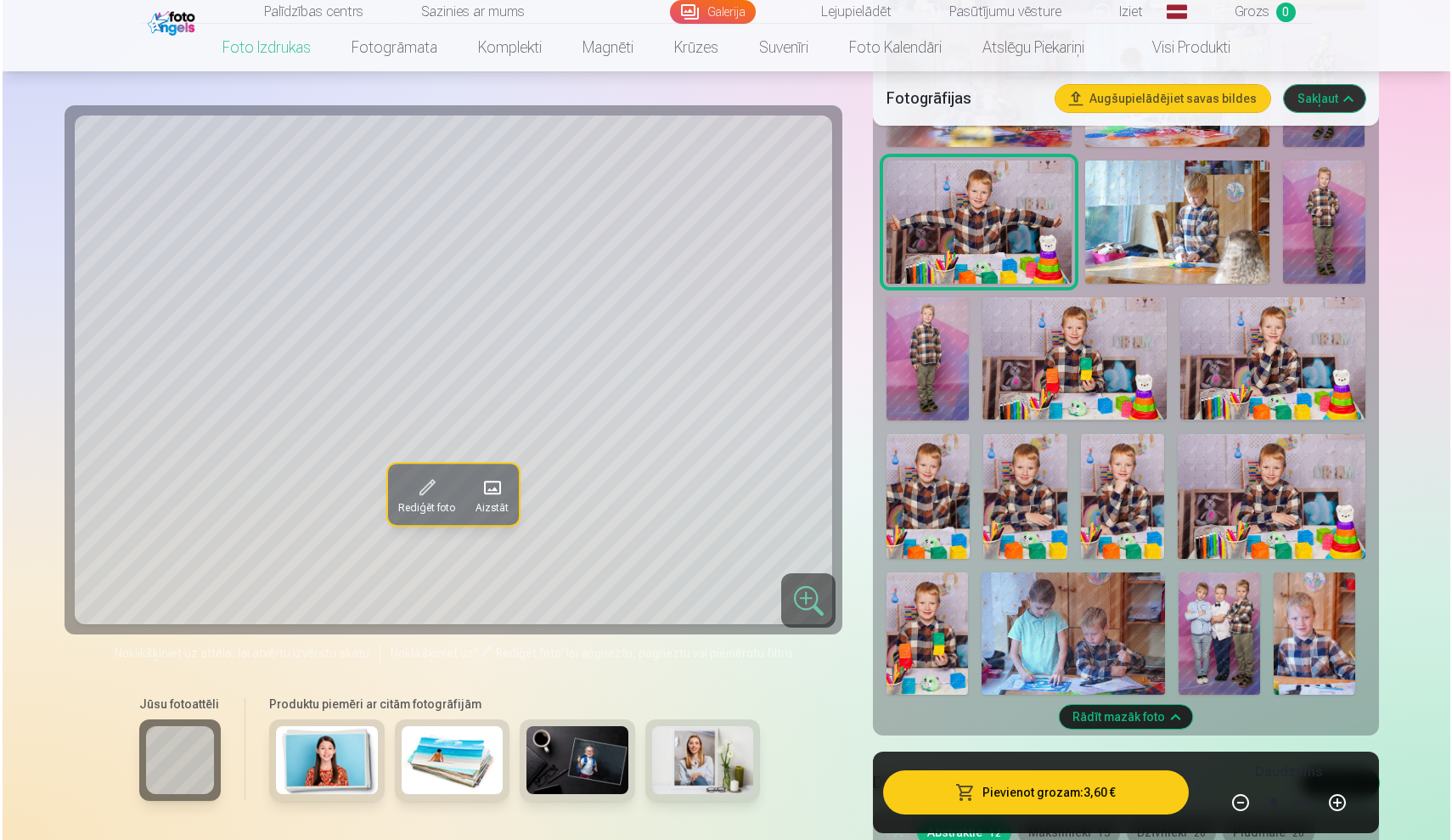
scroll to position [935, 0]
click at [1122, 487] on img at bounding box center [1120, 497] width 83 height 124
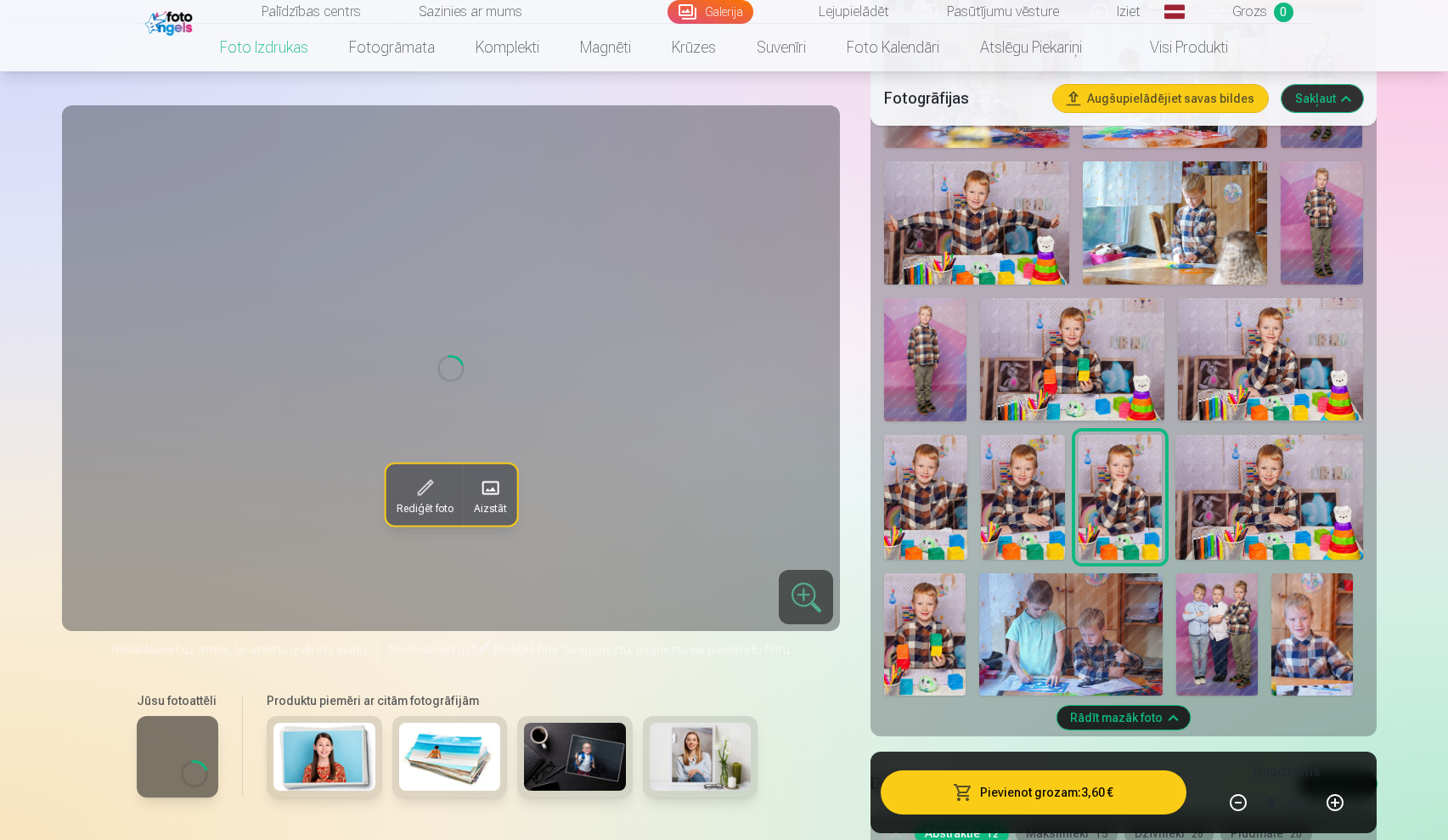
click at [1139, 500] on img at bounding box center [1120, 497] width 83 height 124
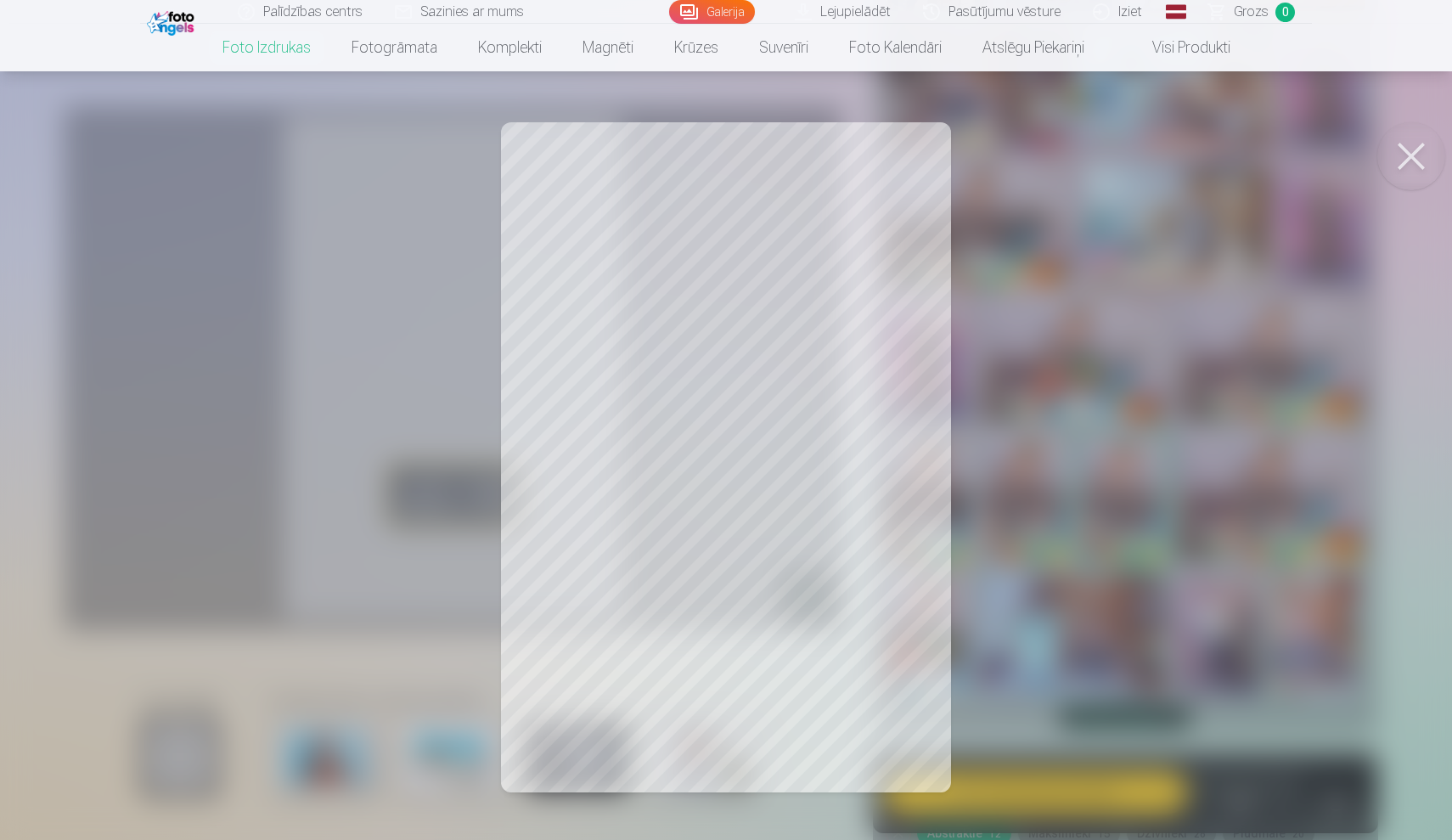
click at [1423, 159] on button at bounding box center [1411, 156] width 68 height 68
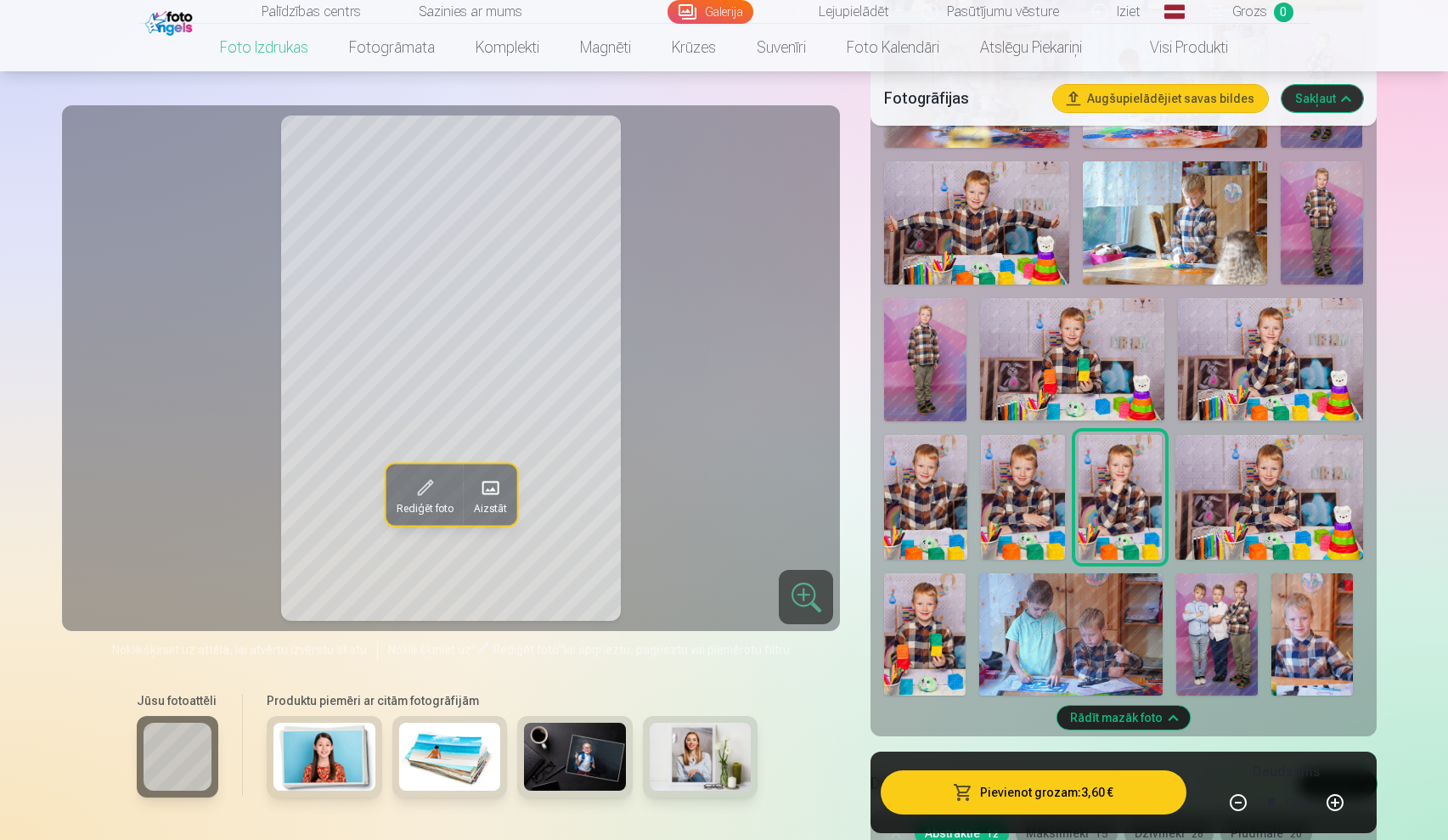
click at [1128, 652] on img at bounding box center [1071, 634] width 183 height 123
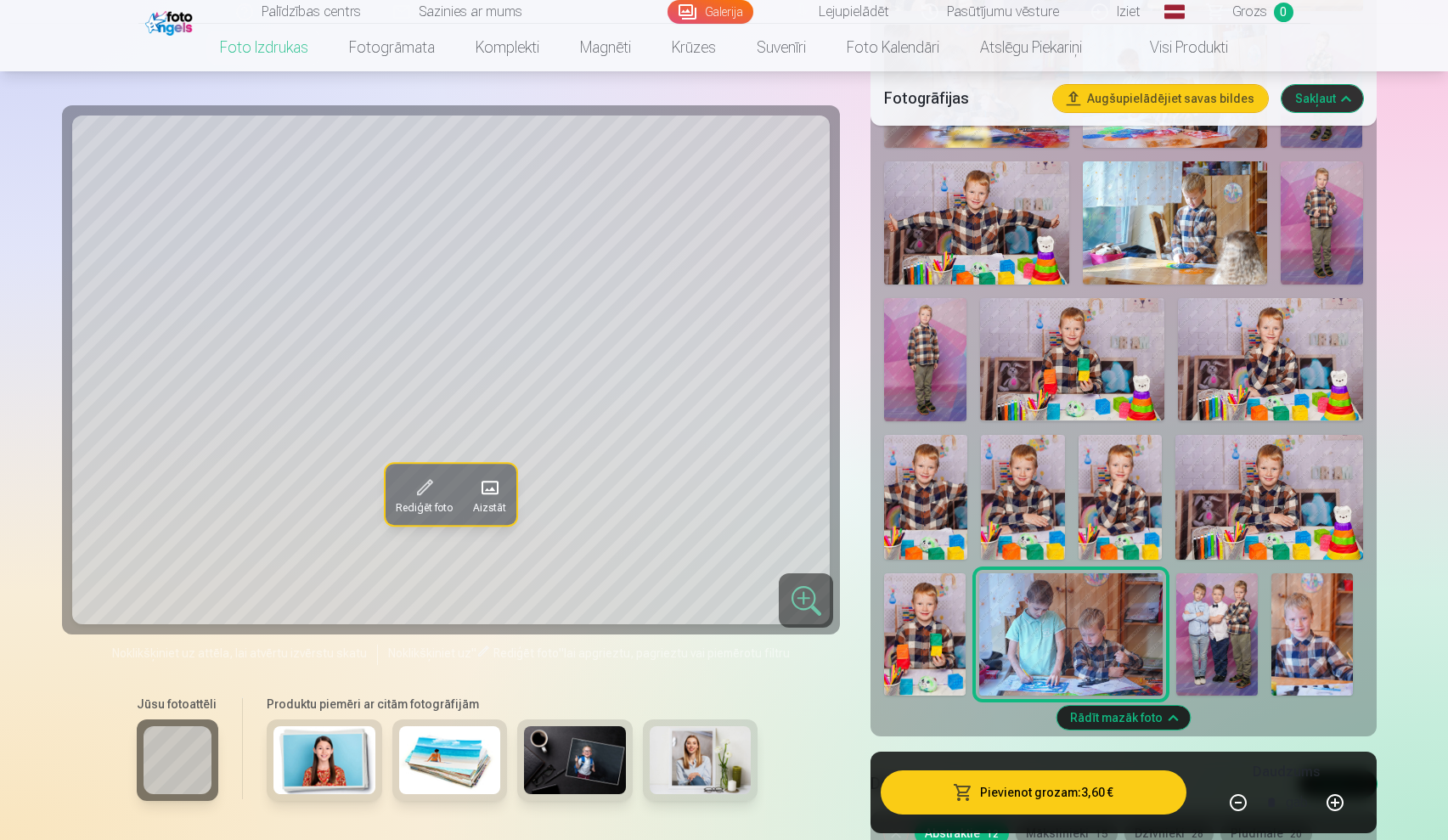
click at [1233, 657] on img at bounding box center [1216, 634] width 81 height 123
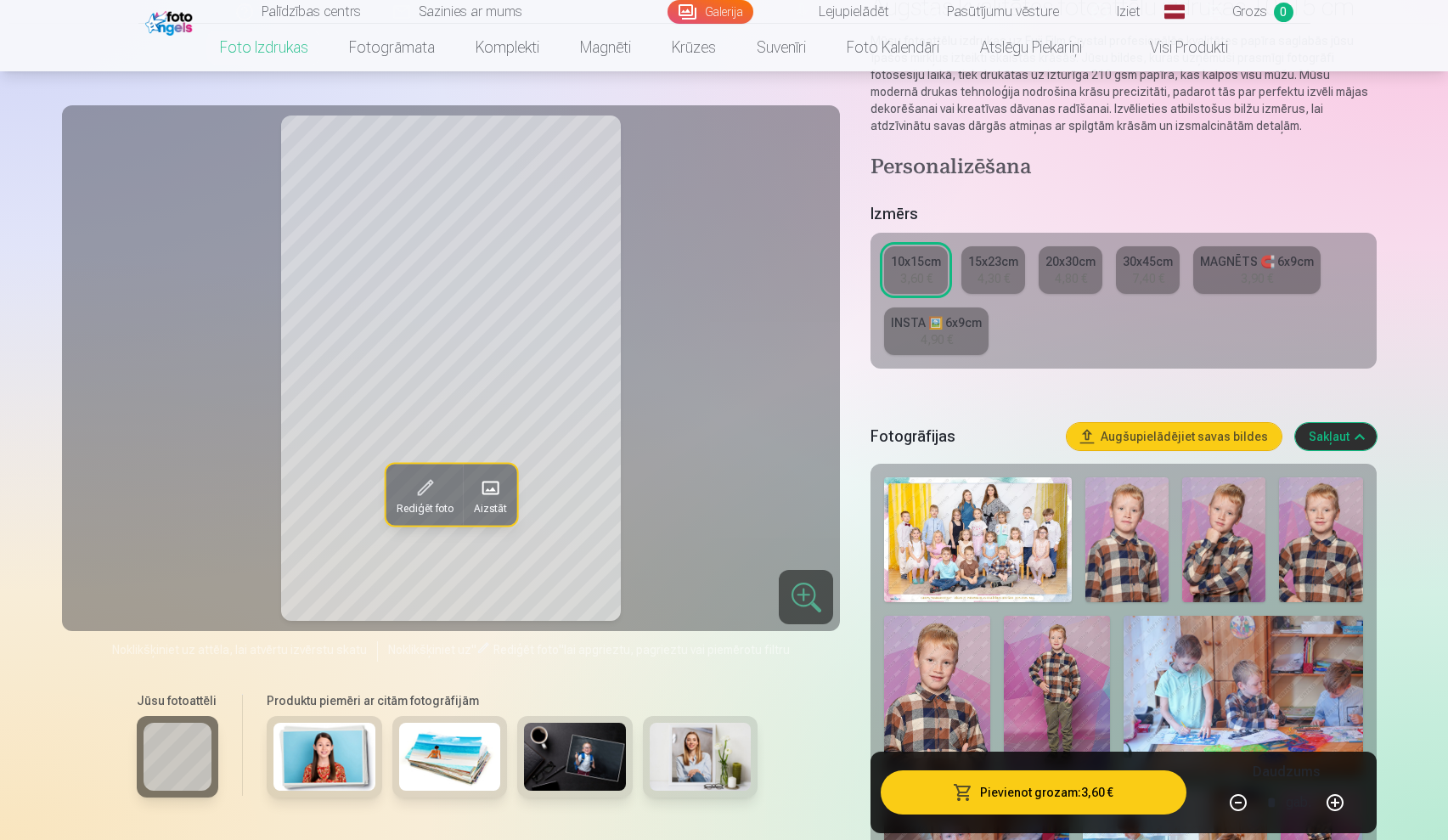
scroll to position [241, 0]
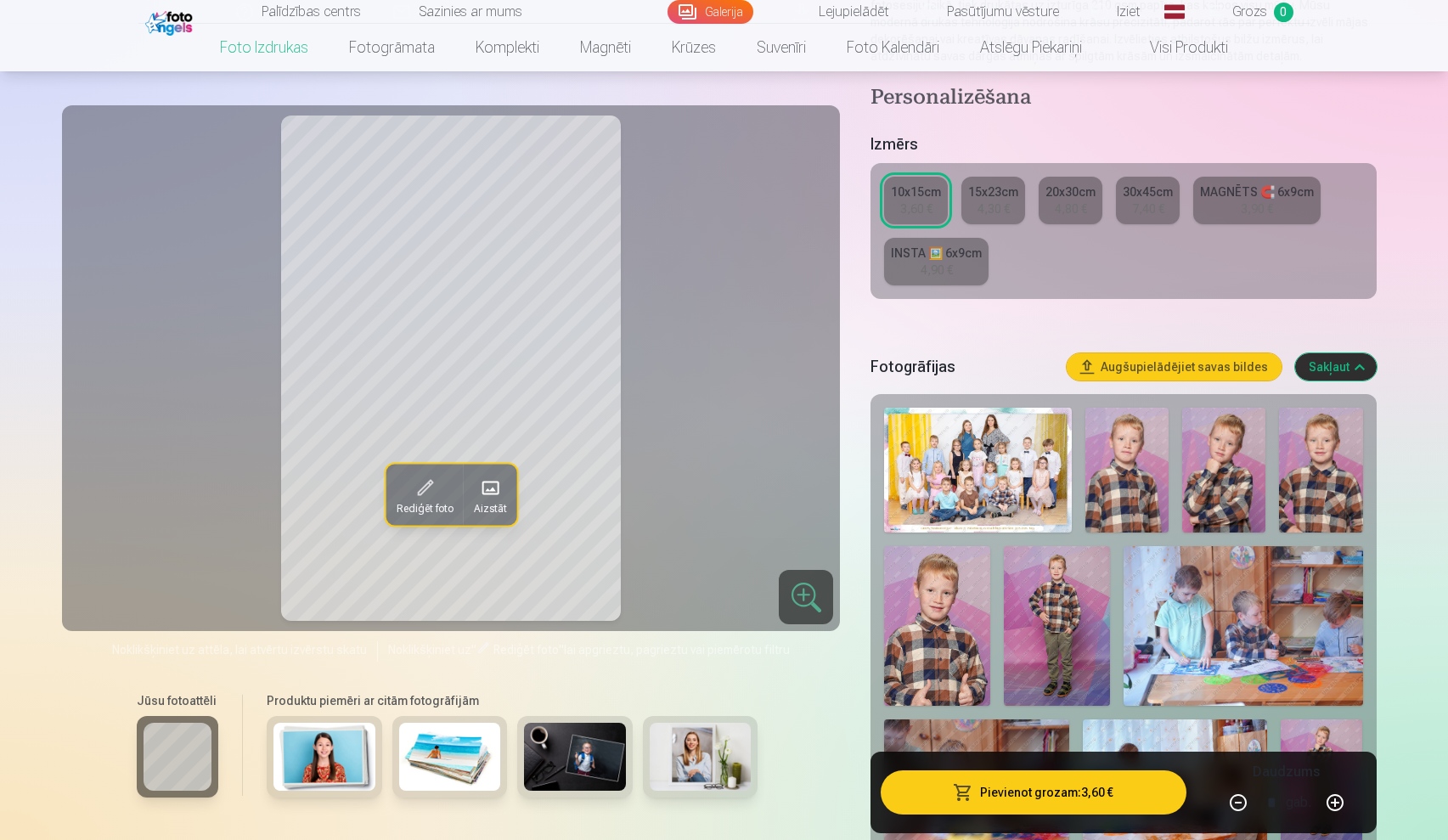
click at [1127, 488] on img at bounding box center [1126, 470] width 83 height 124
click at [1213, 496] on img at bounding box center [1224, 470] width 83 height 124
click at [1329, 493] on img at bounding box center [1320, 470] width 83 height 124
click at [1243, 468] on img at bounding box center [1224, 470] width 83 height 124
click at [938, 618] on img at bounding box center [936, 626] width 106 height 159
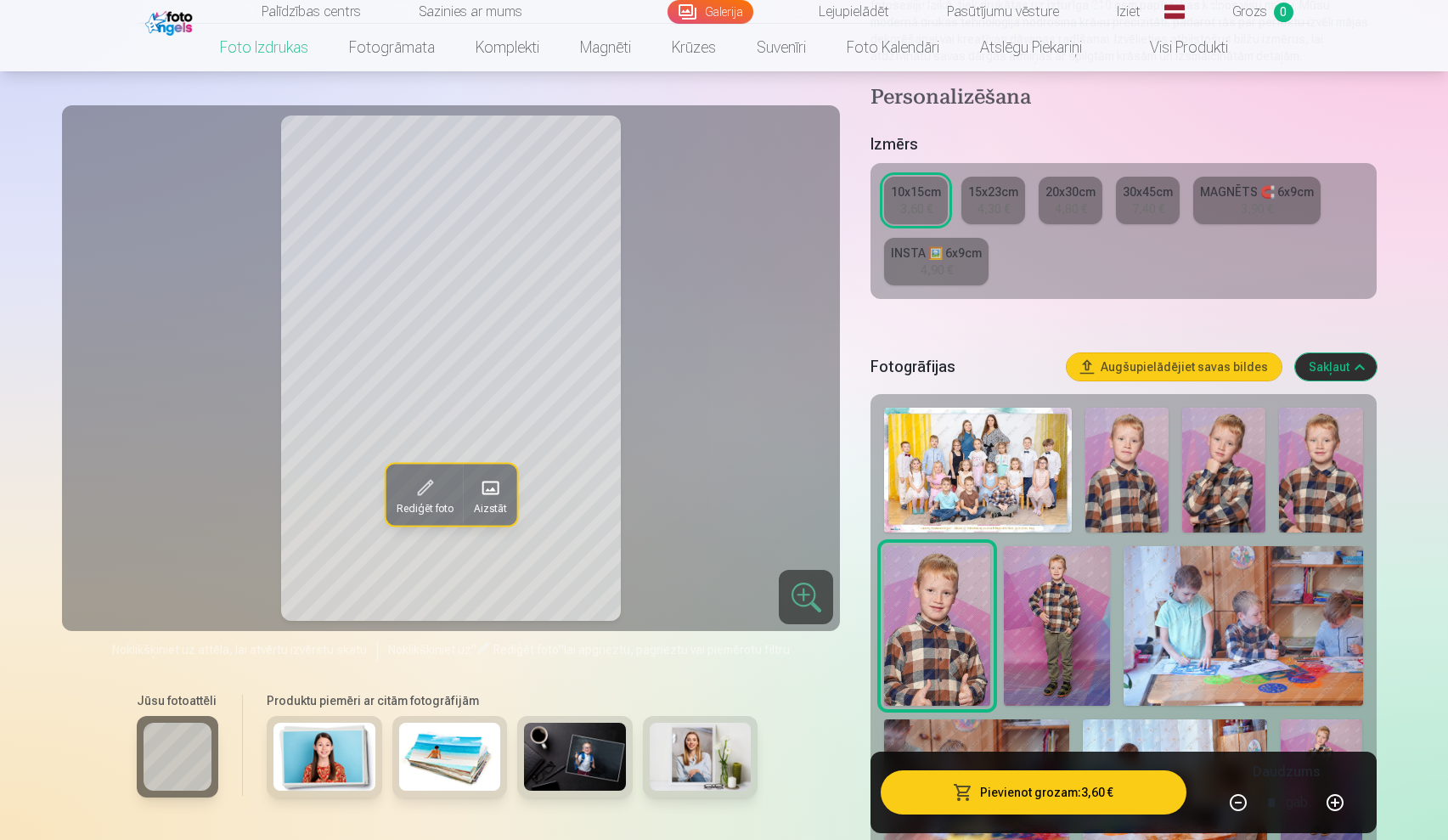
click at [1248, 483] on img at bounding box center [1224, 470] width 83 height 124
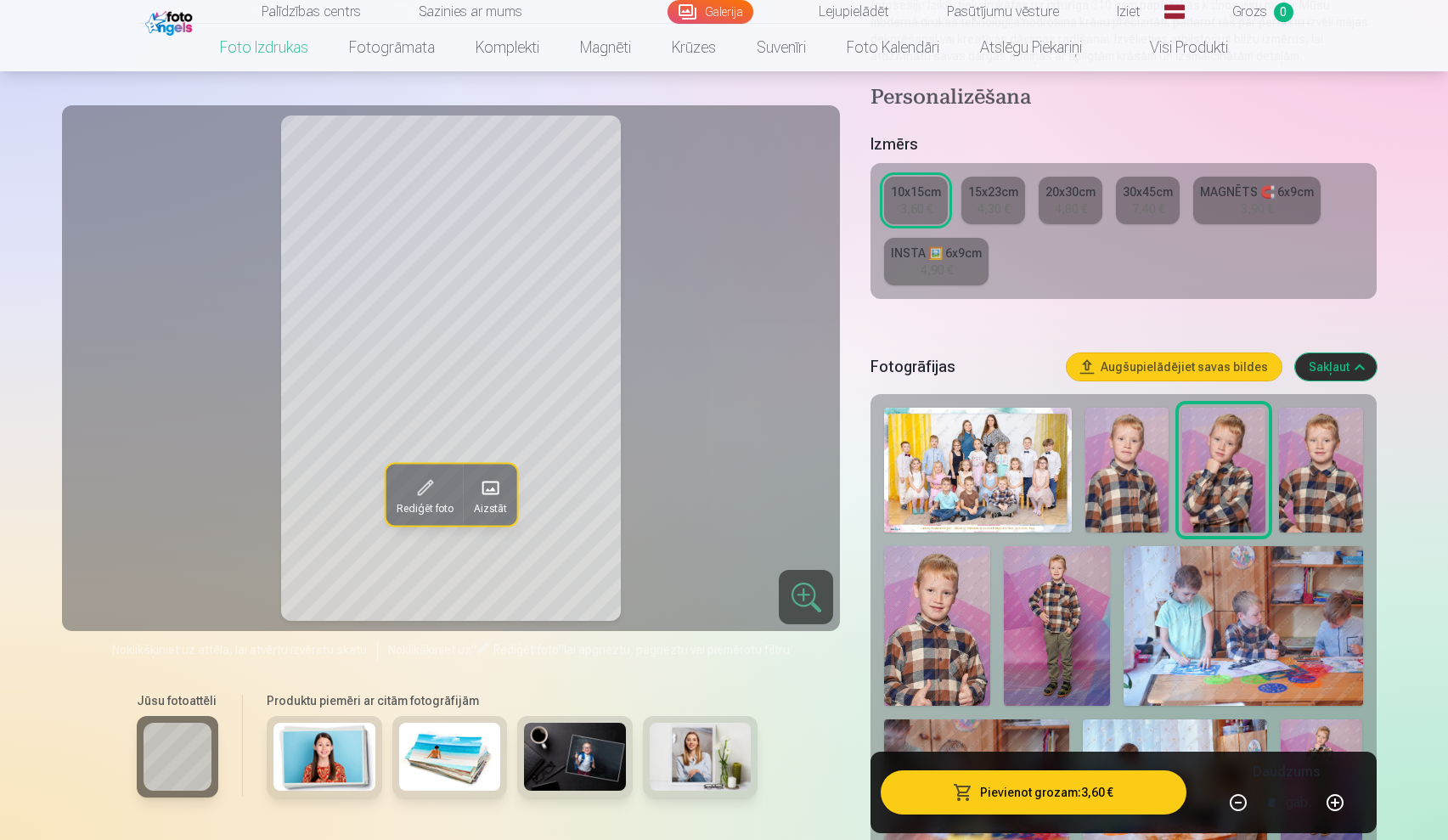
click at [1330, 488] on img at bounding box center [1320, 470] width 83 height 124
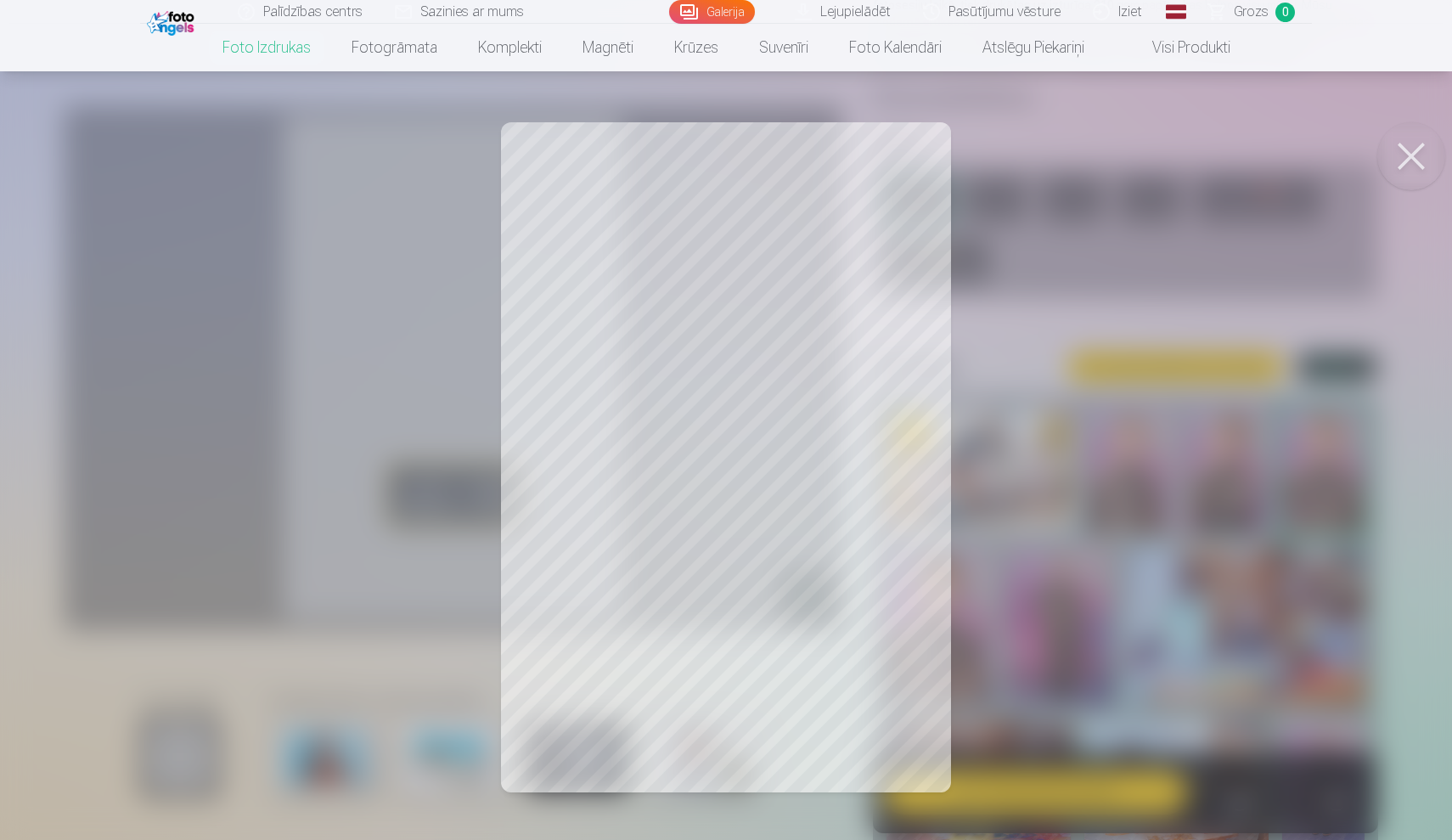
click at [1408, 158] on button at bounding box center [1411, 156] width 68 height 68
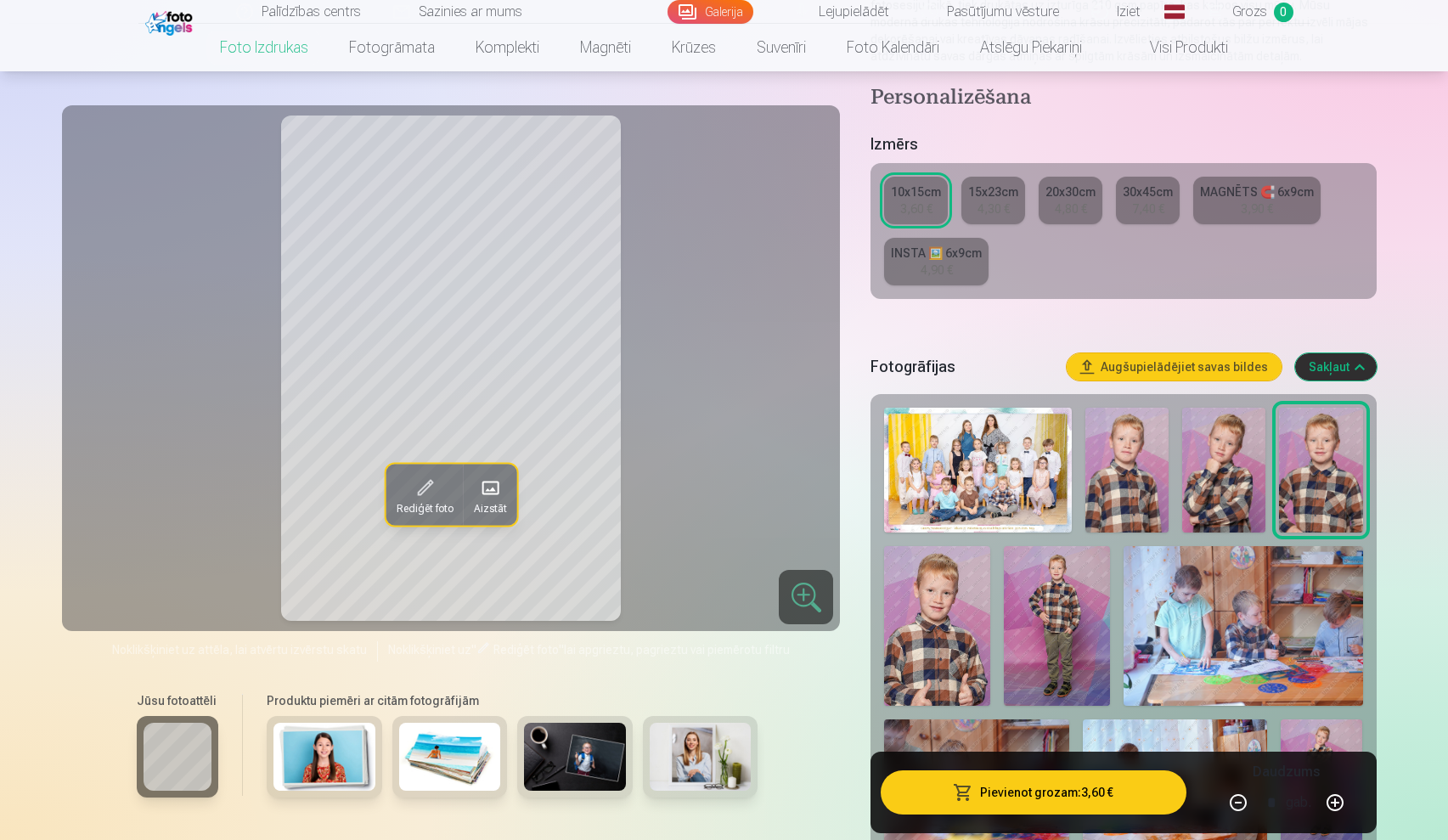
click at [1094, 503] on img at bounding box center [1126, 470] width 83 height 124
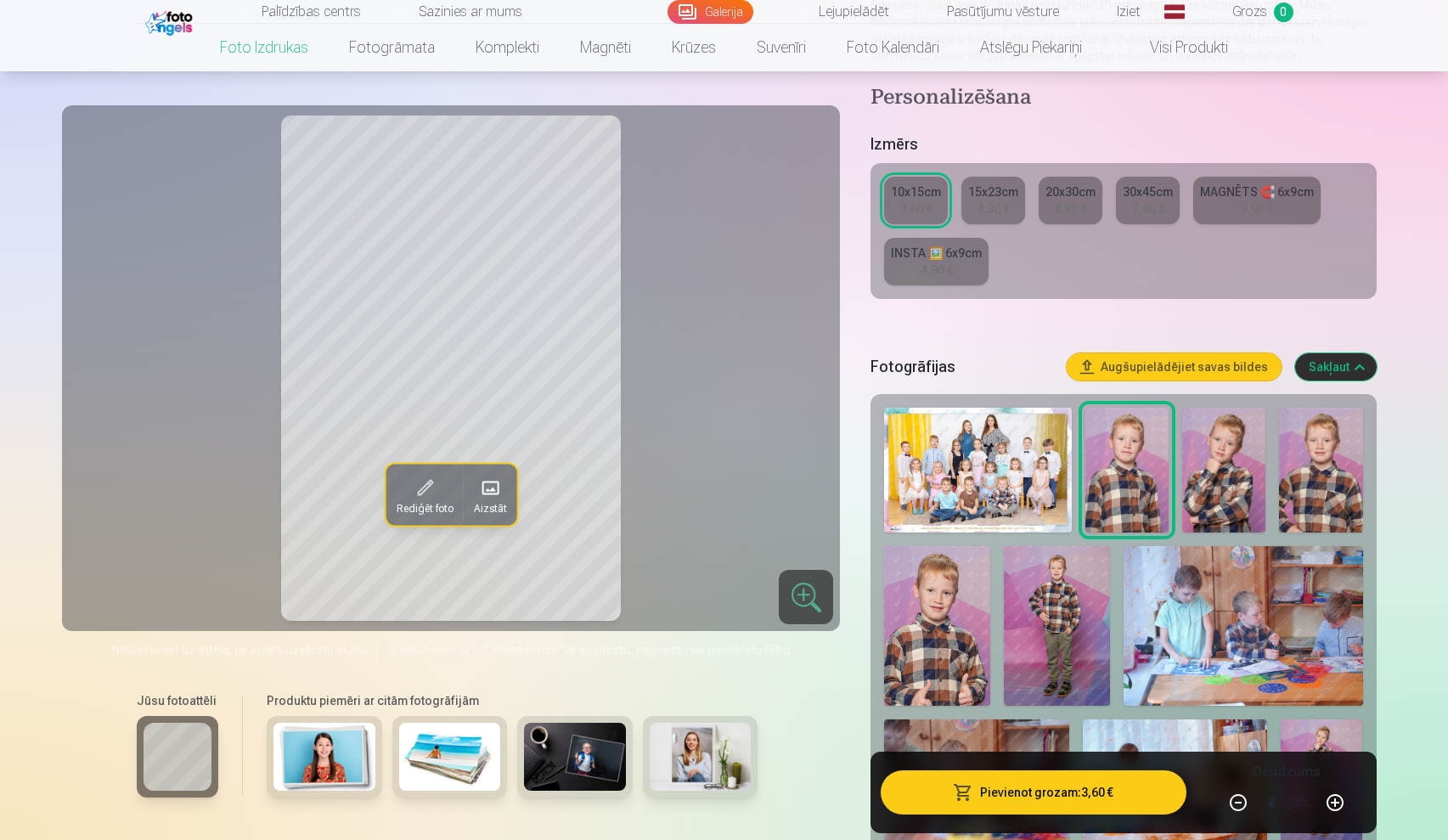
click at [1240, 478] on img at bounding box center [1224, 470] width 83 height 124
